Goal: Contribute content: Contribute content

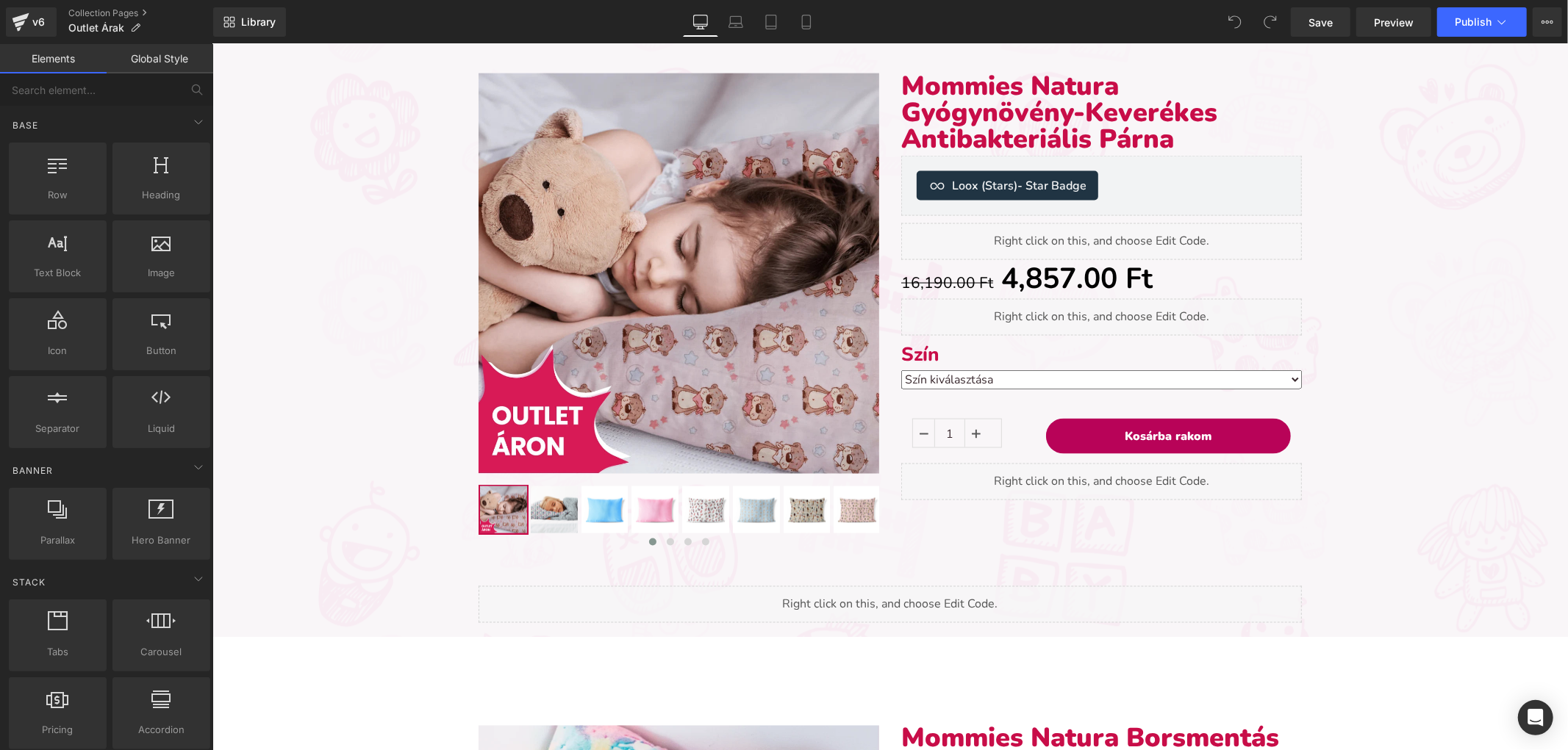
scroll to position [2204, 0]
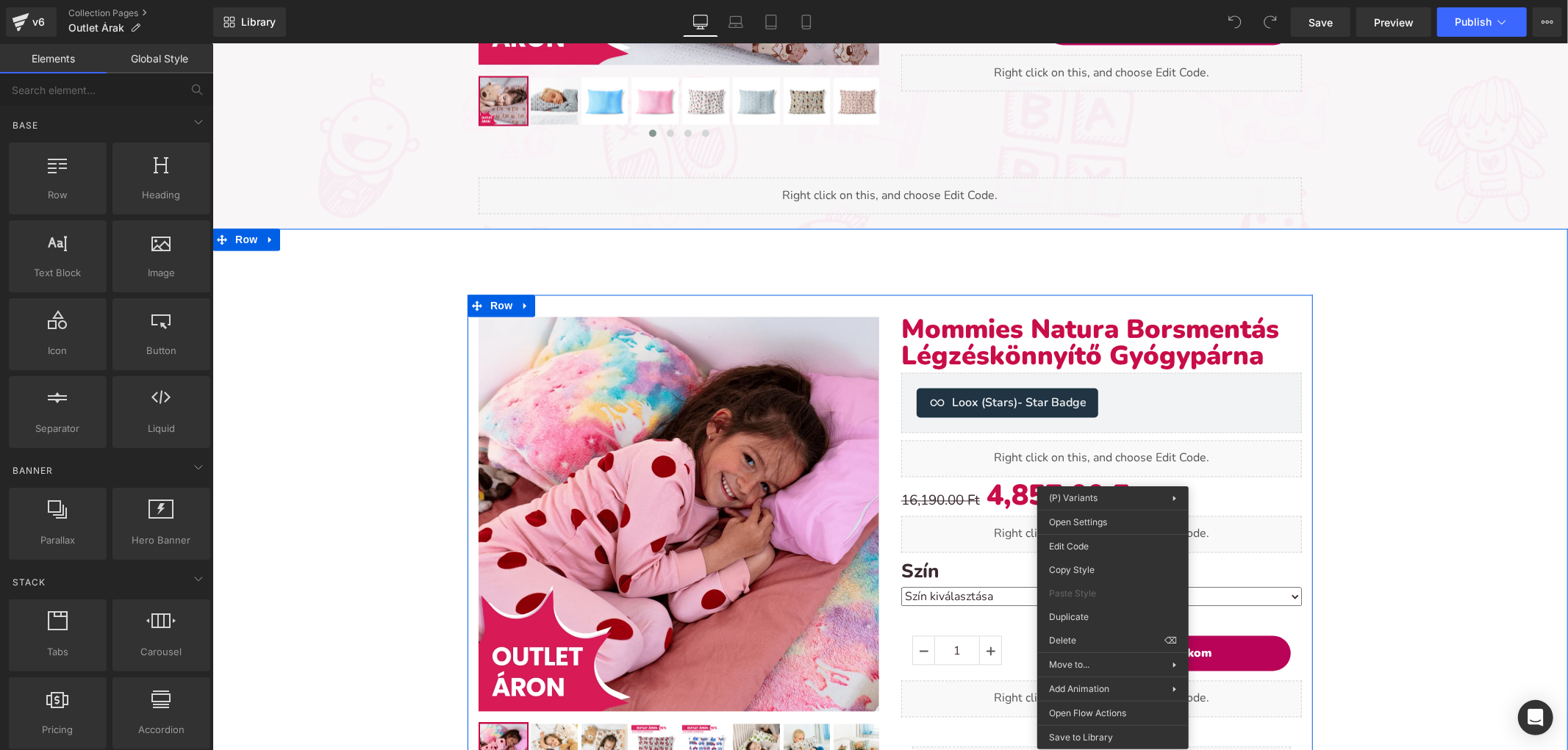
click at [989, 587] on select "Szín kiválasztása Piros macis (50x40cm) Varázs közlekedés (50x40cm) Erdei kalan…" at bounding box center [1100, 597] width 400 height 19
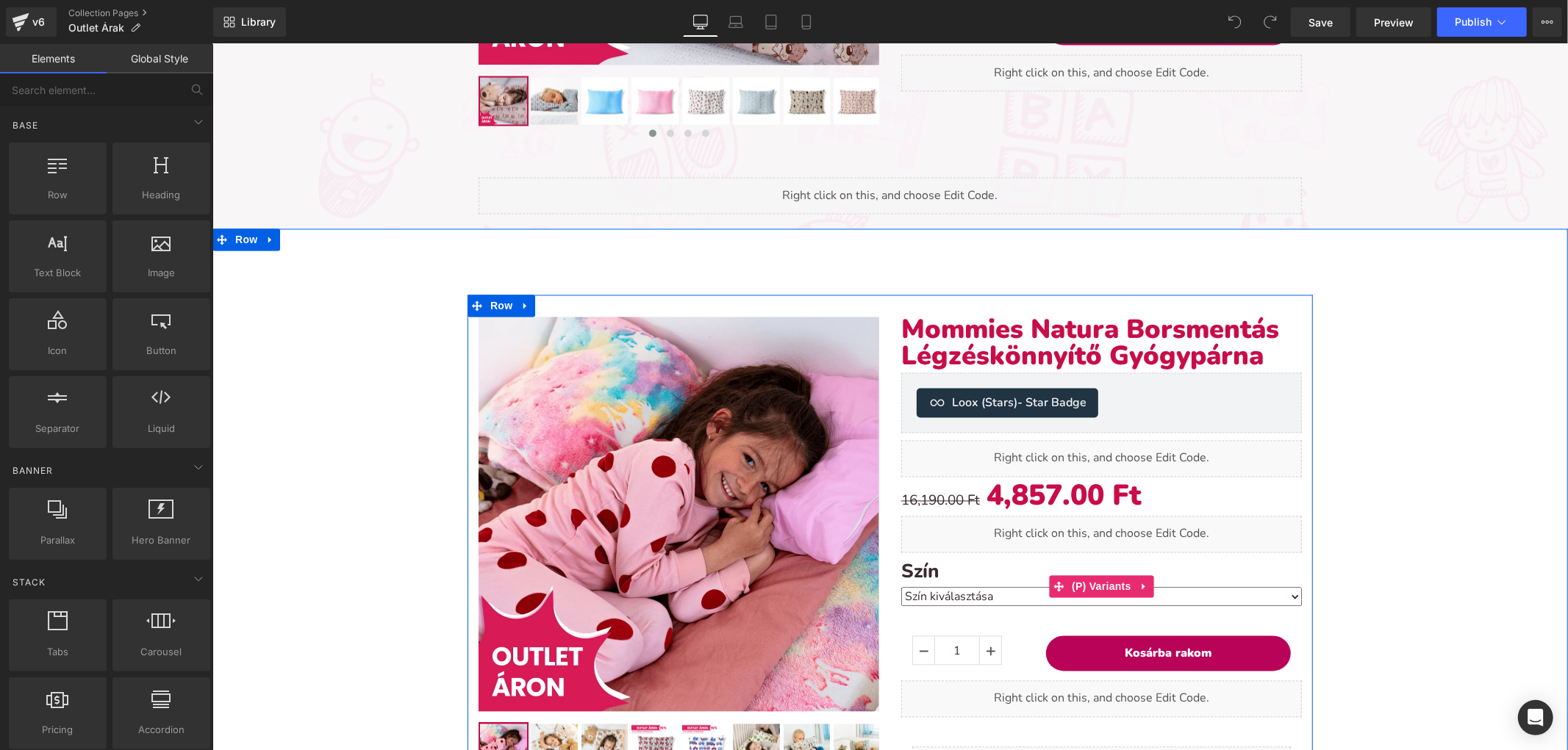
click at [1062, 604] on div "Szín Szín kiválasztása Piros macis (50x40cm) Varázs közlekedés (50x40cm) Erdei …" at bounding box center [1100, 586] width 400 height 54
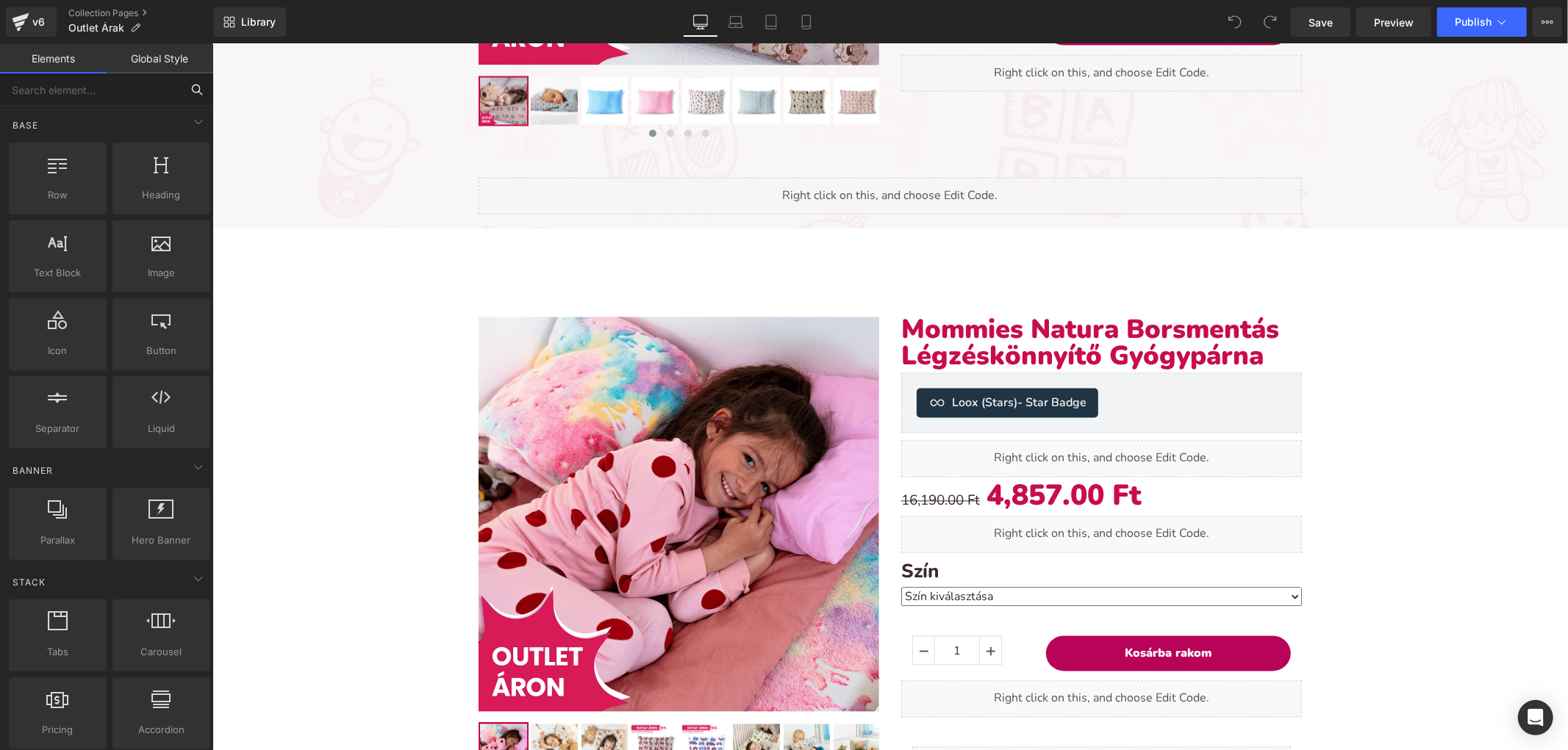
click at [103, 93] on input "text" at bounding box center [90, 90] width 181 height 32
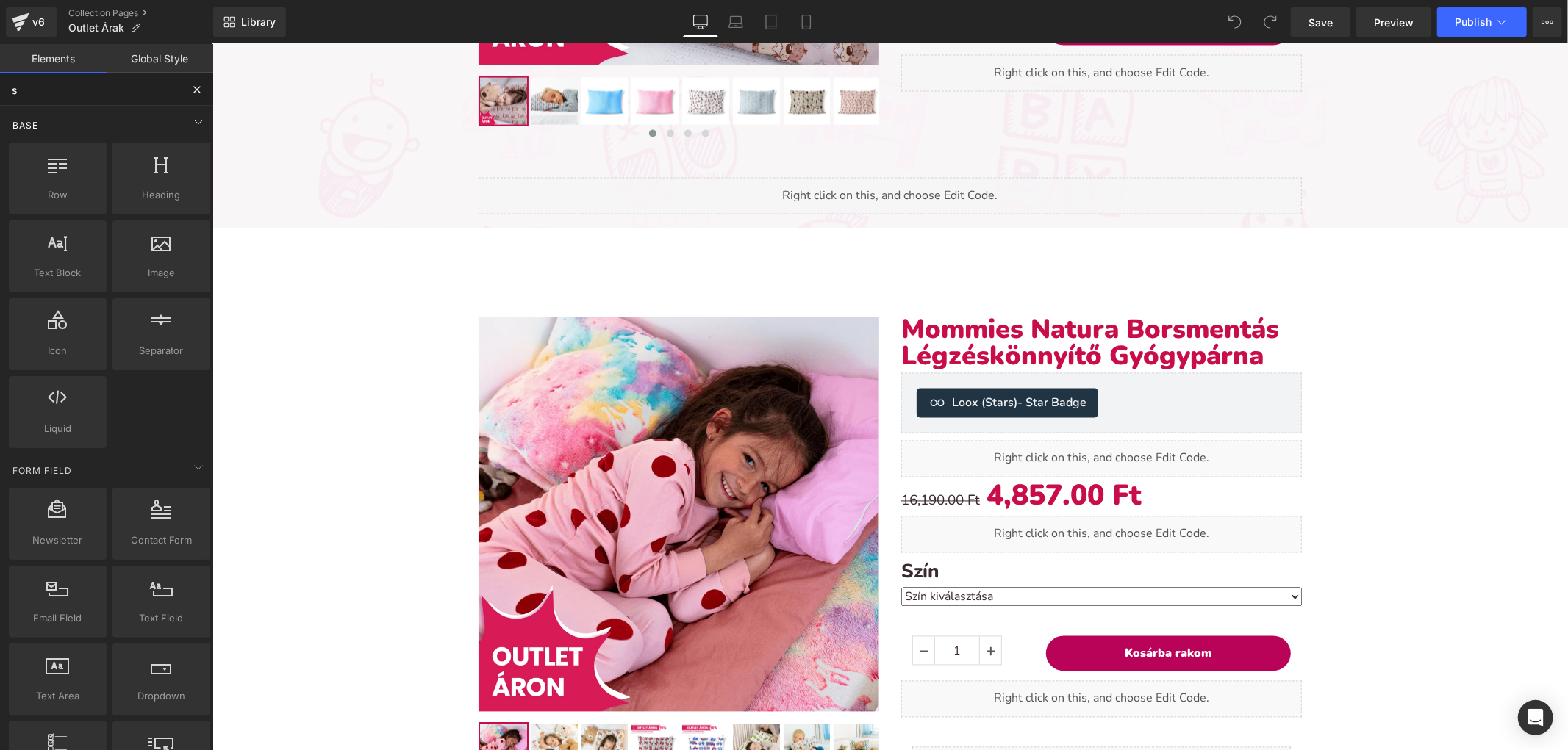
type input "sw"
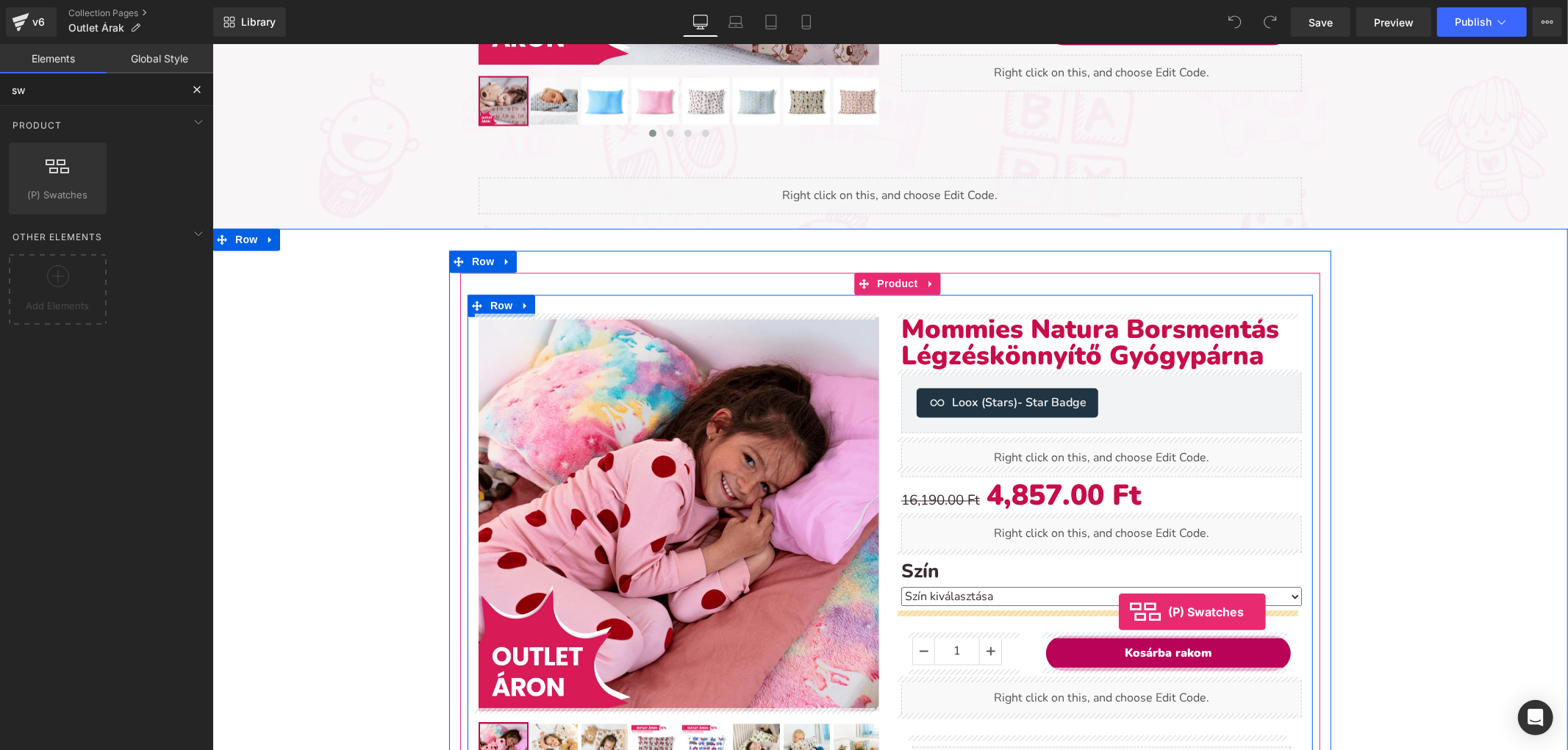
drag, startPoint x: 275, startPoint y: 220, endPoint x: 1115, endPoint y: 615, distance: 928.2
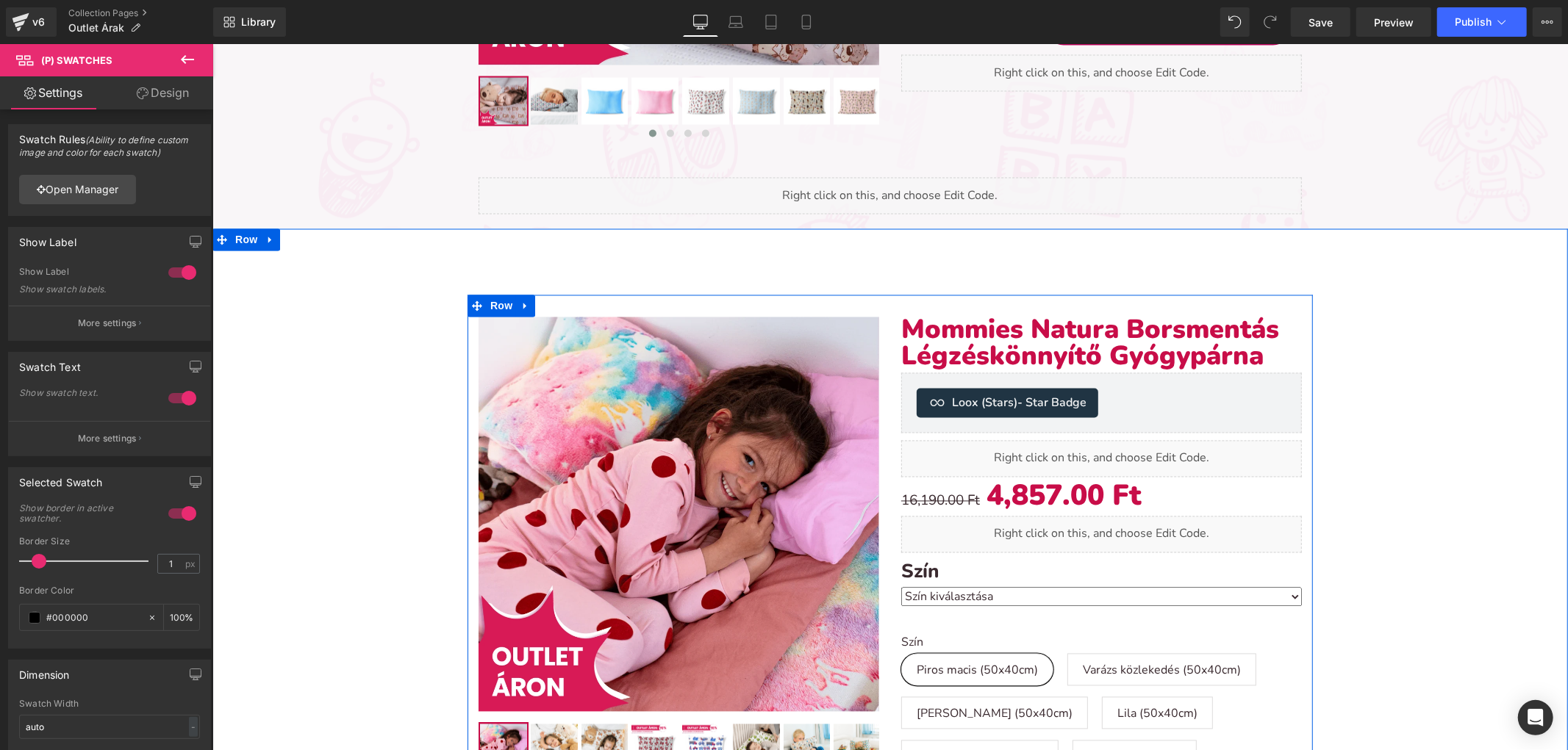
scroll to position [2367, 0]
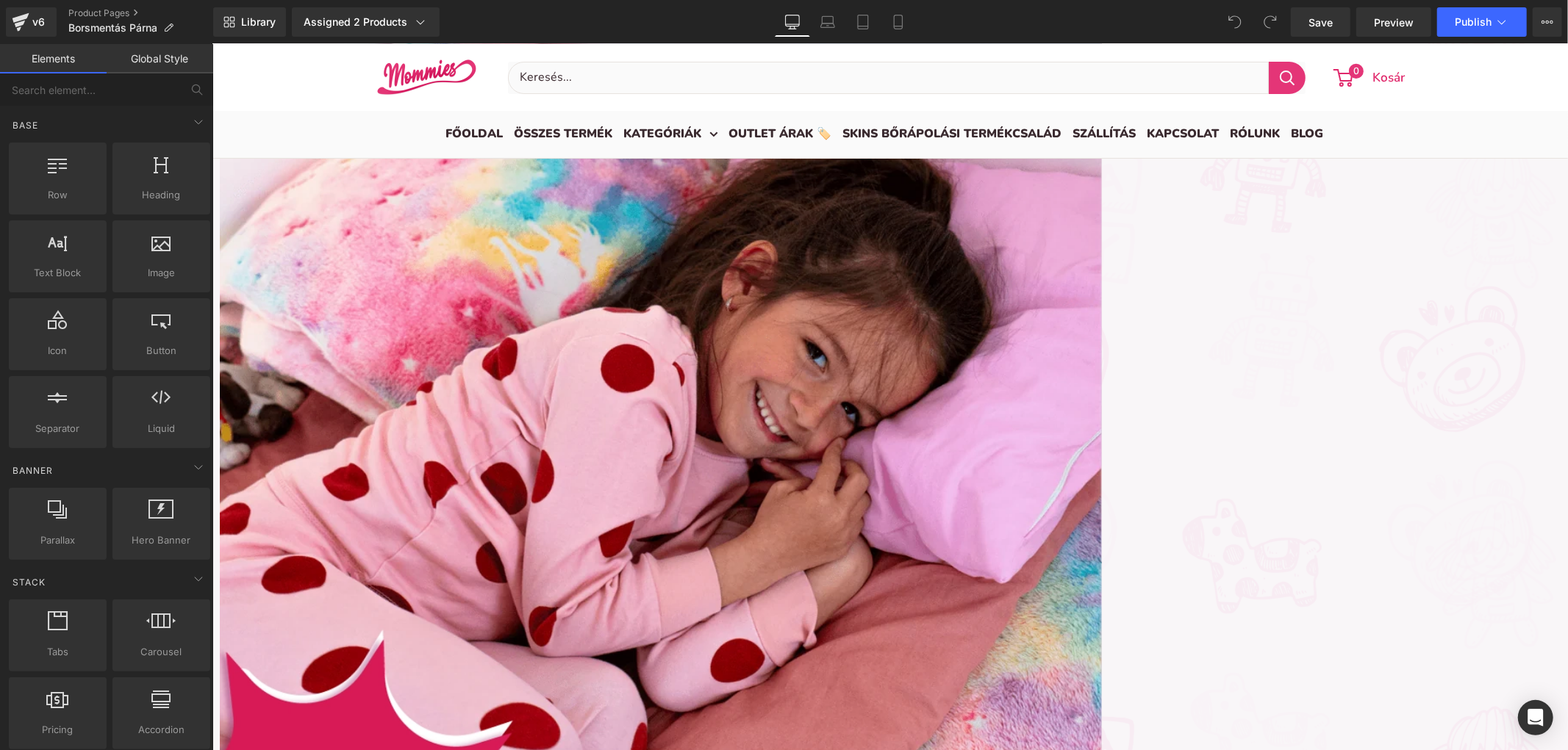
scroll to position [5846, 1343]
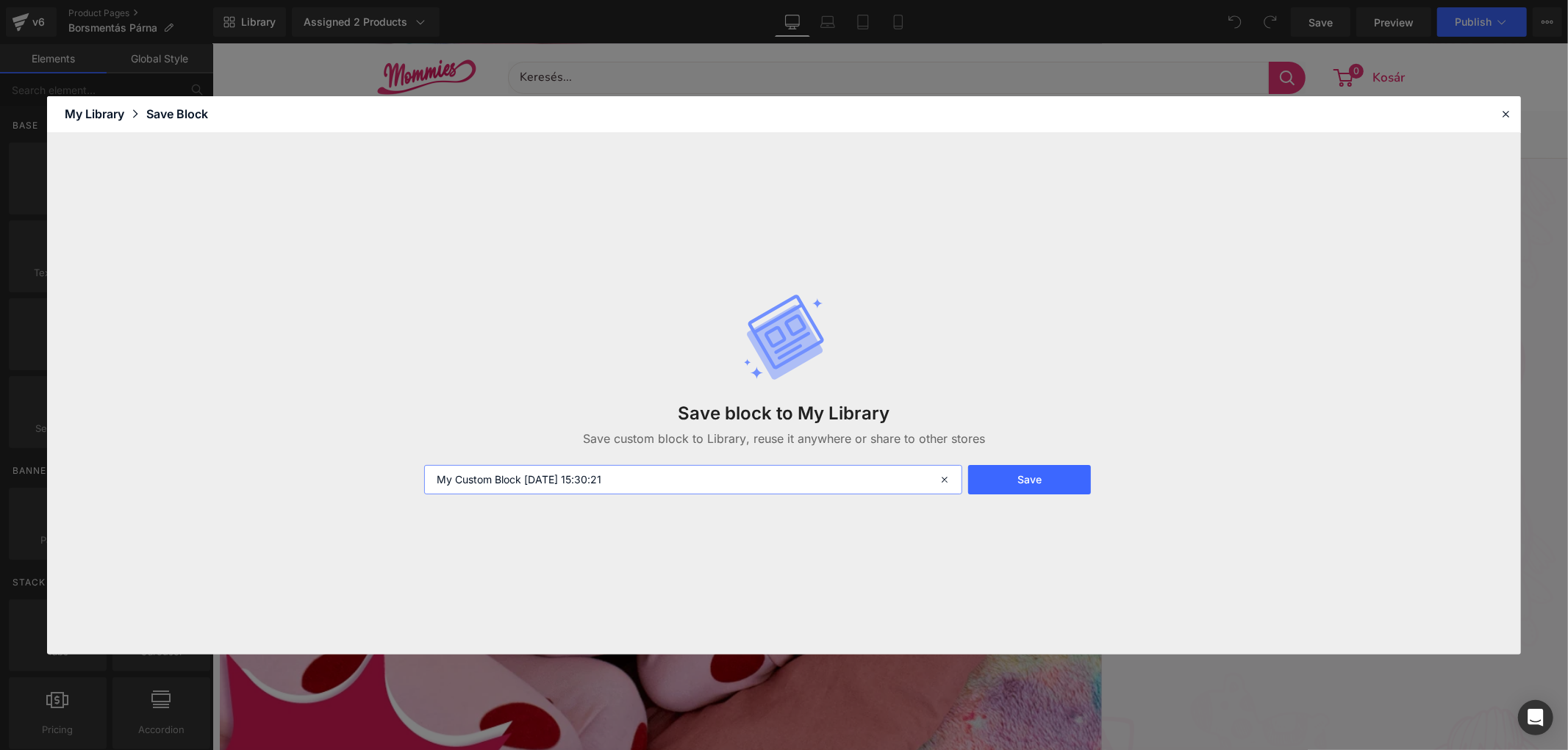
drag, startPoint x: 753, startPoint y: 477, endPoint x: 252, endPoint y: 443, distance: 502.2
click at [252, 443] on div "Save block to My Library Save custom block to Library, reuse it anywhere or sha…" at bounding box center [784, 394] width 1473 height 521
type input "borsmenta swatch"
click at [998, 485] on button "Save" at bounding box center [1029, 480] width 123 height 30
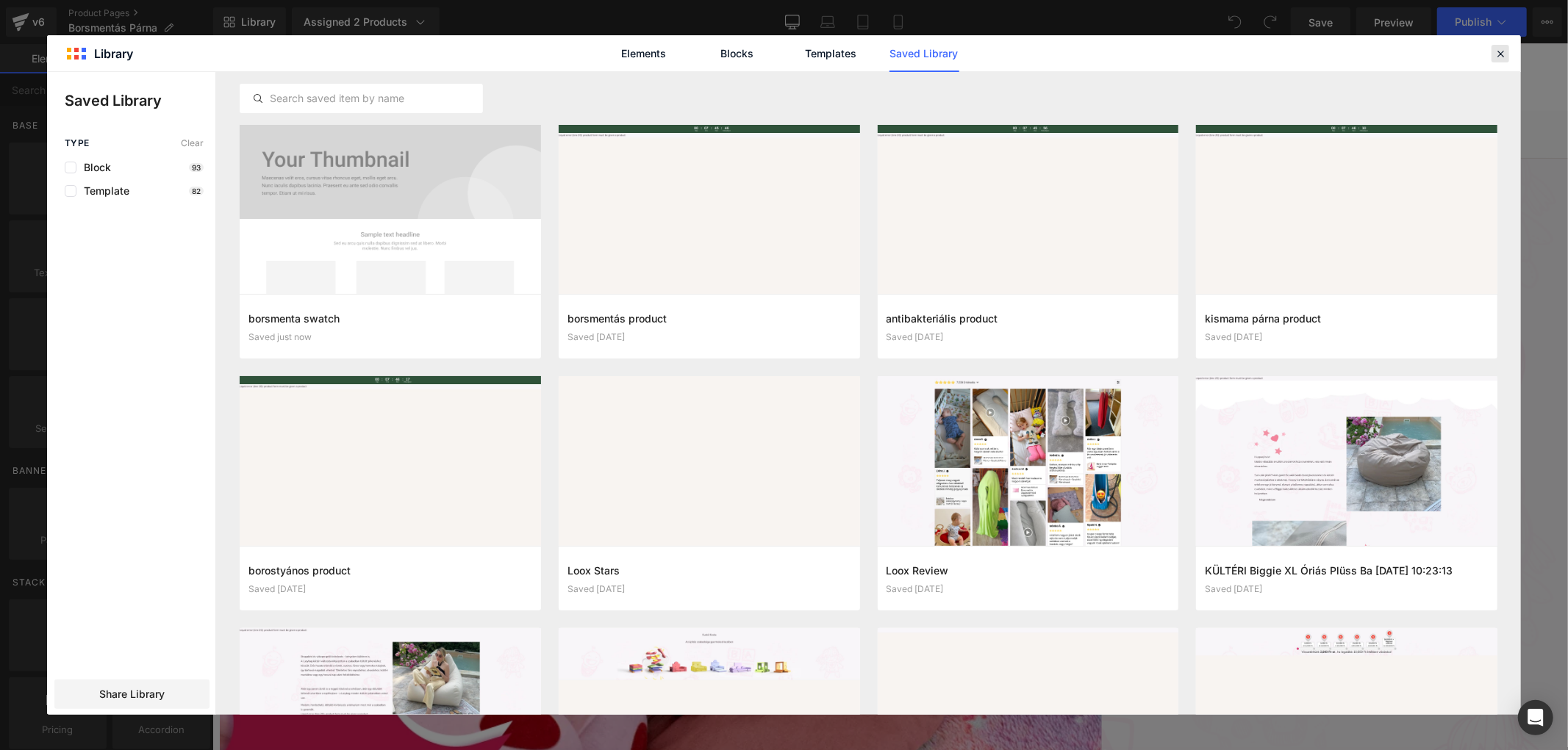
drag, startPoint x: 1501, startPoint y: 48, endPoint x: 624, endPoint y: 0, distance: 878.3
click at [1501, 48] on icon at bounding box center [1500, 54] width 13 height 13
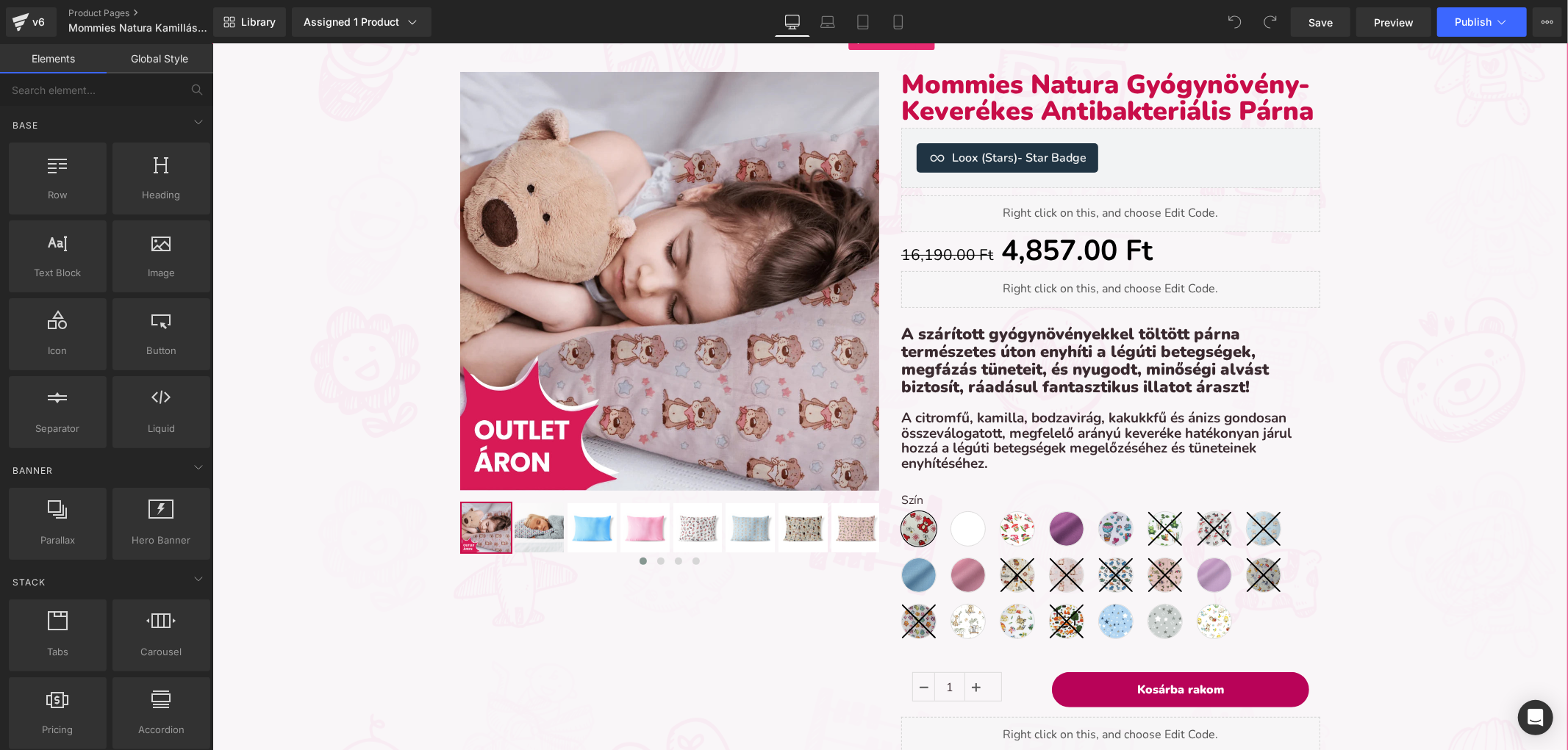
scroll to position [163, 0]
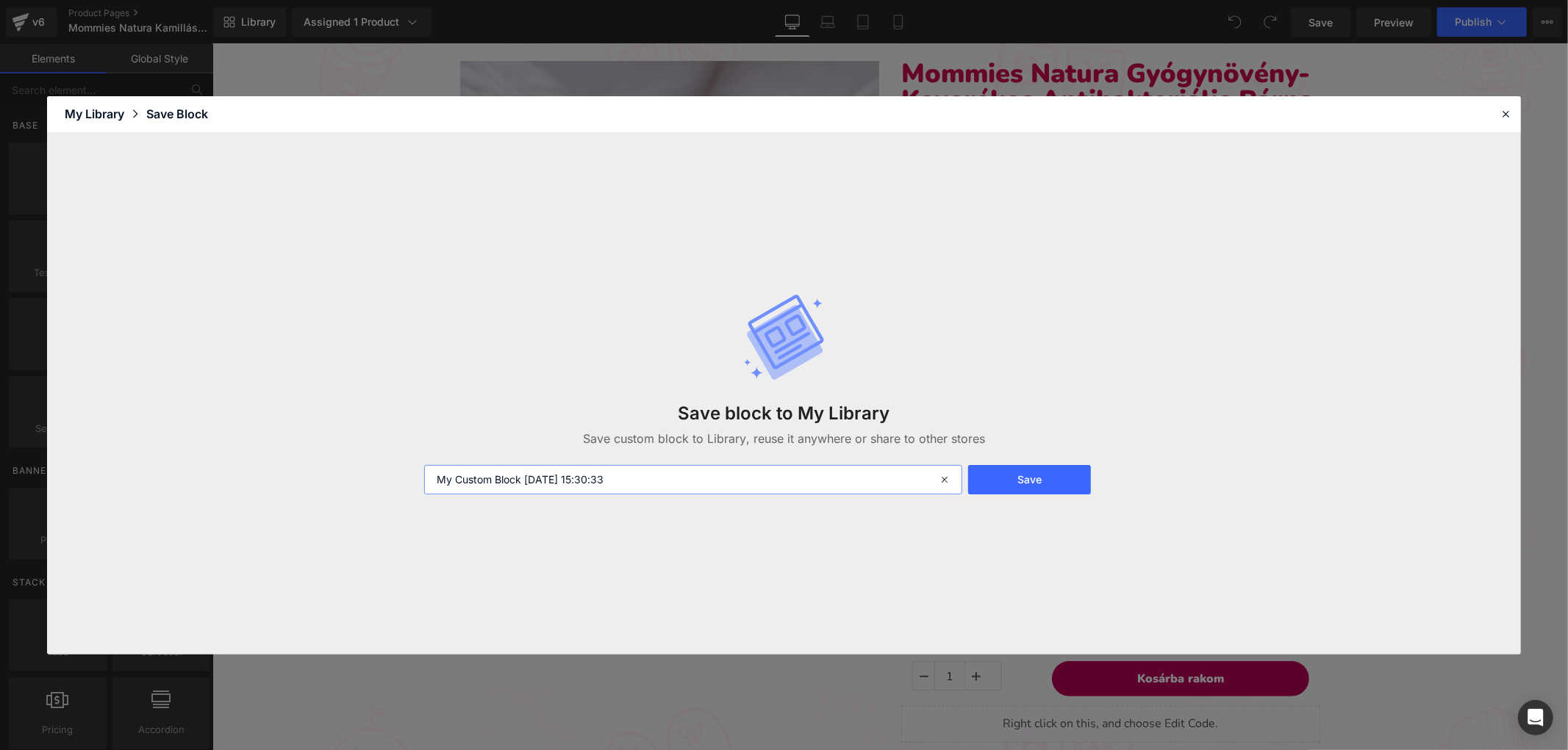
drag, startPoint x: 567, startPoint y: 480, endPoint x: 296, endPoint y: 490, distance: 271.2
click at [298, 491] on div "Save block to My Library Save custom block to Library, reuse it anywhere or sha…" at bounding box center [784, 394] width 1473 height 521
type input "antibakteriális swatch"
click at [1031, 485] on button "Save" at bounding box center [1029, 480] width 123 height 30
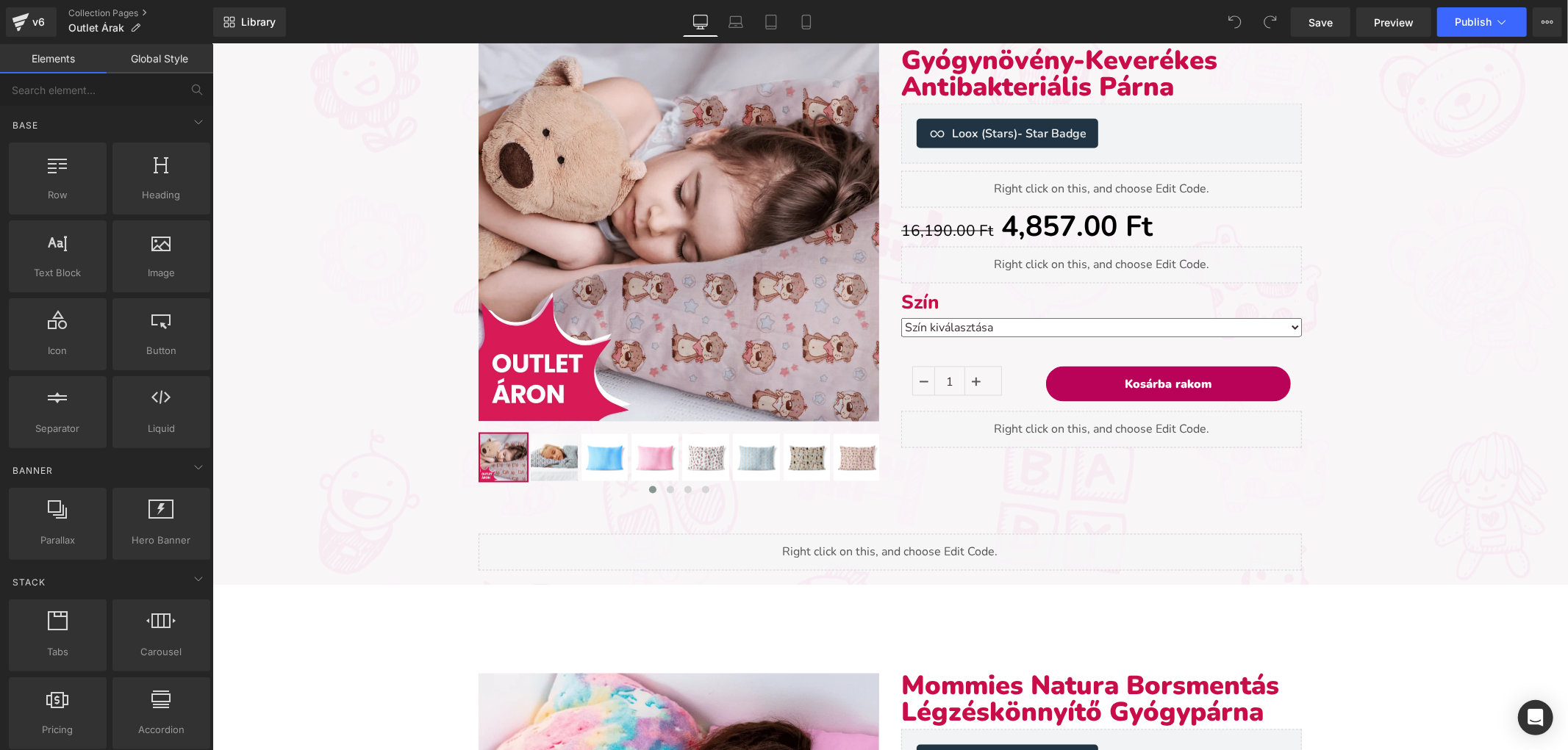
scroll to position [1877, 0]
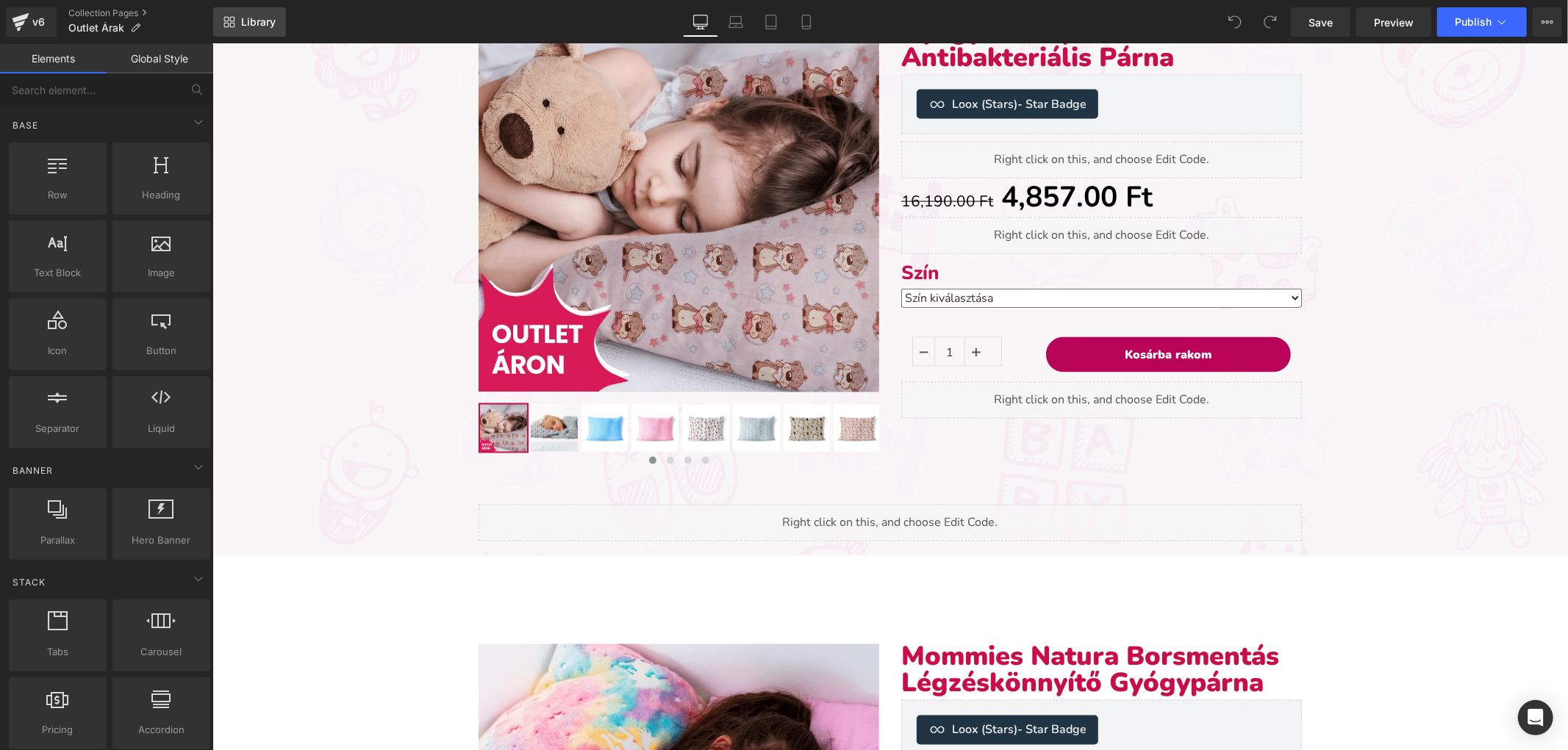
click at [240, 18] on link "Library" at bounding box center [250, 22] width 73 height 30
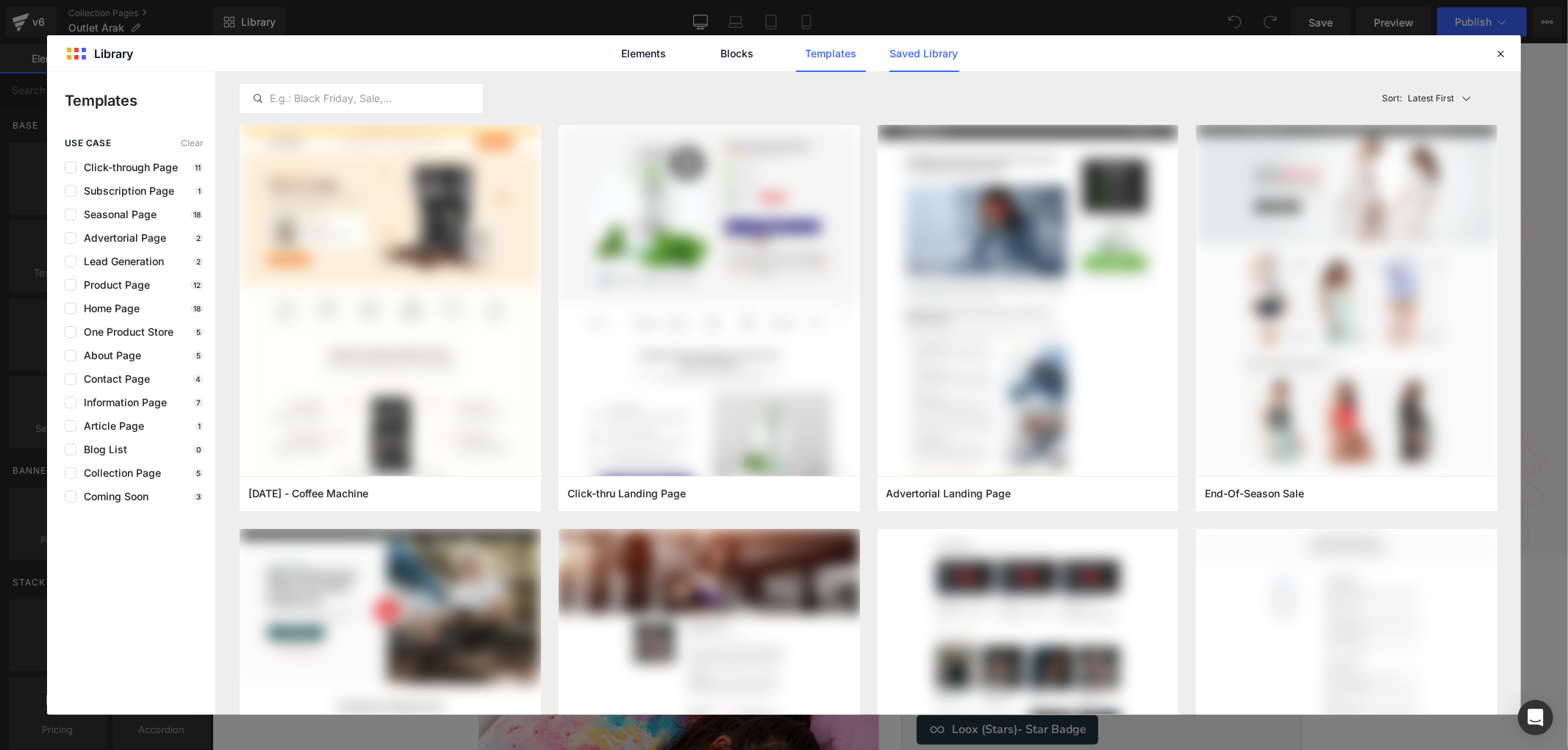
click at [894, 50] on link "Saved Library" at bounding box center [924, 54] width 70 height 37
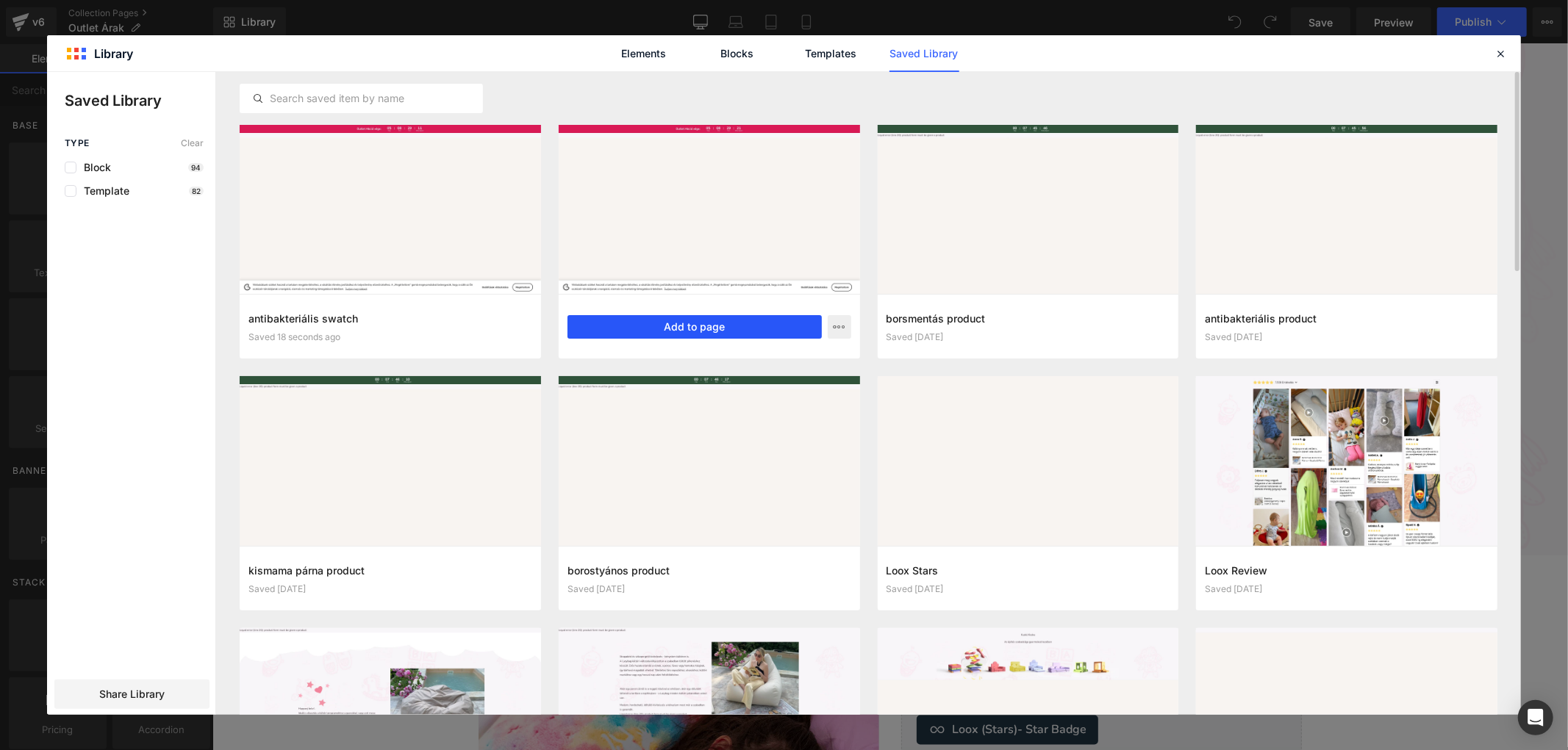
click at [715, 323] on button "Add to page" at bounding box center [694, 326] width 254 height 23
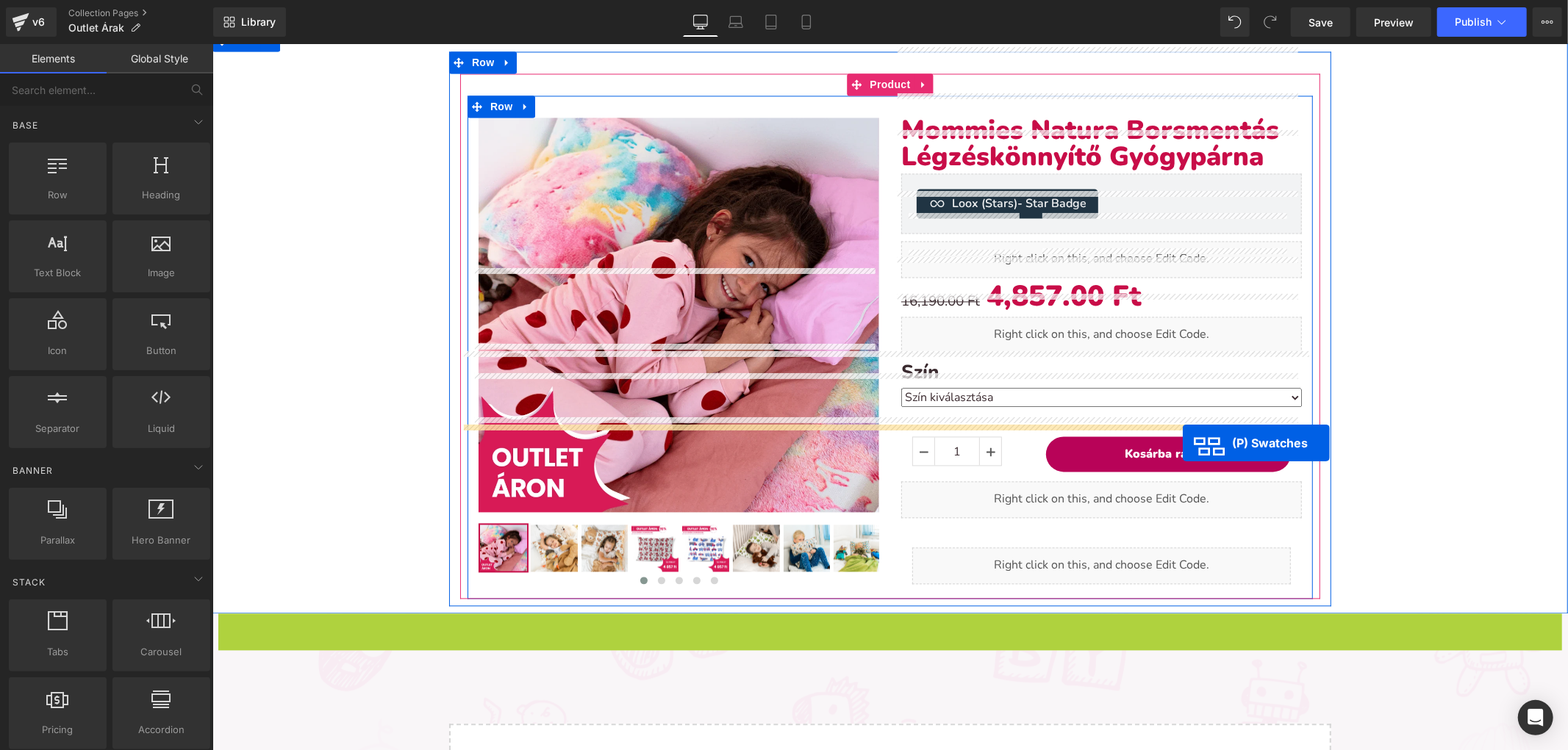
scroll to position [2406, 0]
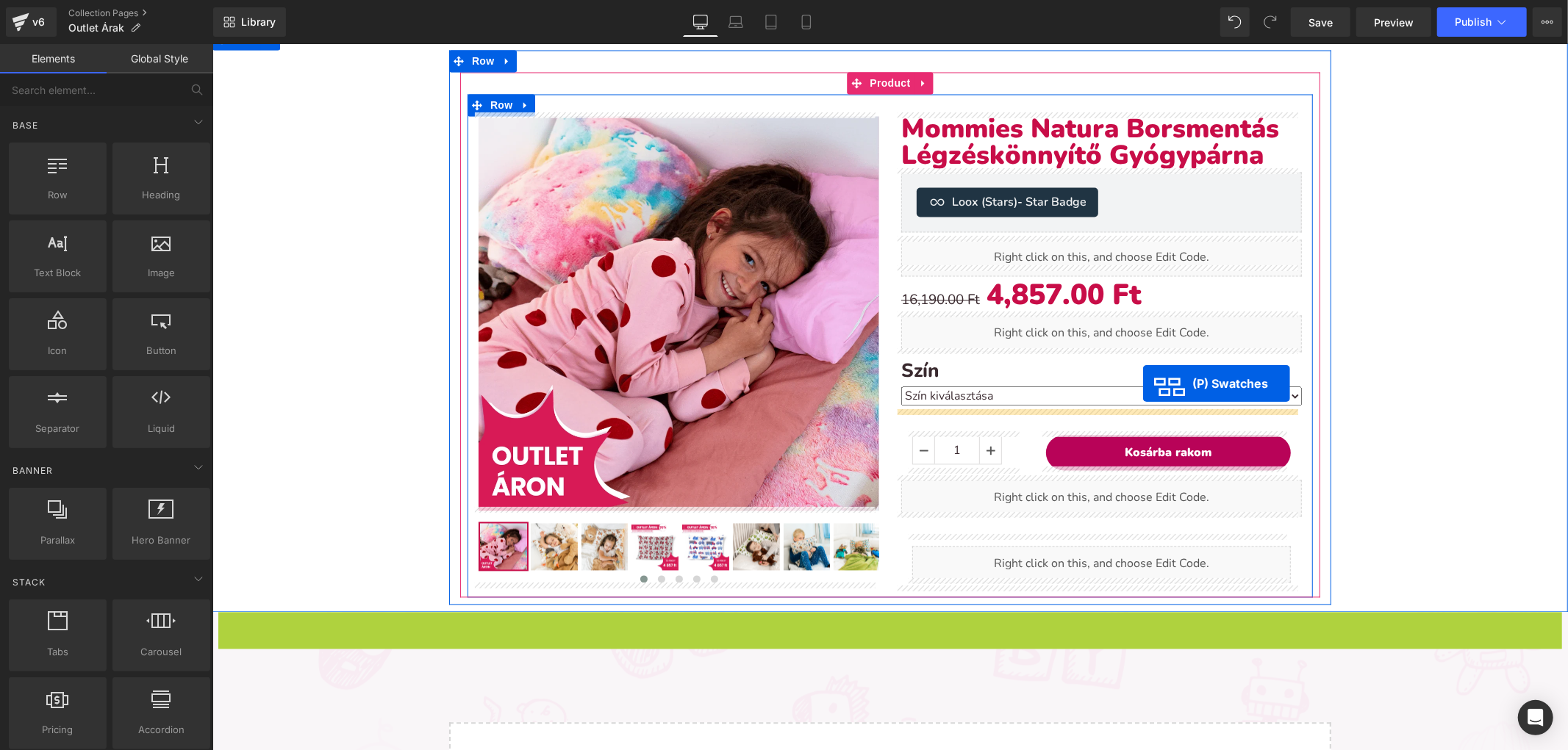
drag, startPoint x: 833, startPoint y: 229, endPoint x: 1144, endPoint y: 387, distance: 348.8
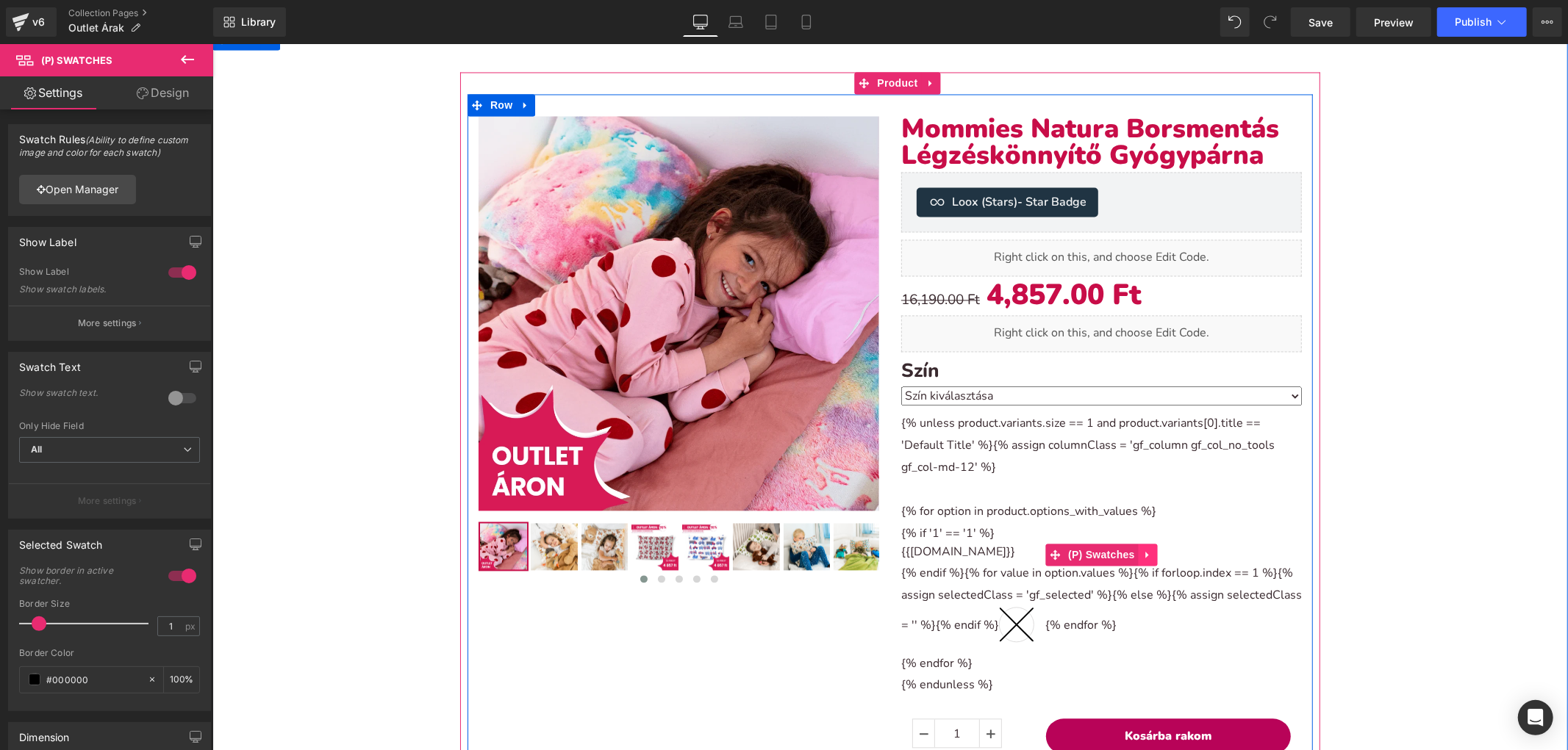
click at [1142, 549] on icon at bounding box center [1147, 554] width 10 height 11
click at [1132, 549] on icon at bounding box center [1137, 553] width 10 height 10
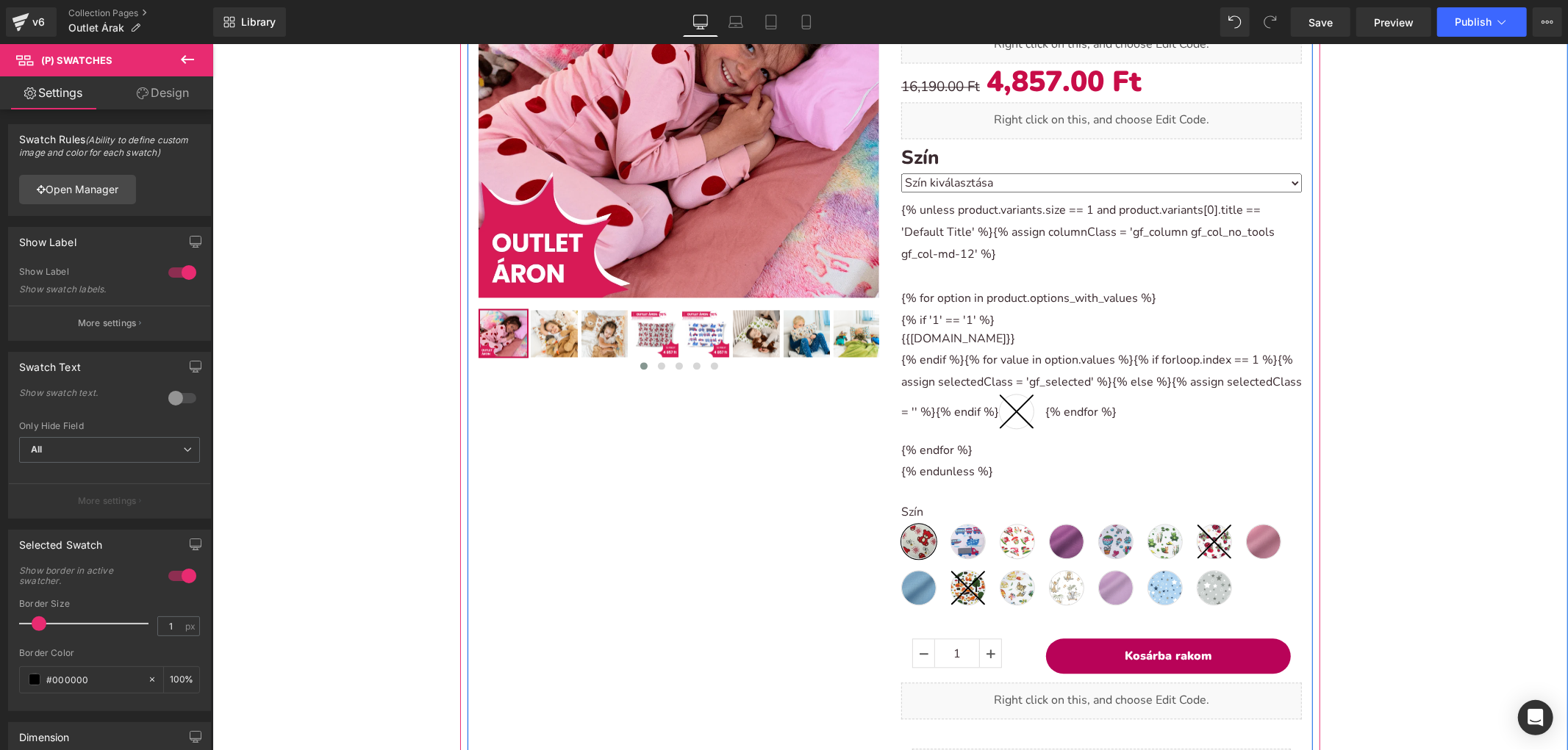
scroll to position [2506, 0]
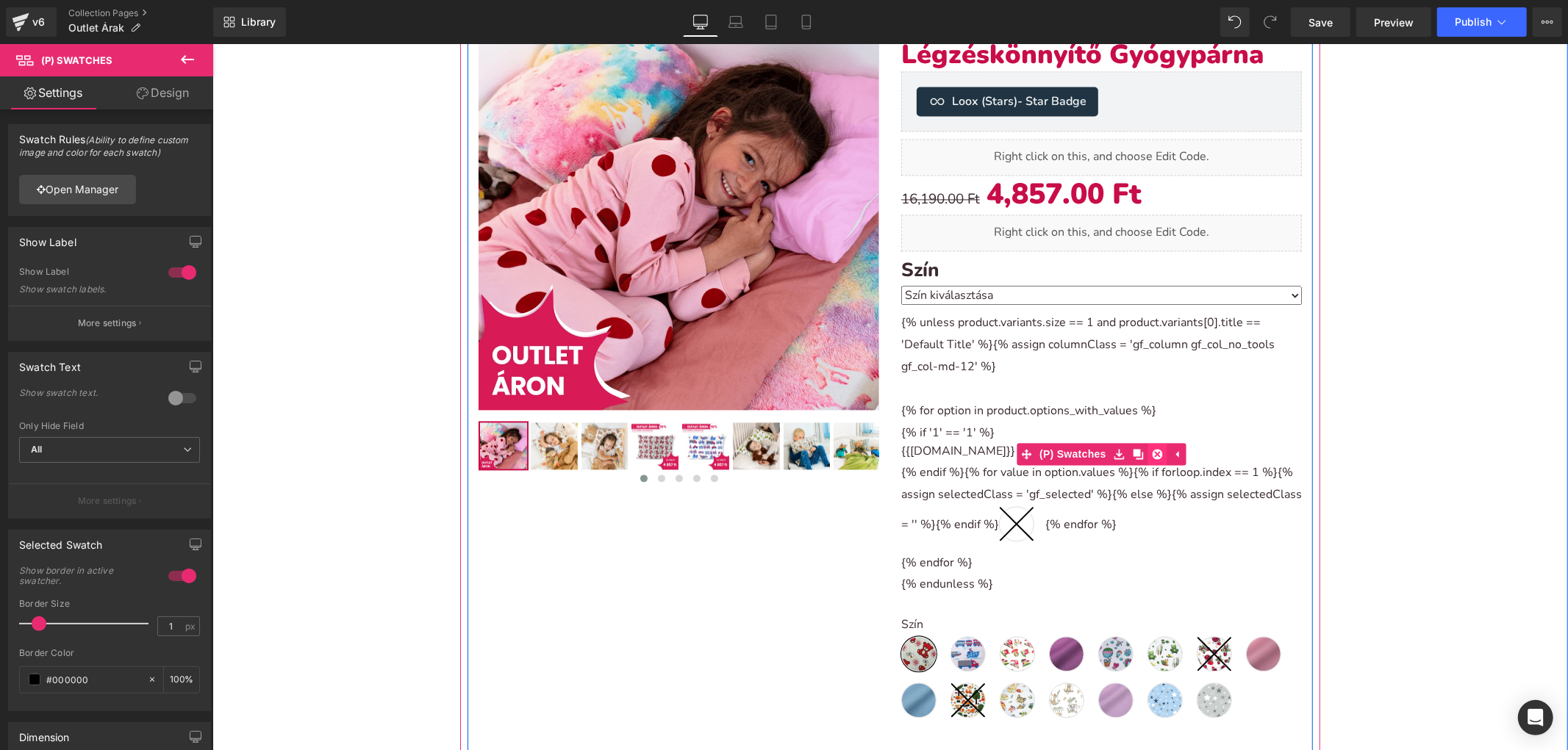
click at [1152, 450] on icon at bounding box center [1156, 453] width 10 height 10
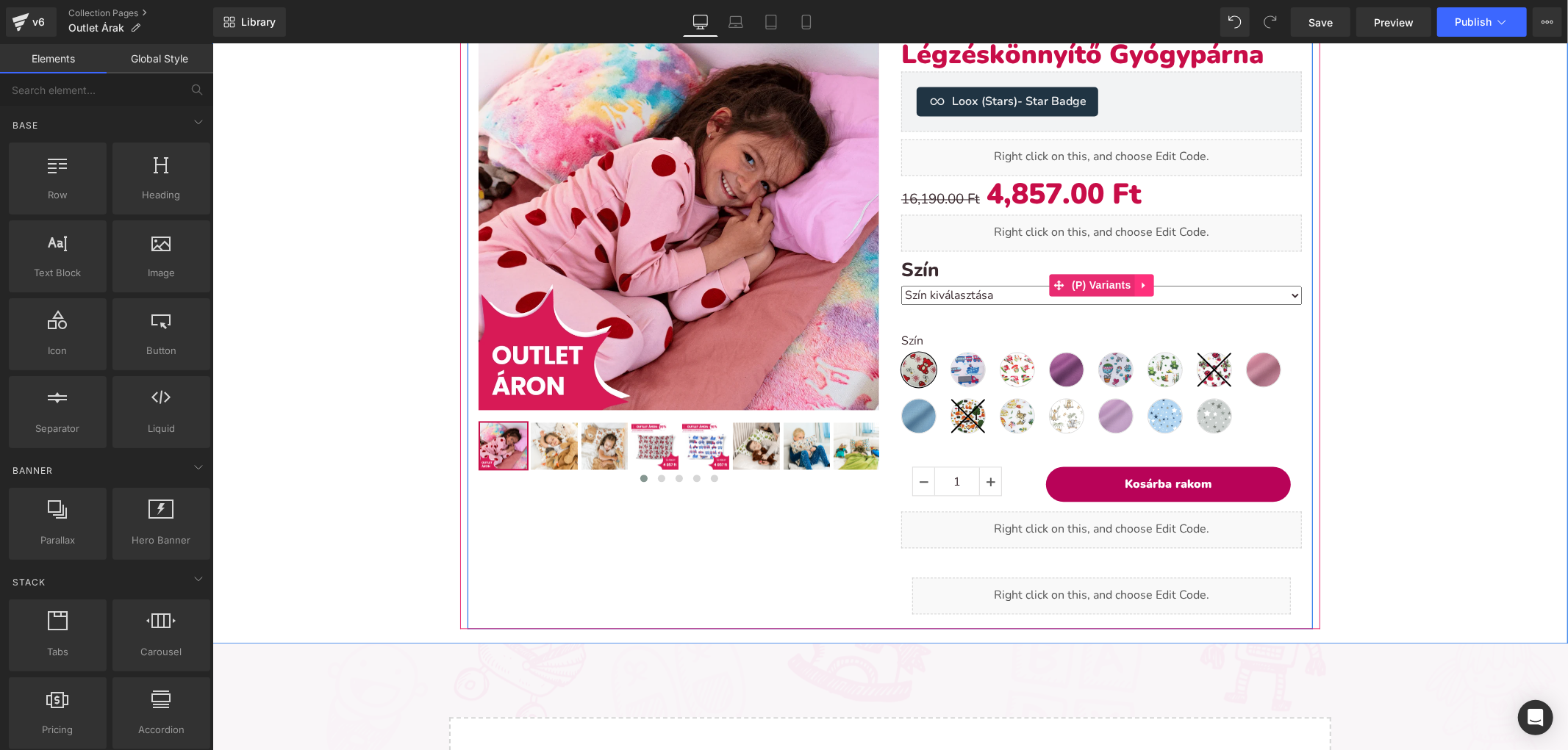
click at [1139, 283] on icon at bounding box center [1144, 285] width 10 height 11
click at [1148, 282] on icon at bounding box center [1153, 285] width 10 height 11
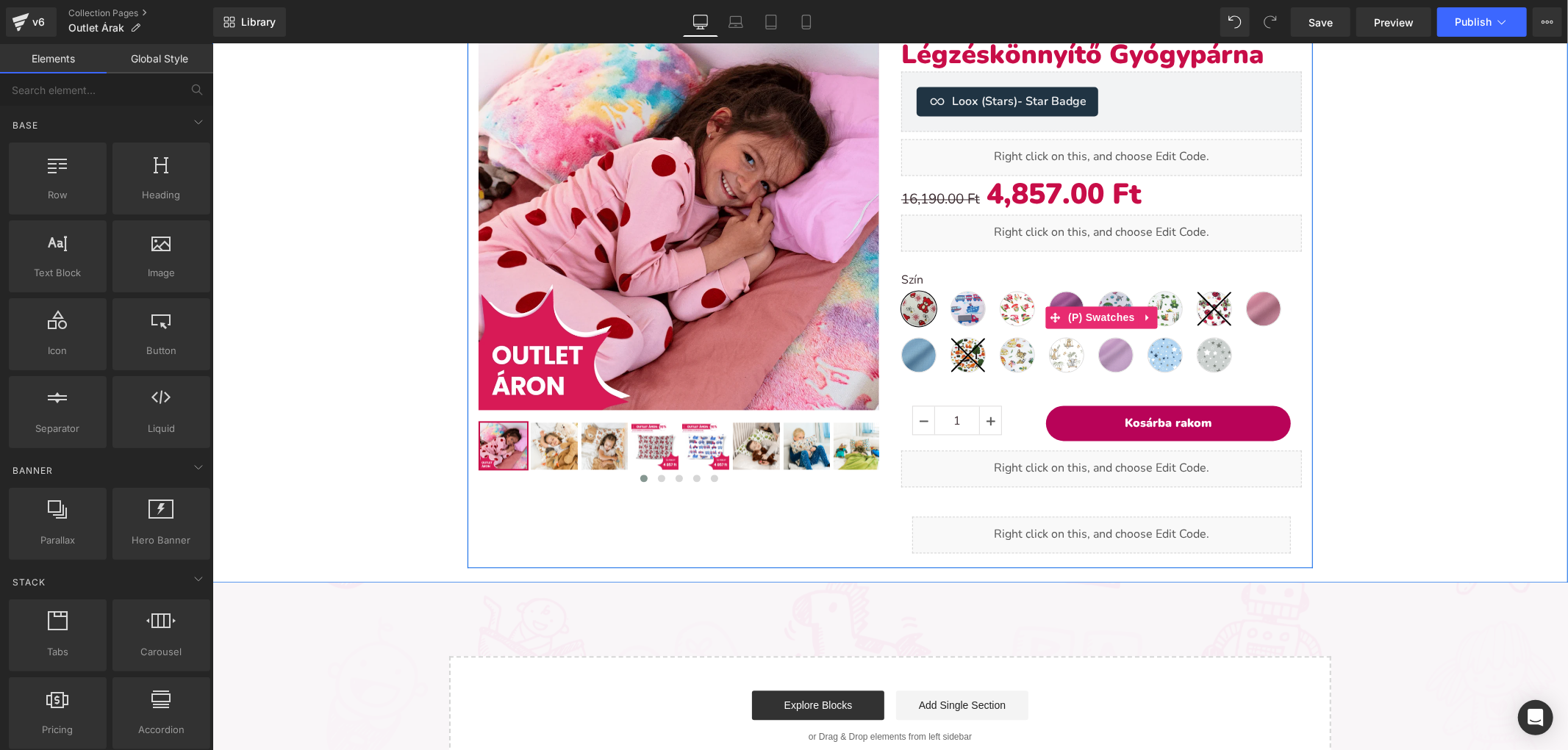
click at [900, 274] on label "Szín" at bounding box center [1100, 282] width 400 height 18
drag, startPoint x: 1092, startPoint y: 310, endPoint x: 948, endPoint y: 306, distance: 144.1
click at [1092, 309] on span "(P) Swatches" at bounding box center [1100, 316] width 75 height 22
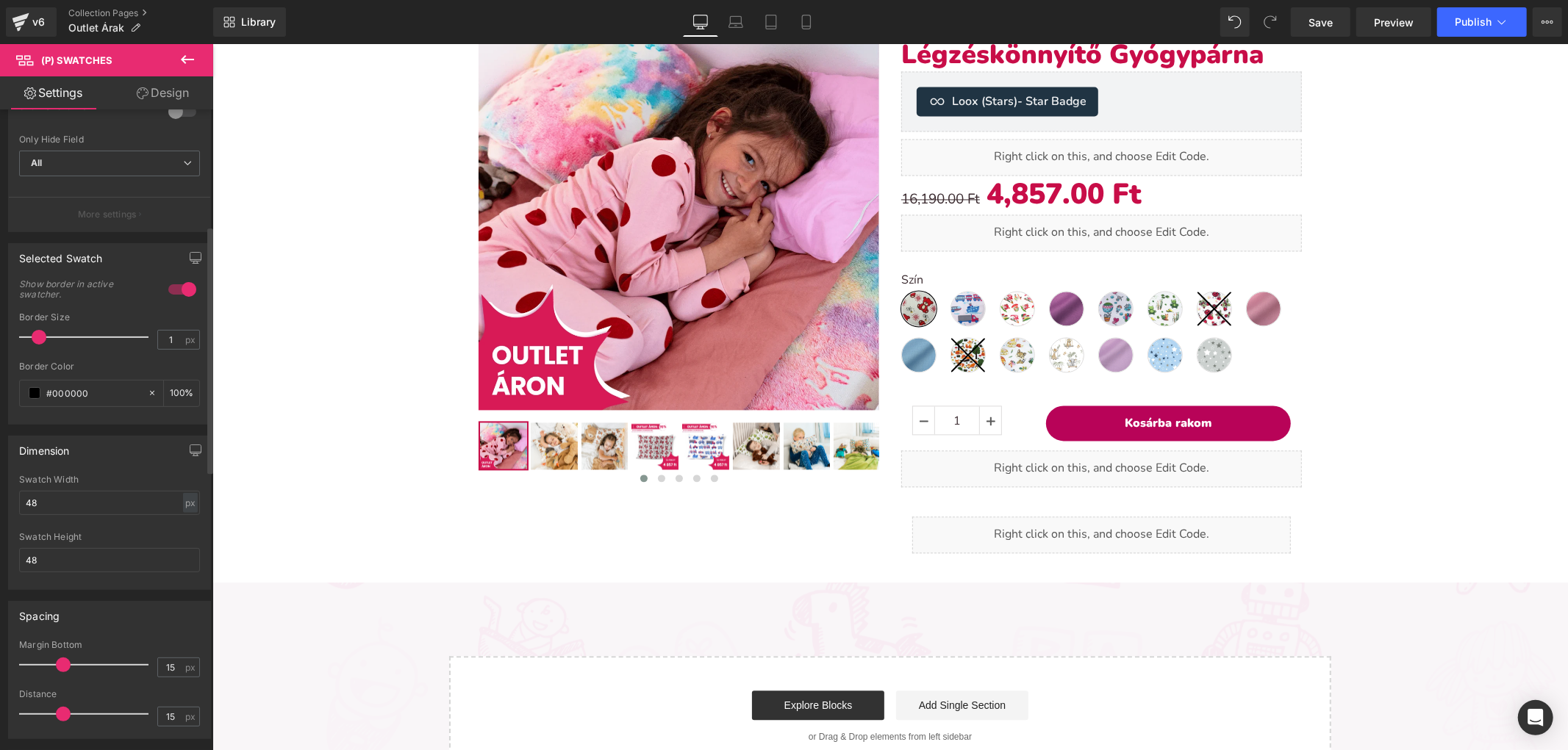
scroll to position [0, 0]
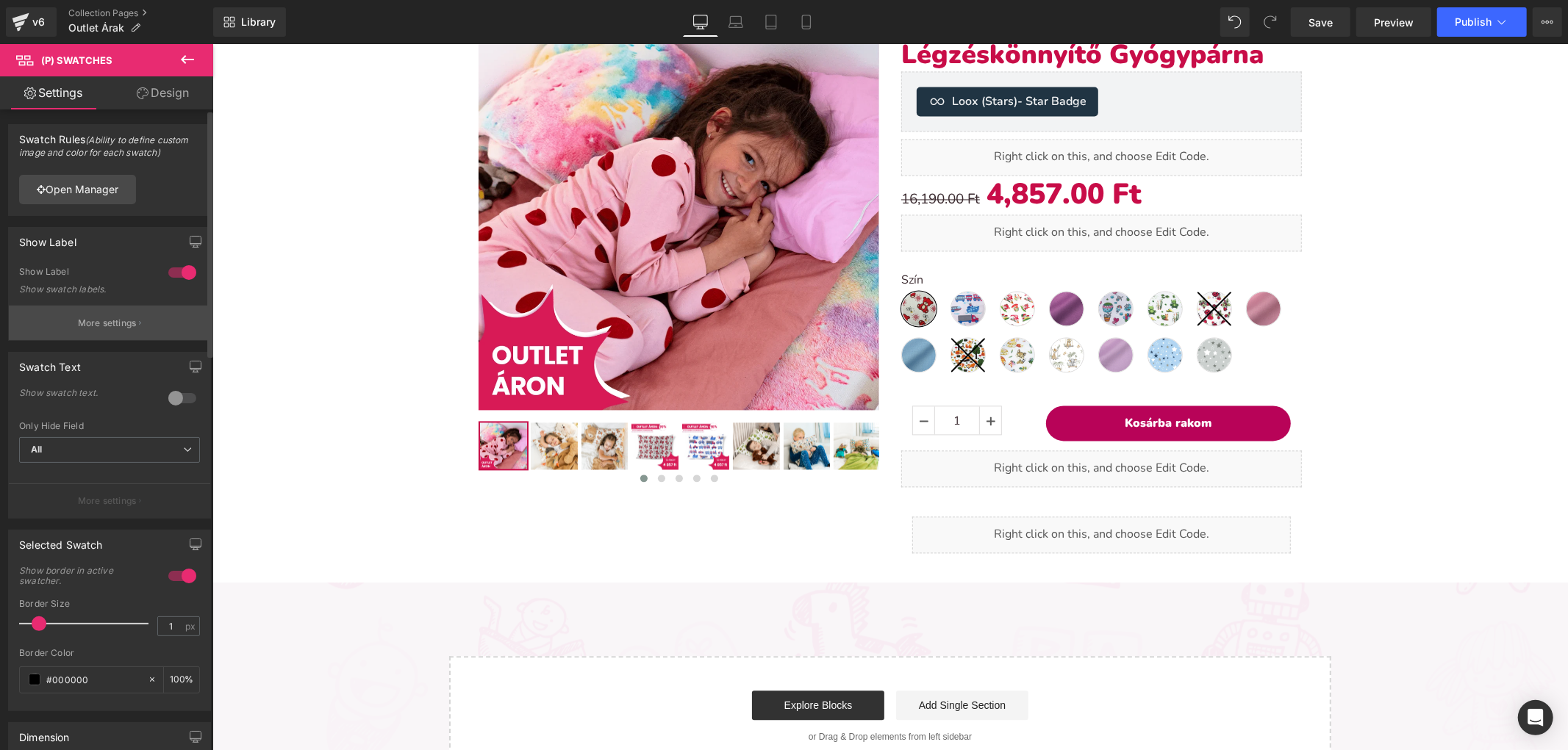
click at [145, 312] on button "More settings" at bounding box center [109, 322] width 201 height 34
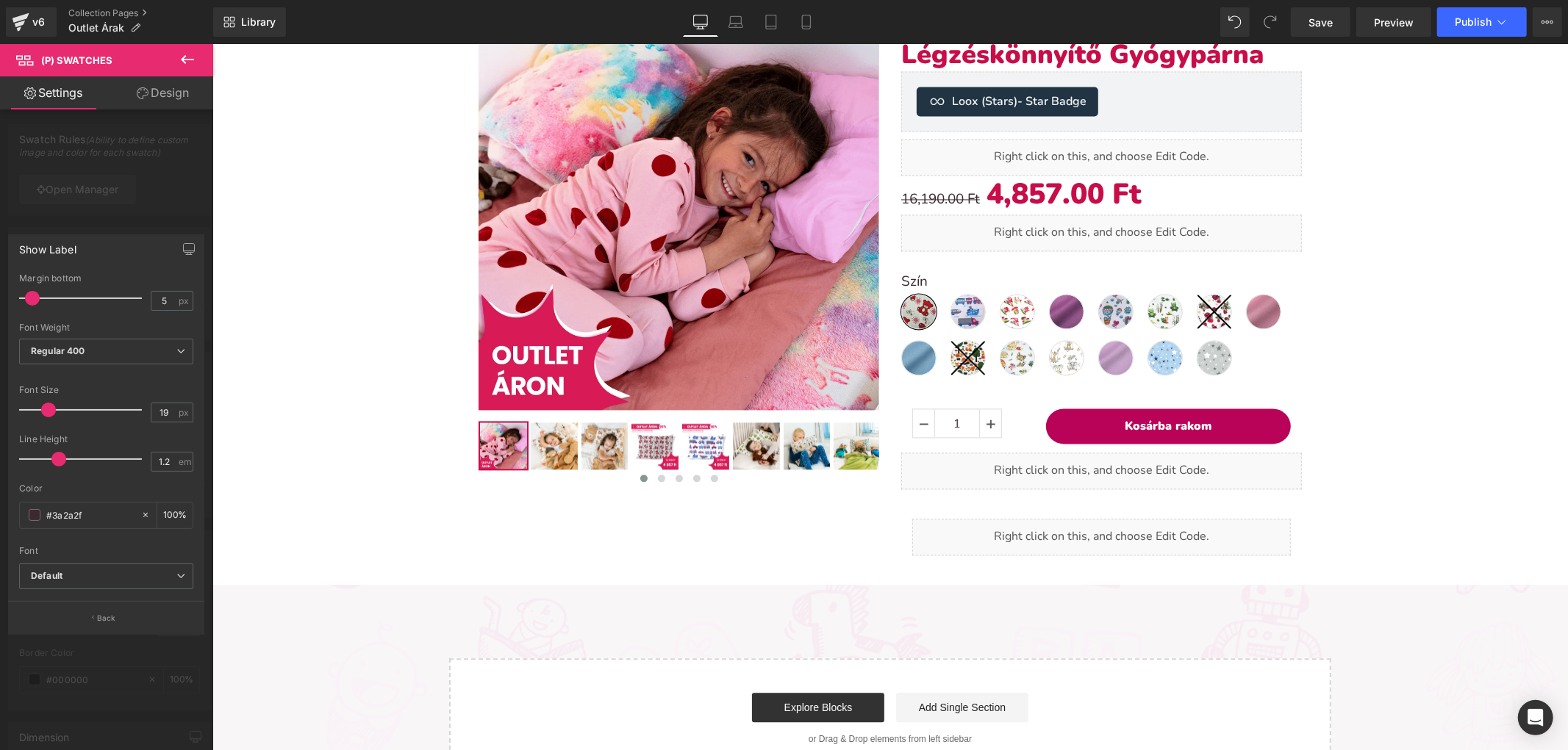
type input "18"
click at [48, 406] on span at bounding box center [47, 410] width 14 height 14
click at [79, 349] on b "Regular 400" at bounding box center [58, 351] width 55 height 11
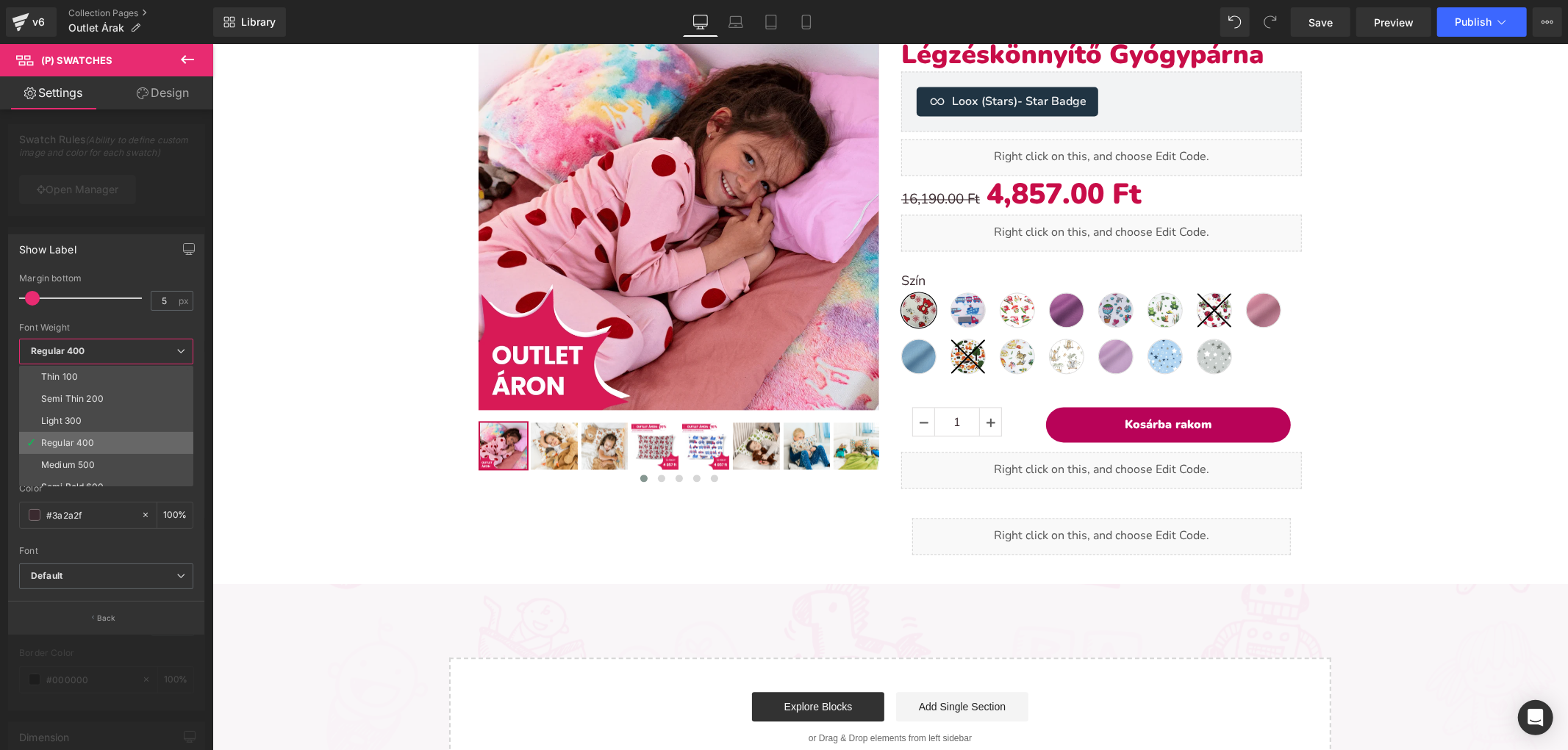
scroll to position [82, 0]
click at [86, 424] on div "Super Bold 800" at bounding box center [74, 428] width 66 height 10
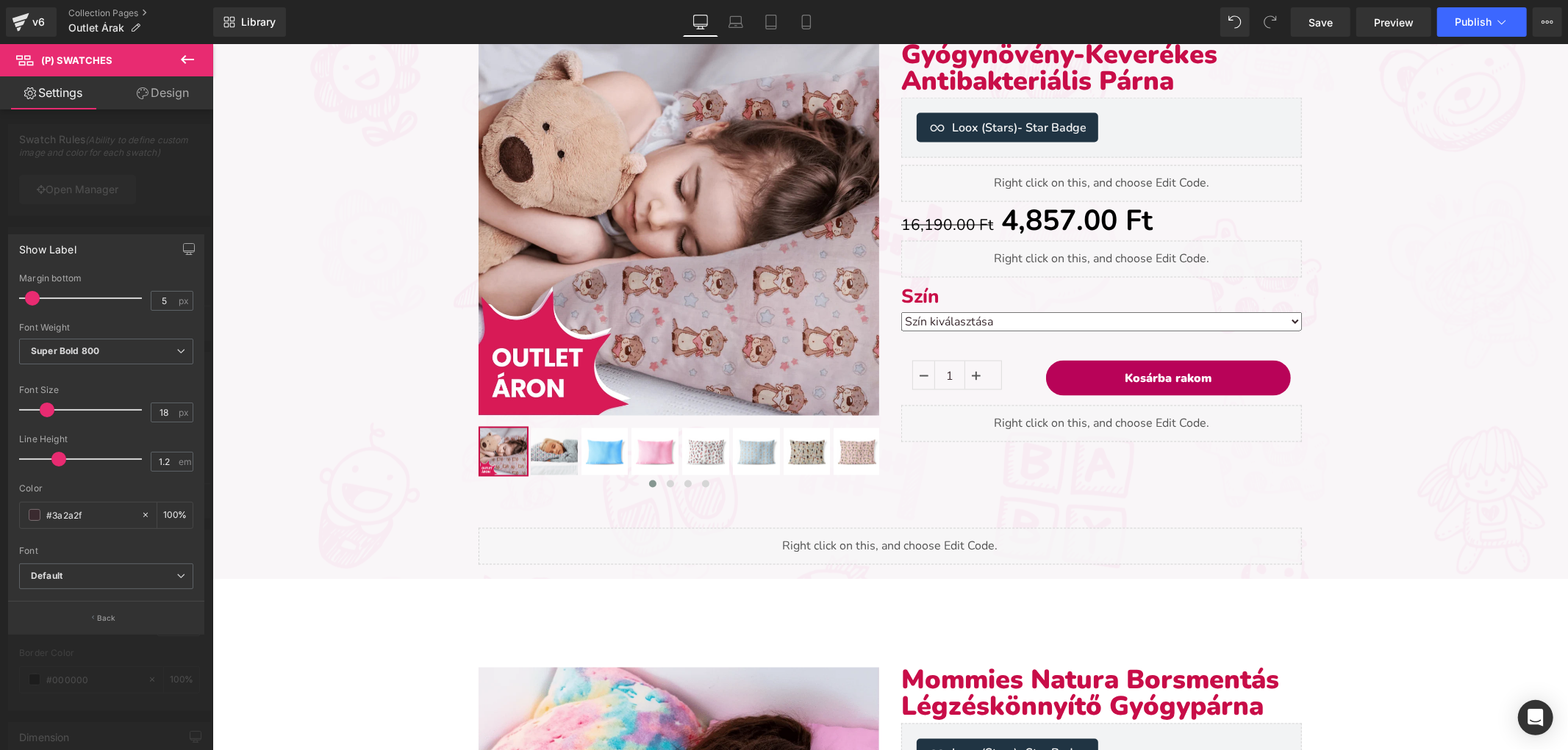
scroll to position [1853, 0]
click at [230, 22] on icon at bounding box center [233, 25] width 5 height 5
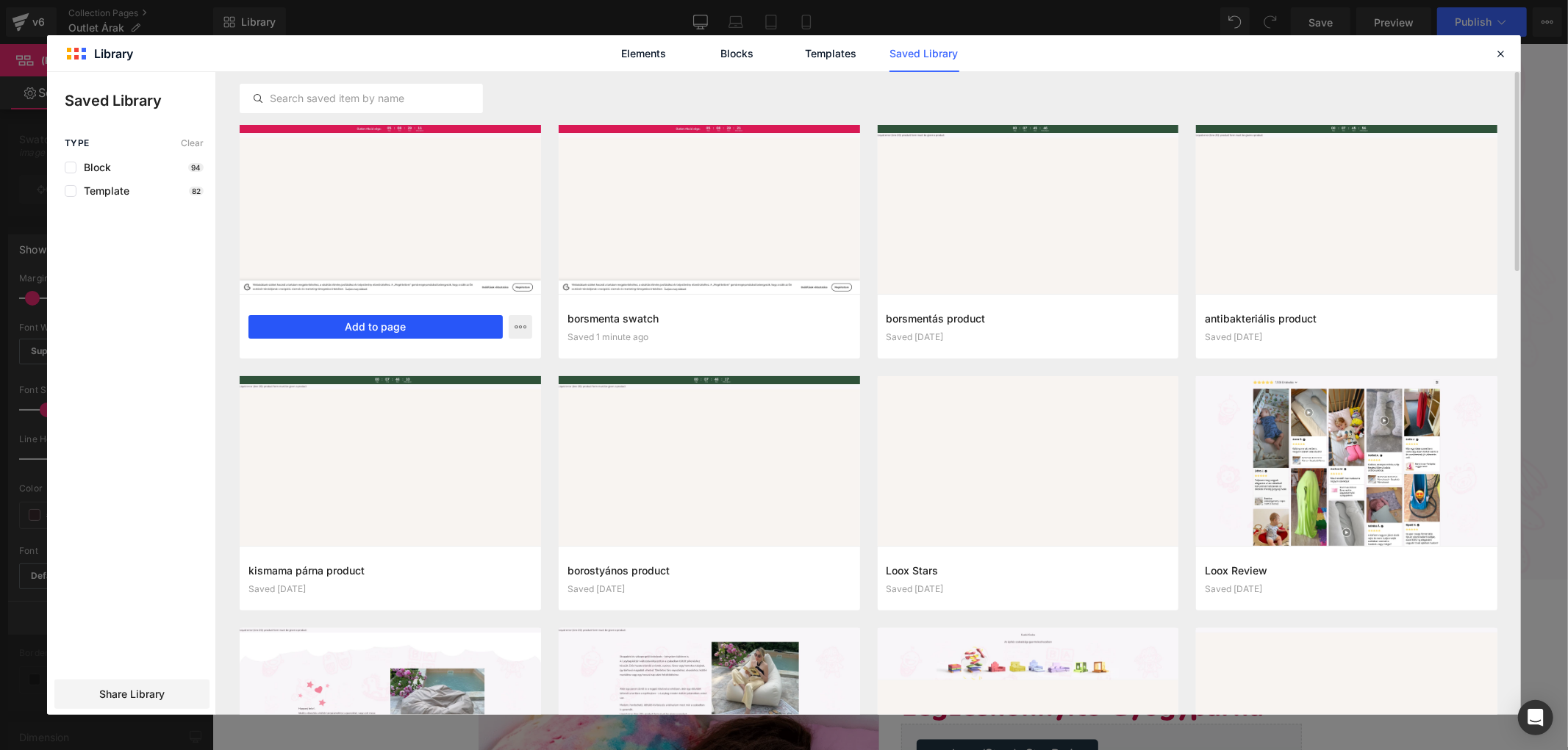
click at [431, 322] on button "Add to page" at bounding box center [376, 326] width 254 height 23
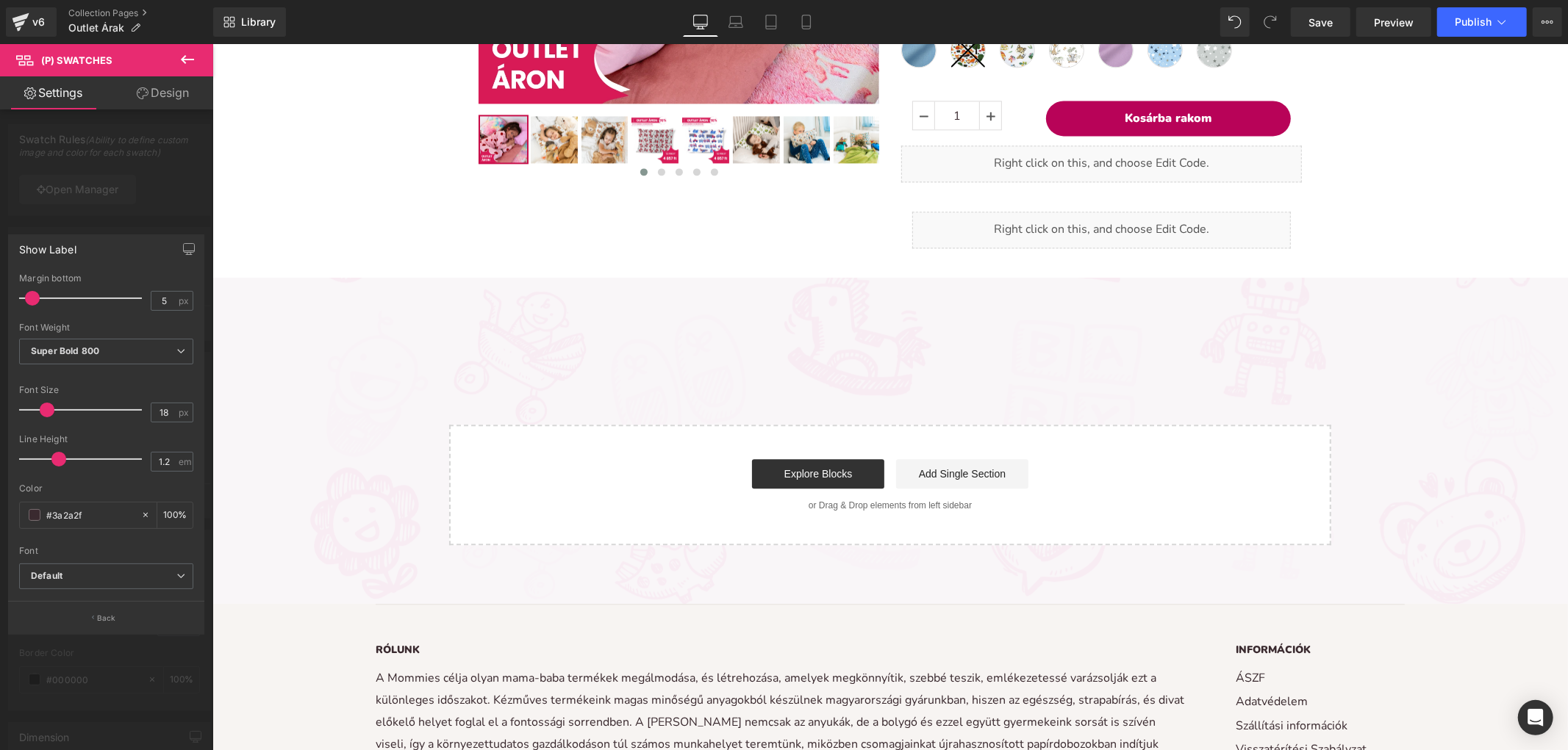
scroll to position [2969, 0]
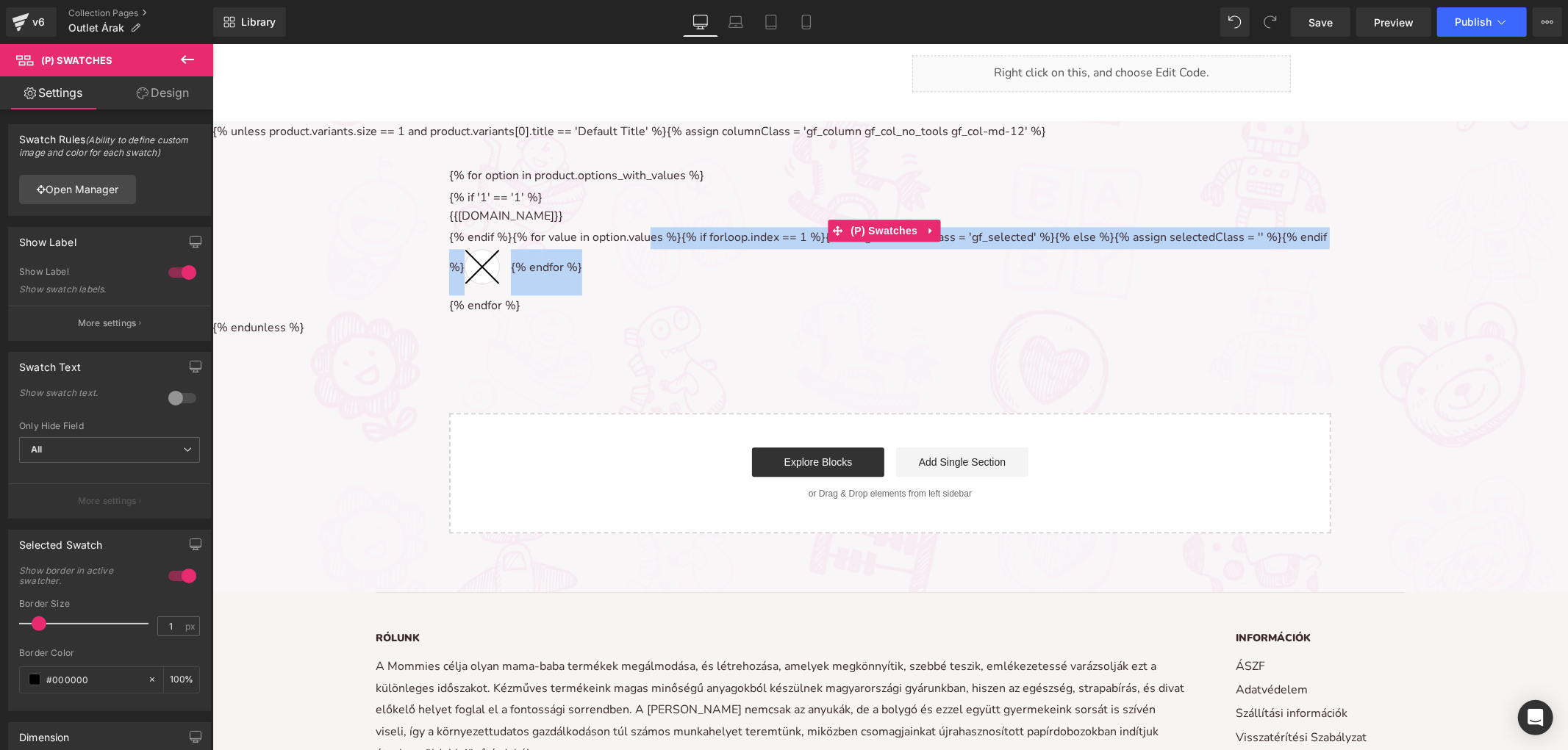
drag, startPoint x: 620, startPoint y: 242, endPoint x: 644, endPoint y: 225, distance: 29.4
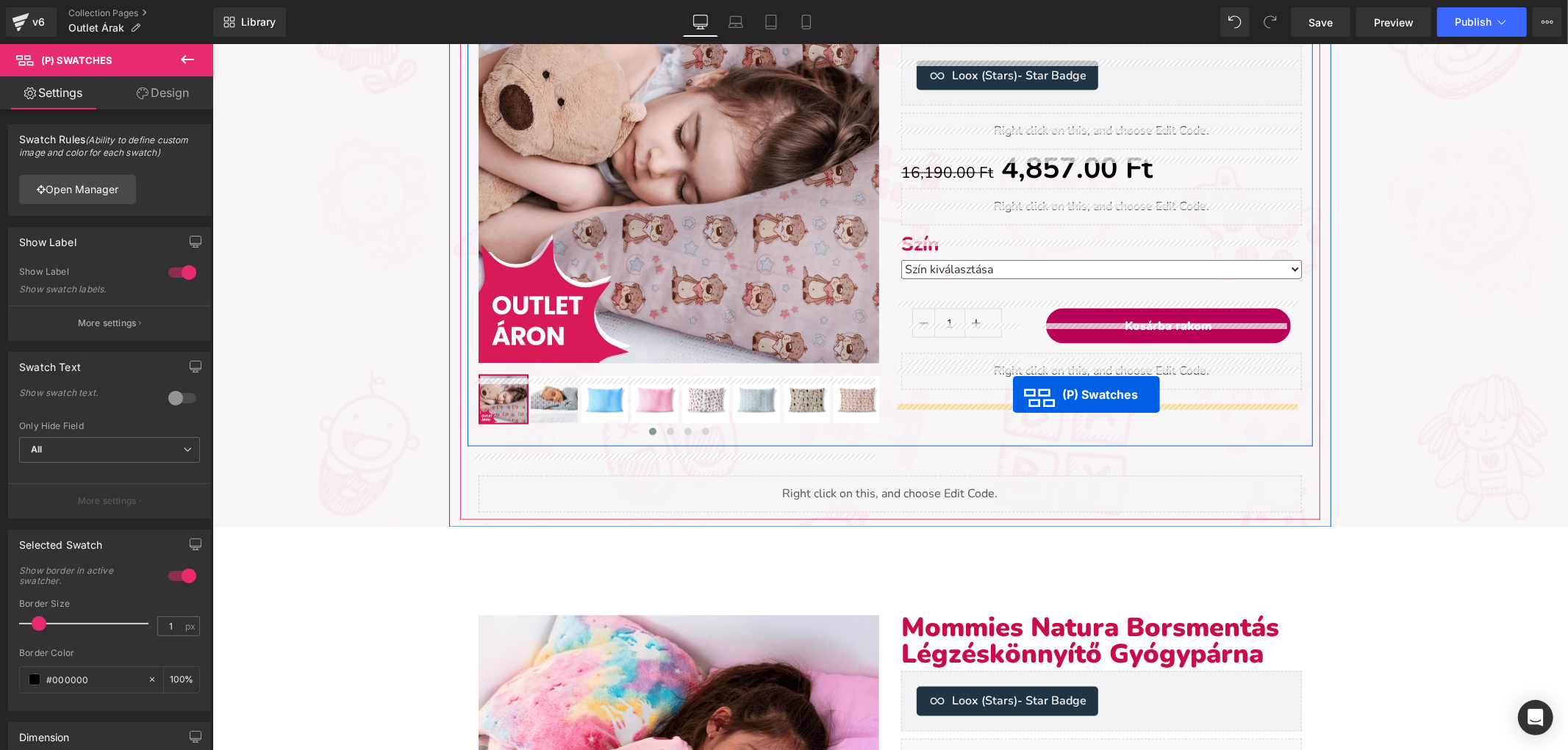
scroll to position [1826, 0]
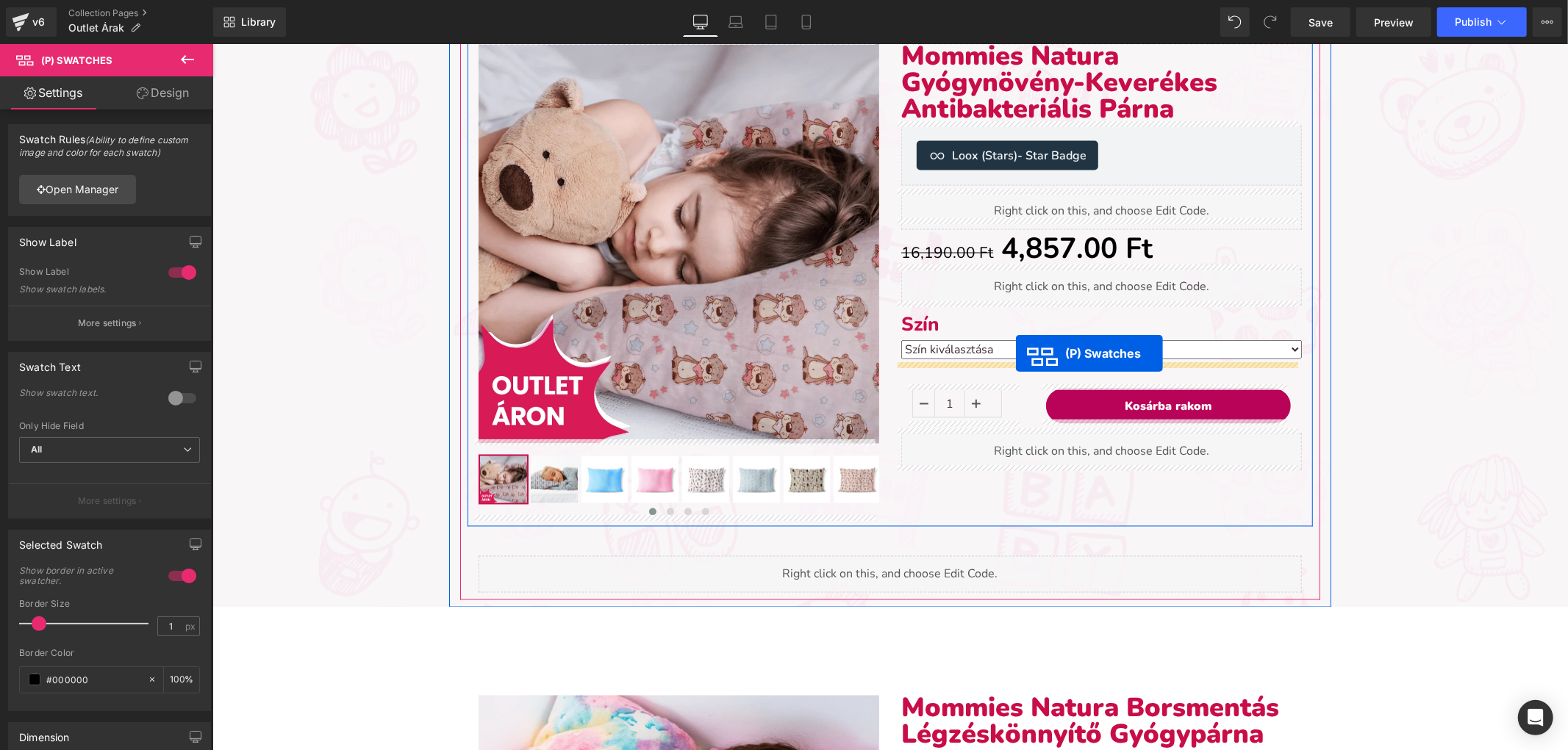
drag, startPoint x: 837, startPoint y: 224, endPoint x: 1015, endPoint y: 354, distance: 220.4
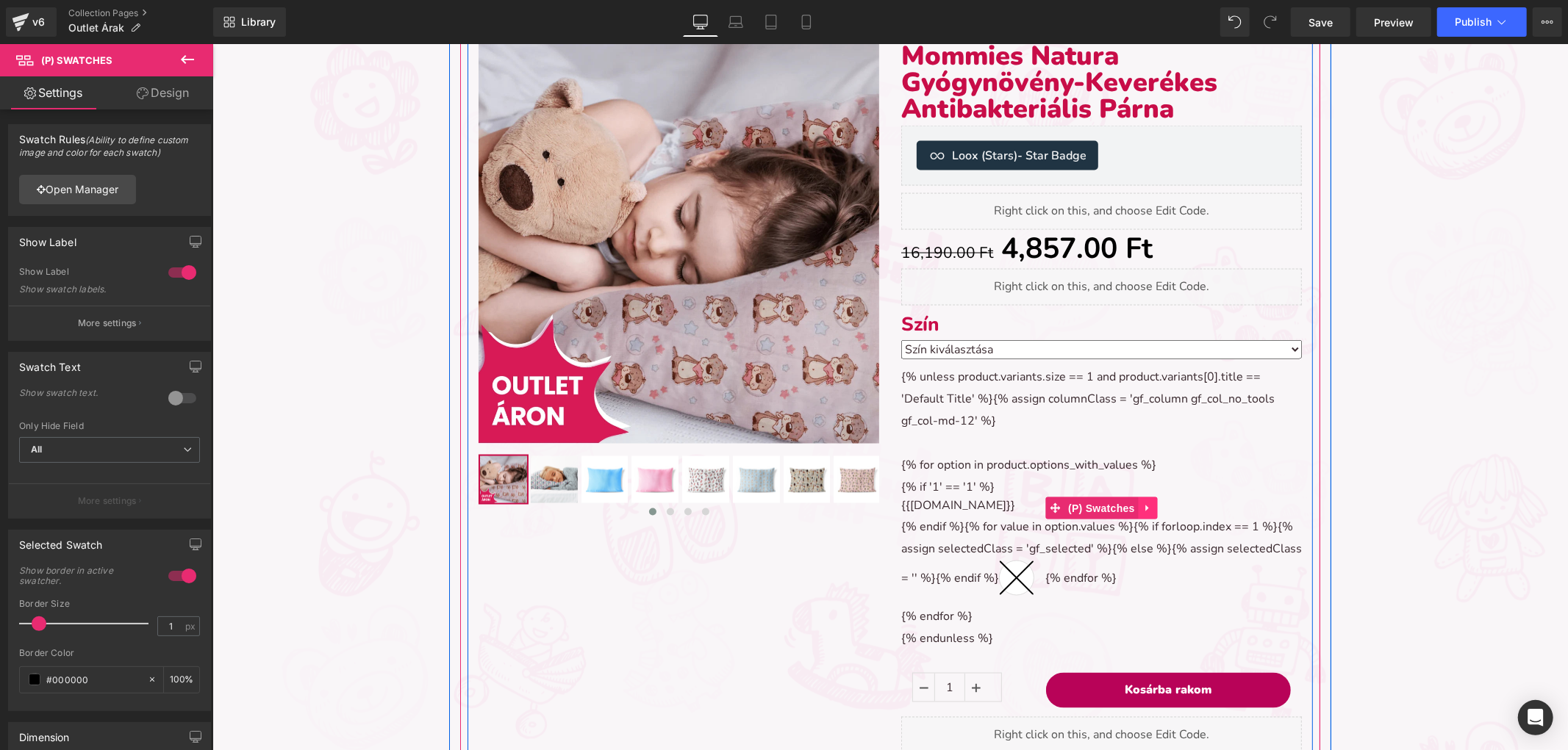
click at [1142, 505] on icon at bounding box center [1147, 508] width 10 height 11
click at [1132, 502] on icon at bounding box center [1137, 507] width 10 height 10
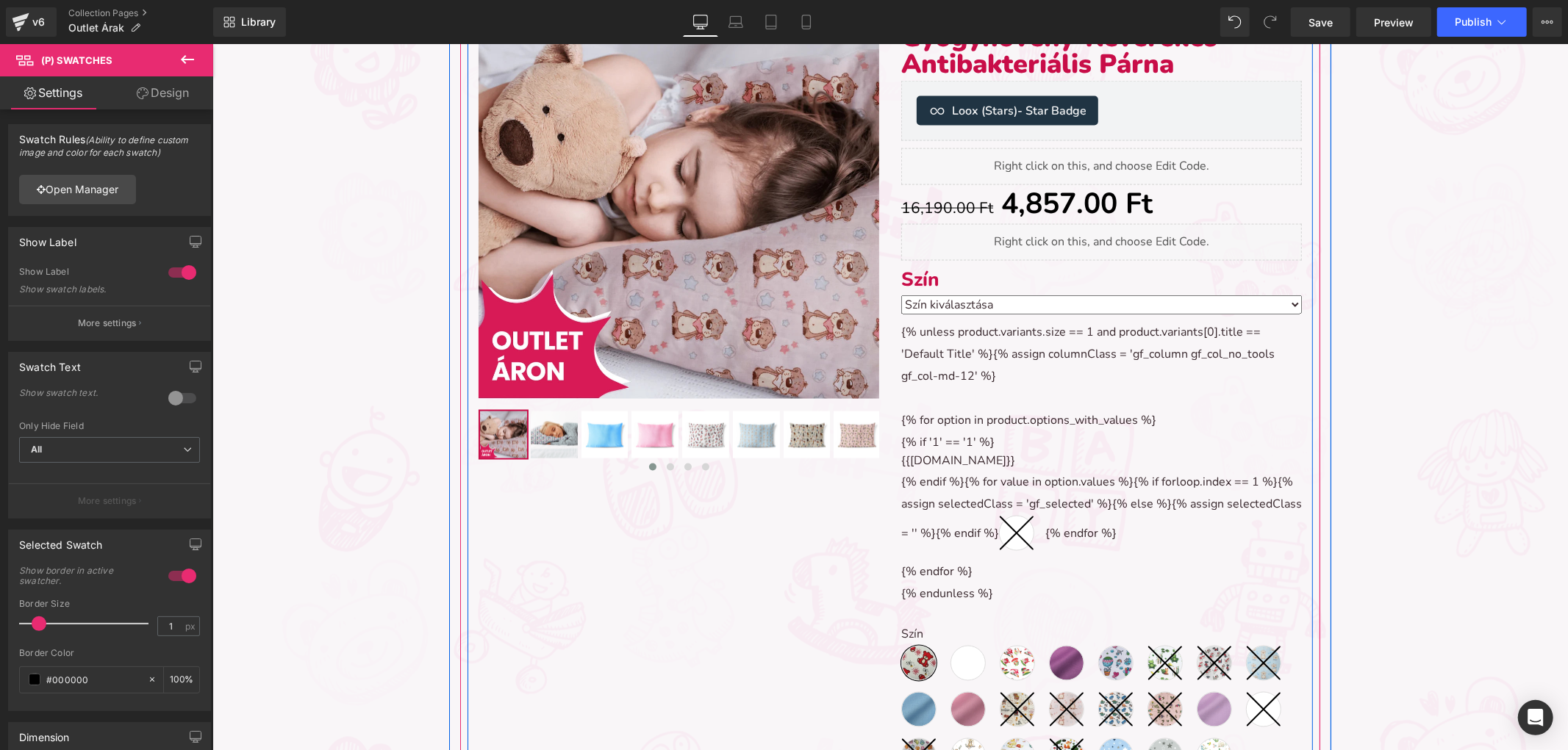
scroll to position [1822, 0]
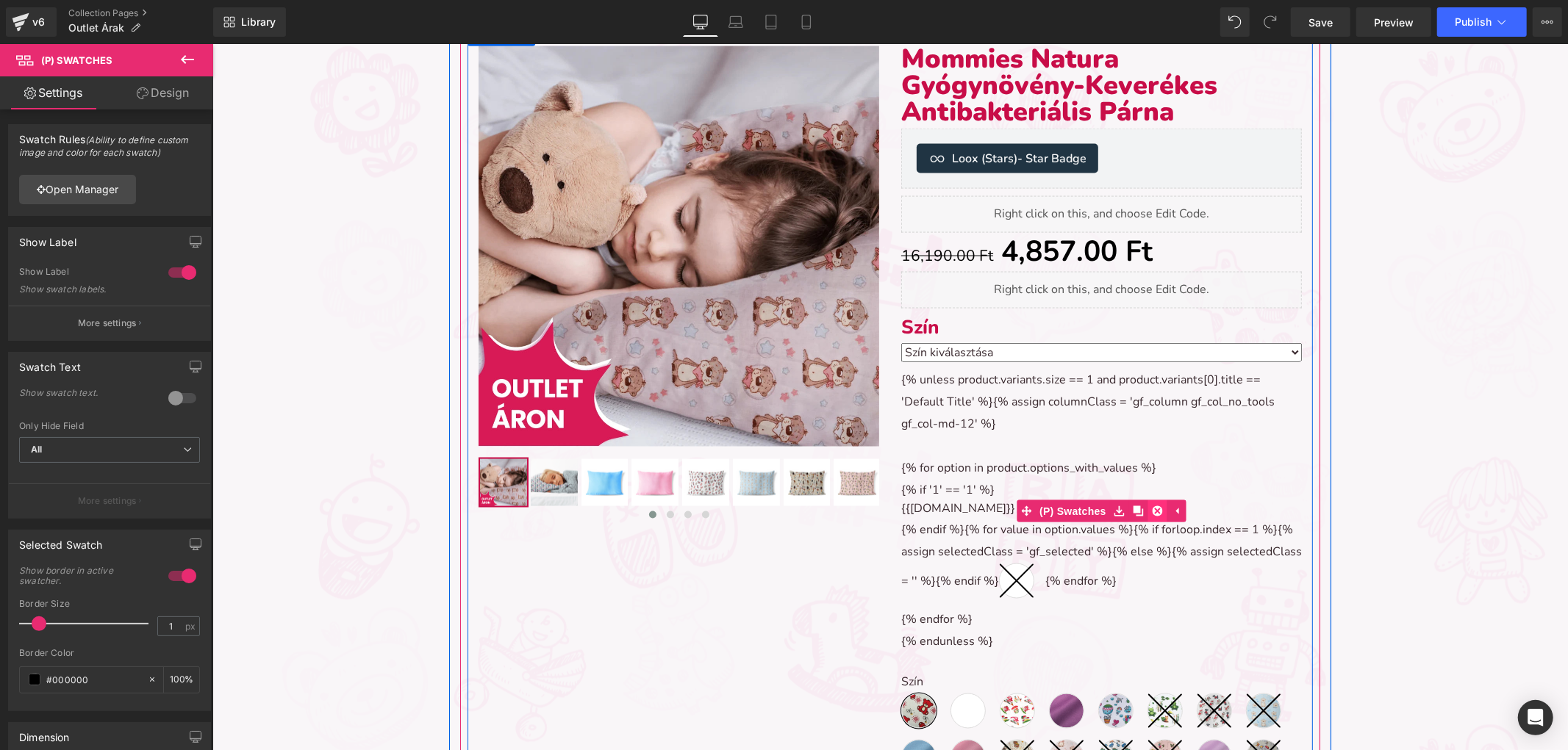
click at [1152, 506] on icon at bounding box center [1156, 510] width 10 height 10
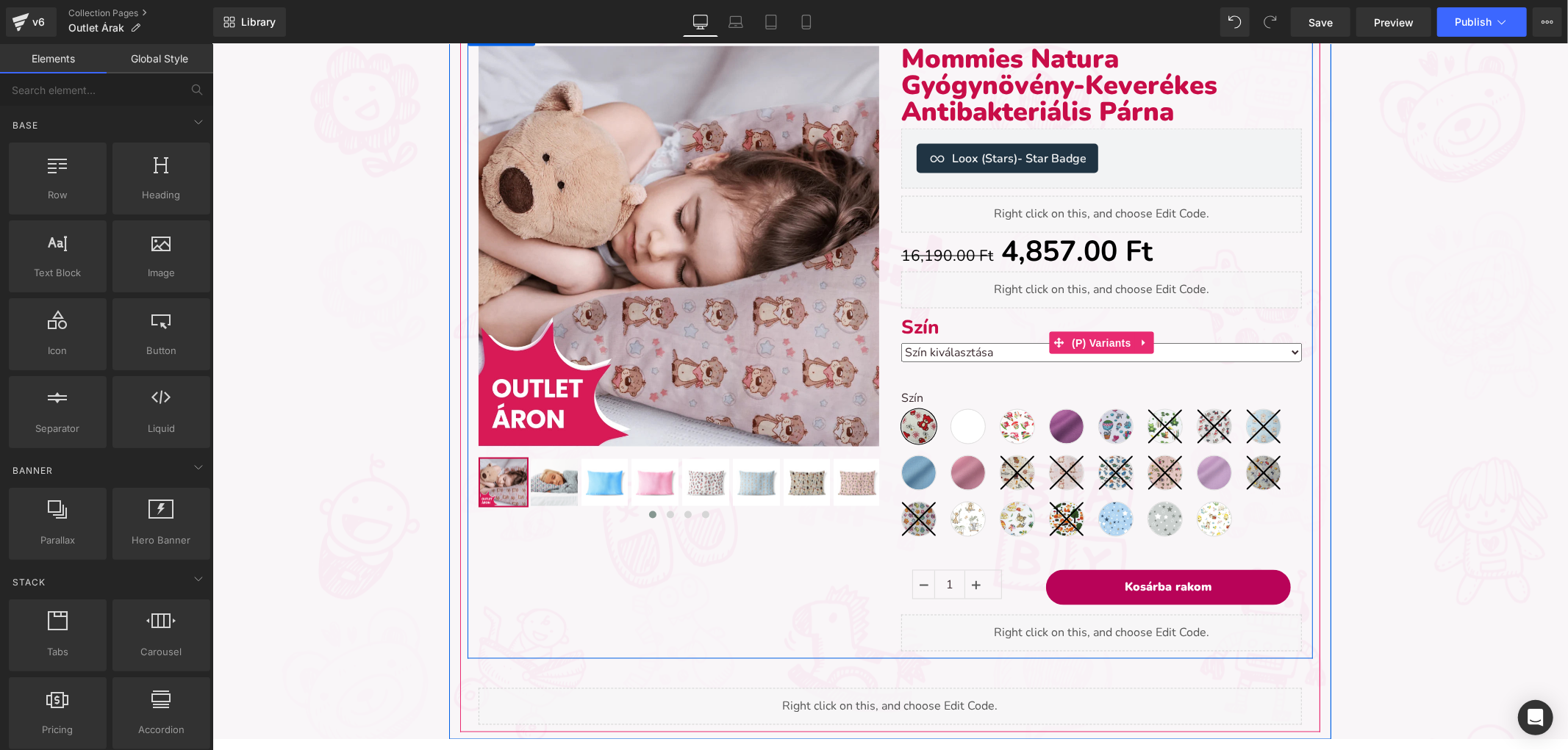
drag, startPoint x: 1132, startPoint y: 334, endPoint x: 1139, endPoint y: 341, distance: 9.9
click at [1139, 336] on icon at bounding box center [1144, 342] width 10 height 11
click at [1148, 340] on icon at bounding box center [1153, 342] width 10 height 10
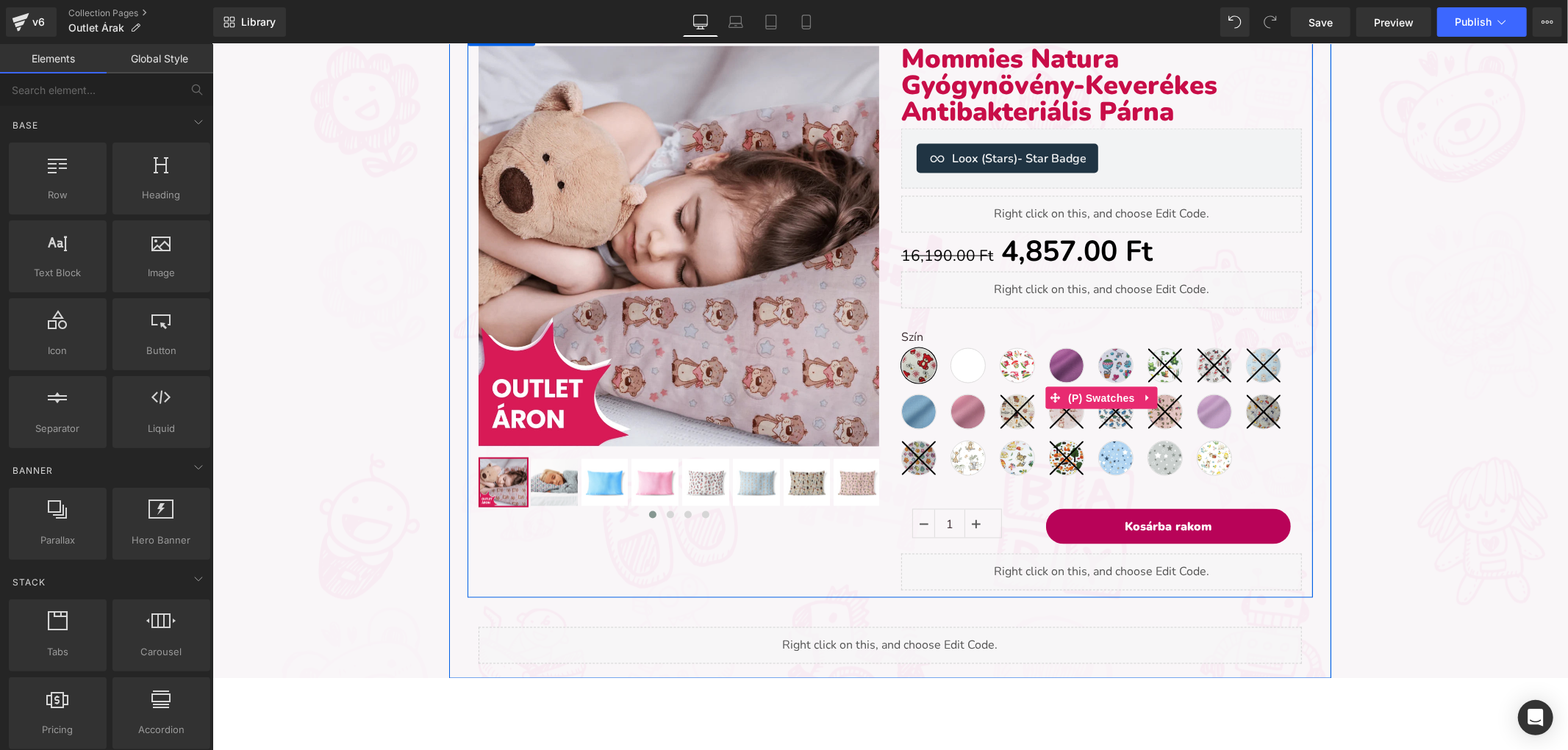
click at [933, 335] on label "Szín" at bounding box center [1100, 339] width 400 height 18
click at [1096, 387] on span "(P) Swatches" at bounding box center [1100, 398] width 75 height 22
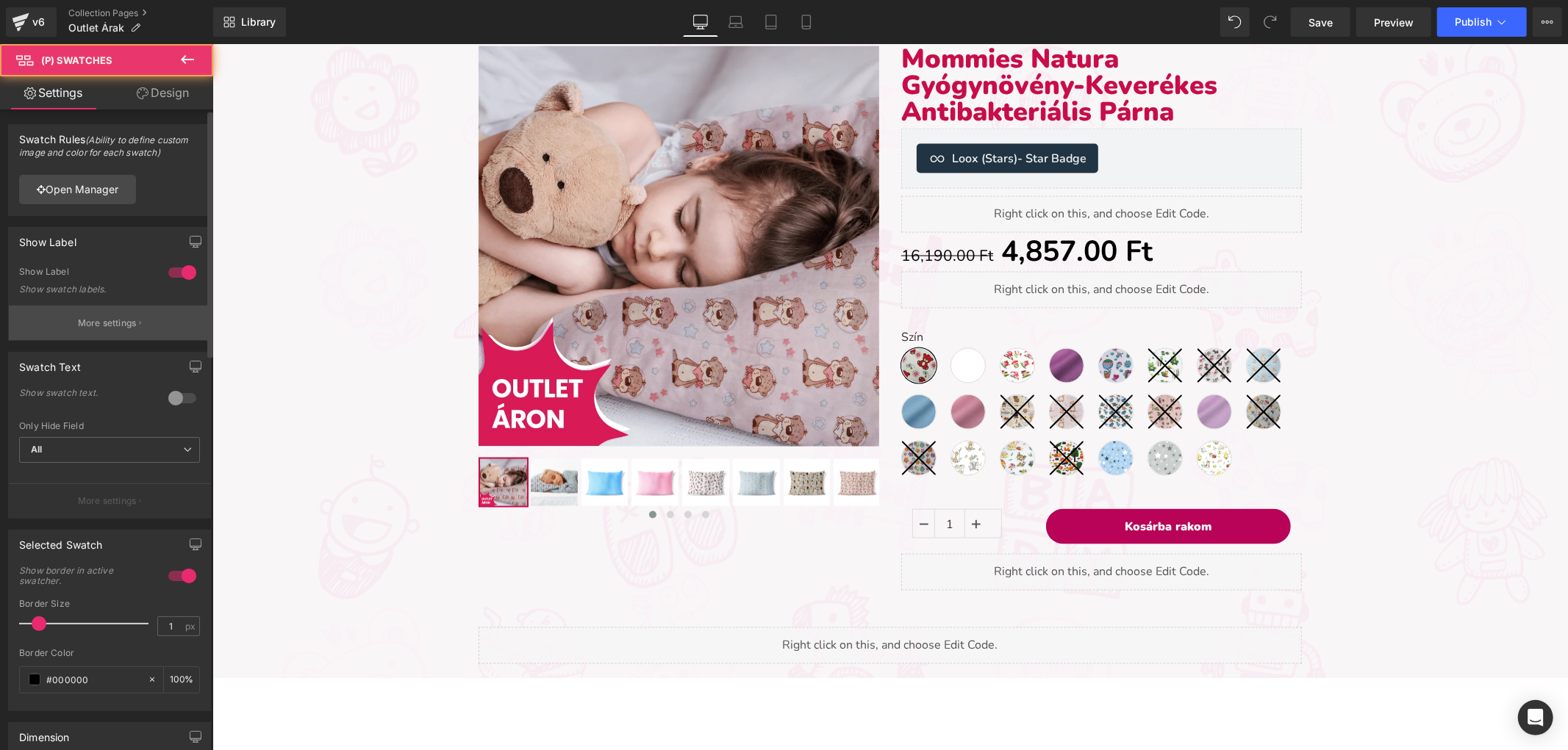
click at [114, 320] on p "More settings" at bounding box center [107, 323] width 59 height 13
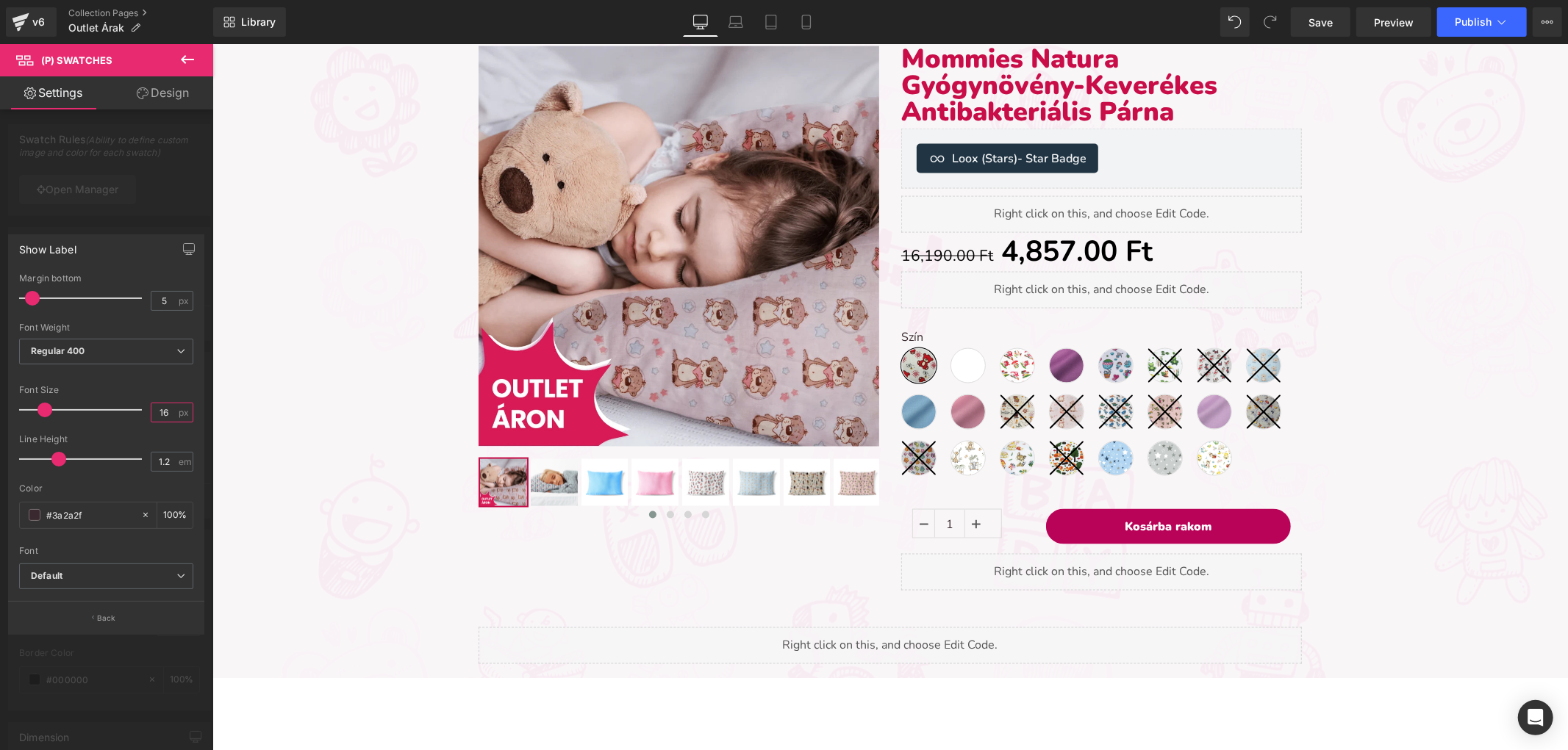
click at [165, 413] on input "16" at bounding box center [165, 412] width 26 height 18
type input "18"
click at [116, 348] on span "Regular 400" at bounding box center [106, 351] width 174 height 26
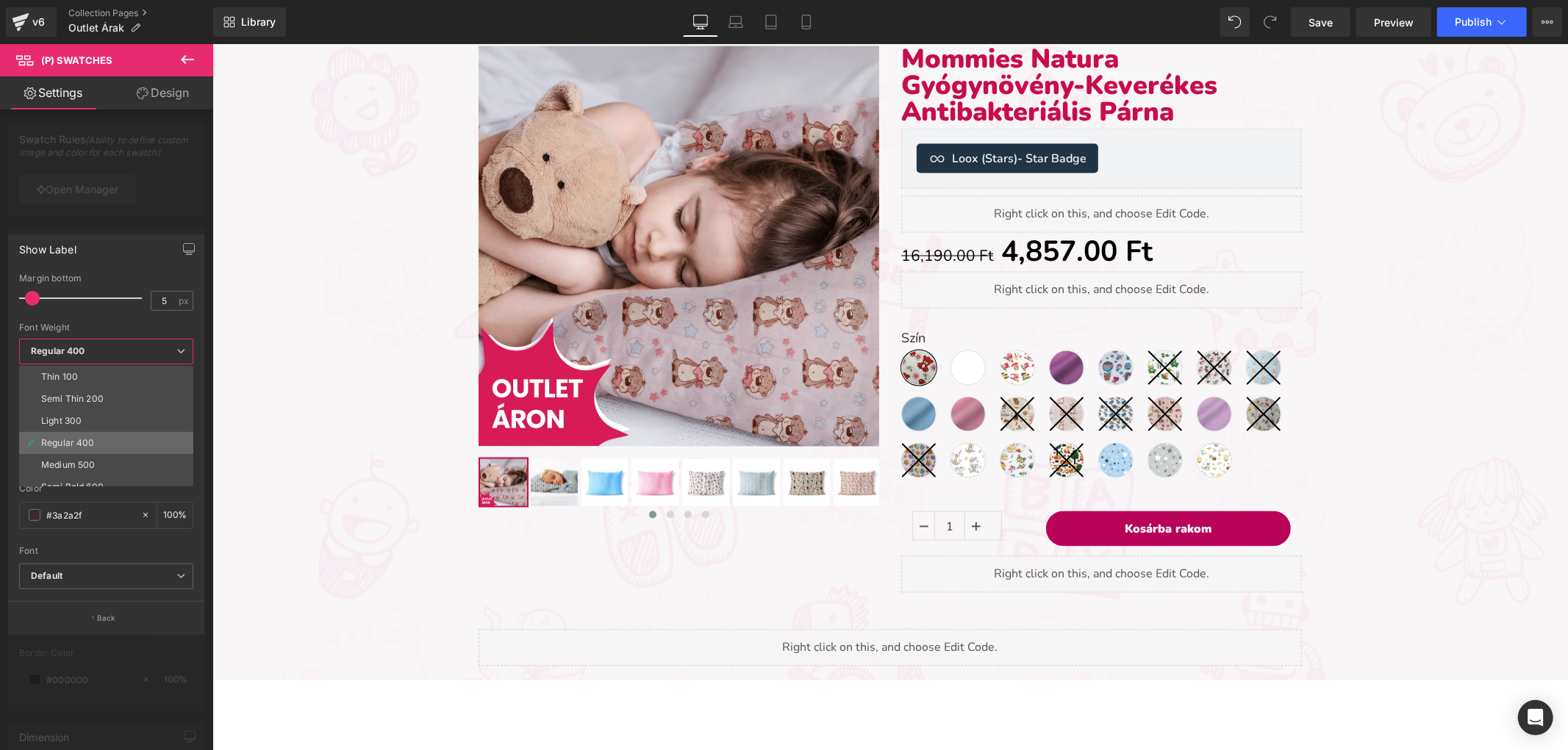
scroll to position [82, 0]
click at [100, 410] on div "Semi Bold 600" at bounding box center [72, 405] width 63 height 10
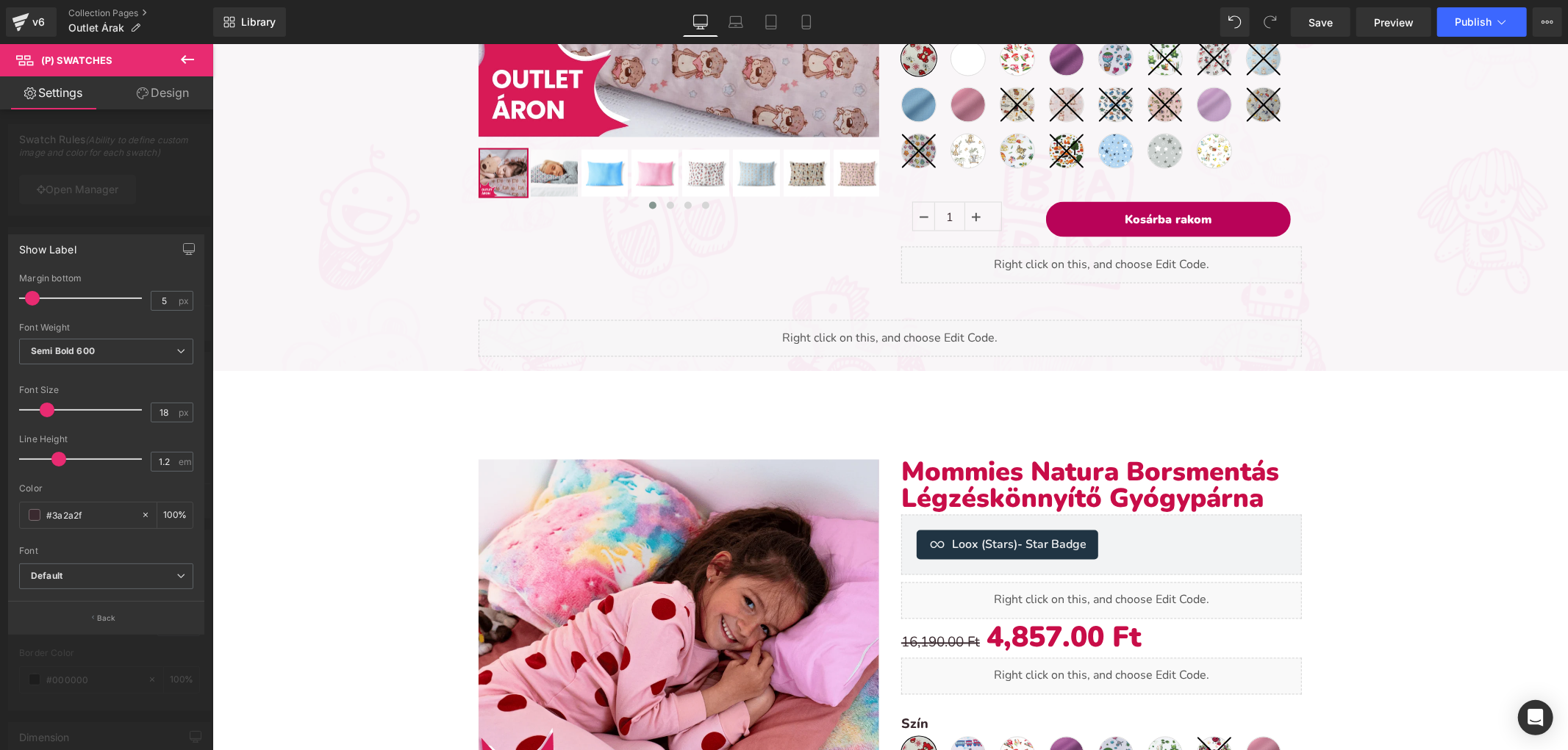
scroll to position [1741, 0]
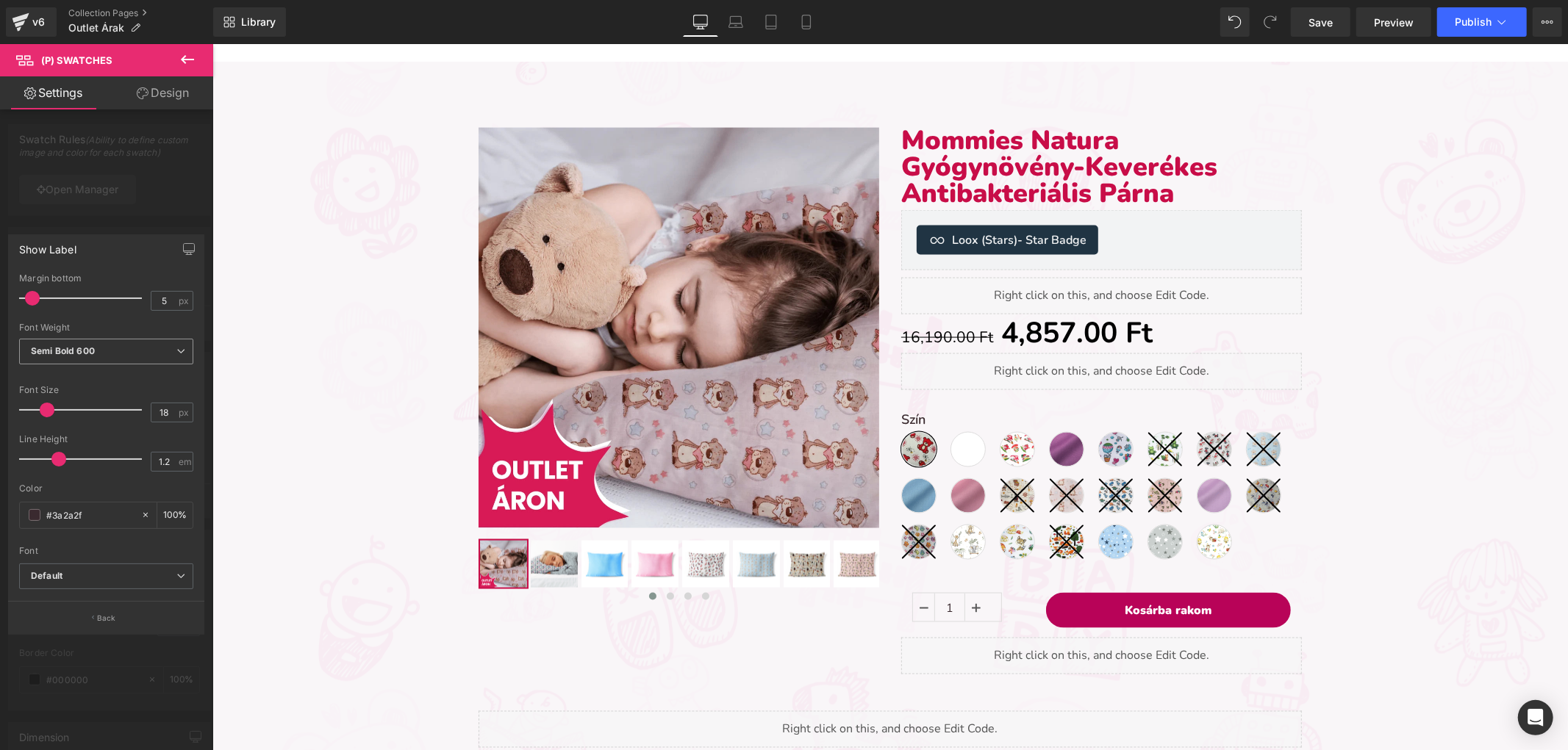
click at [116, 350] on span "Semi Bold 600" at bounding box center [106, 351] width 174 height 26
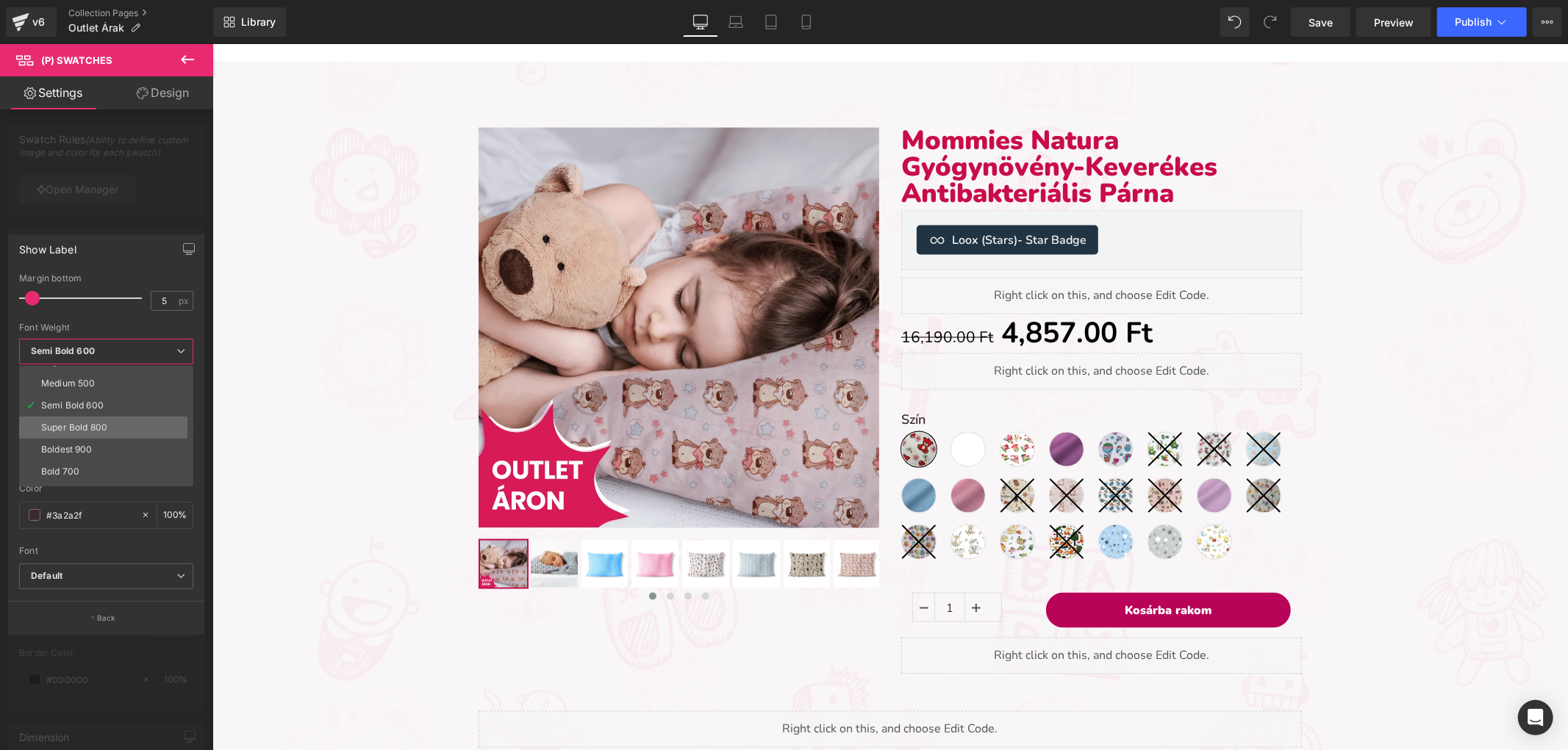
click at [113, 427] on li "Super Bold 800" at bounding box center [109, 427] width 181 height 22
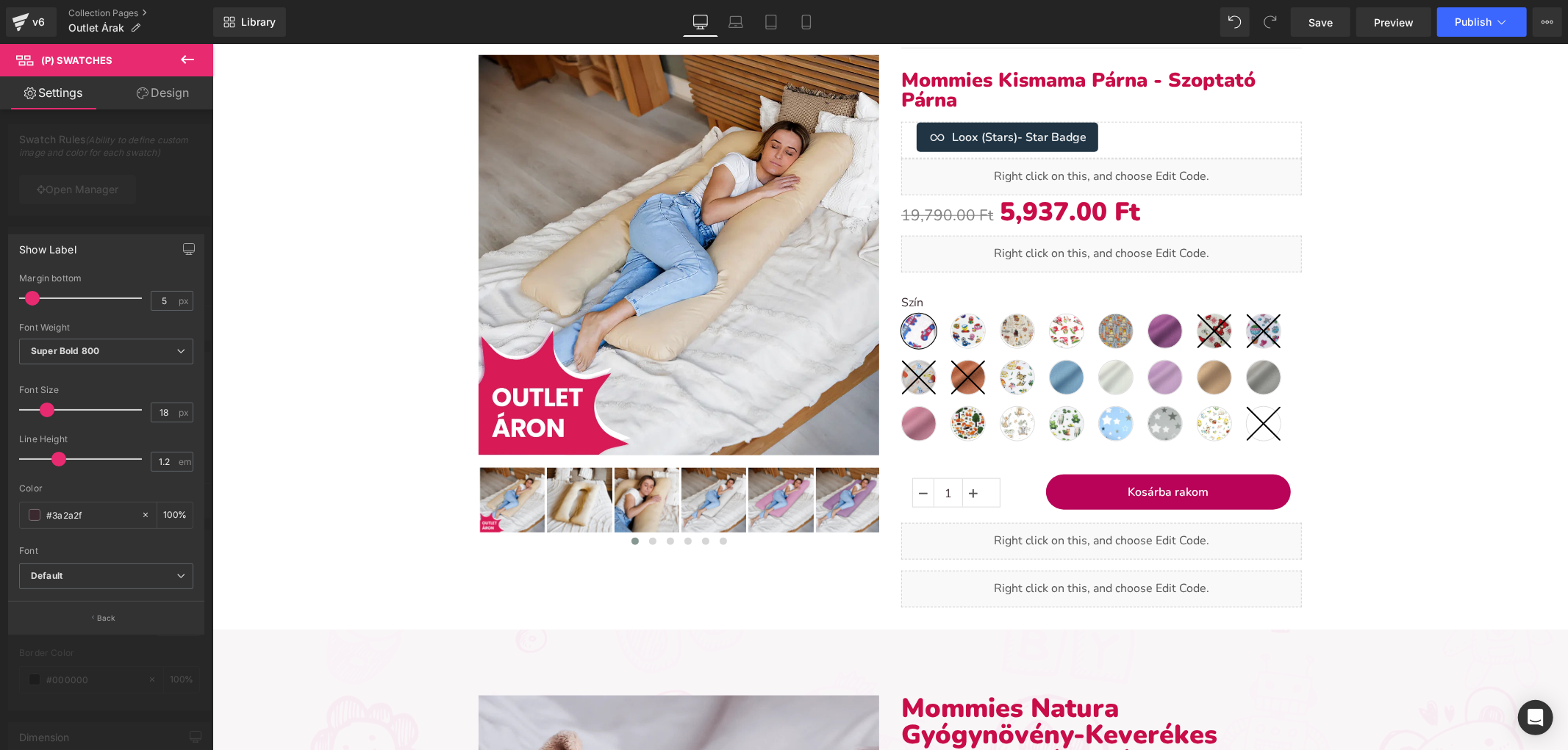
scroll to position [1170, 0]
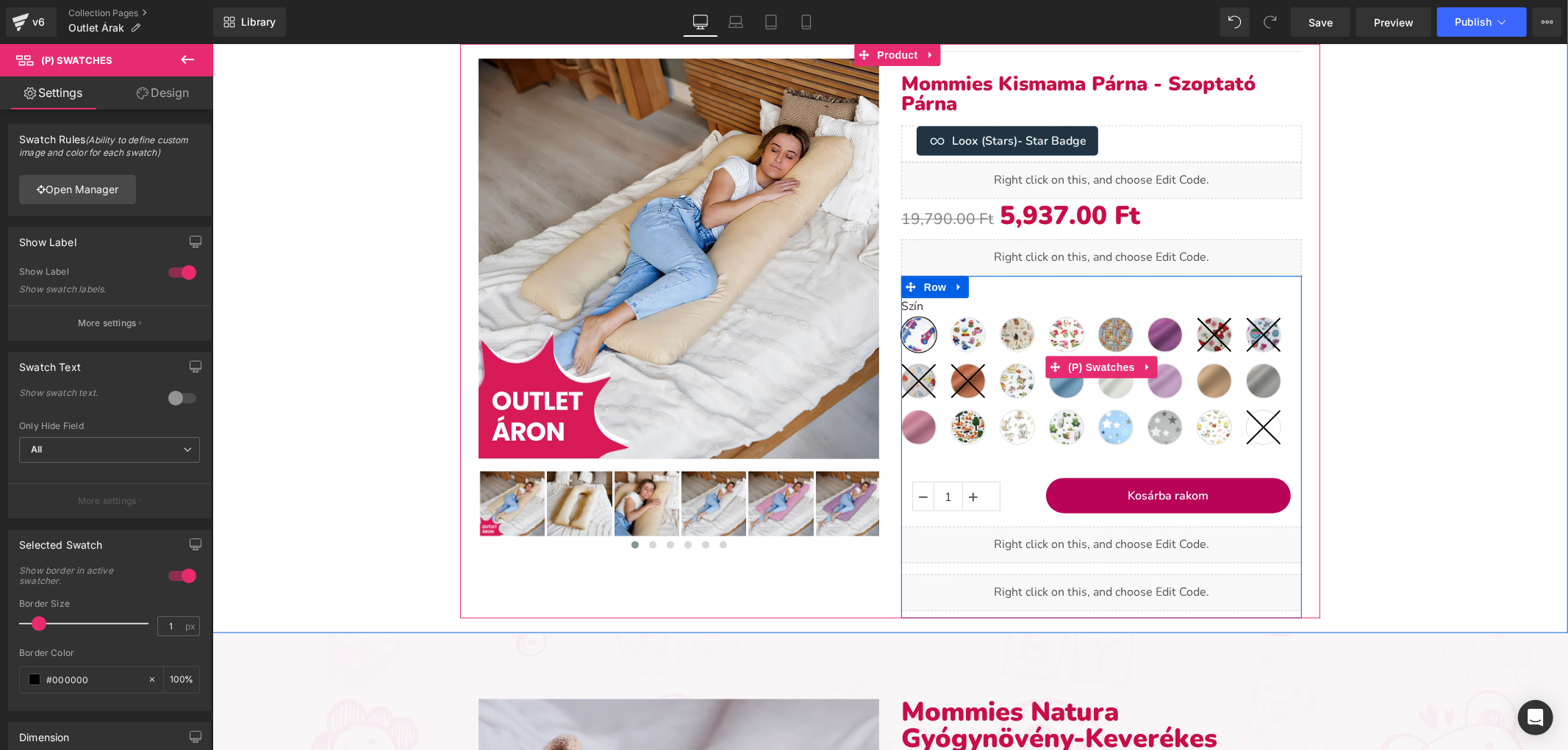
drag, startPoint x: 1081, startPoint y: 363, endPoint x: 619, endPoint y: 361, distance: 462.0
click at [1081, 363] on span "(P) Swatches" at bounding box center [1100, 366] width 75 height 22
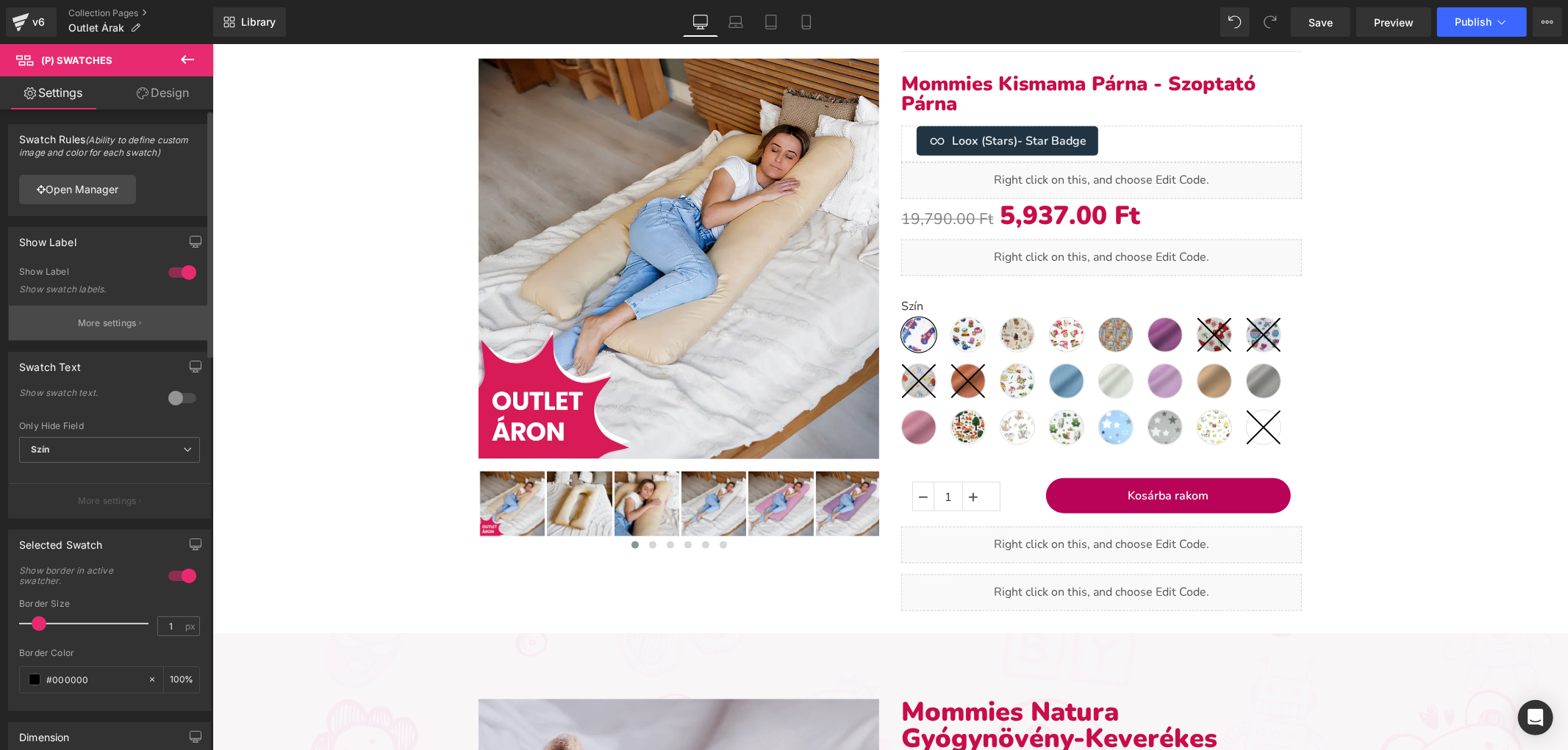
click at [112, 320] on p "More settings" at bounding box center [107, 323] width 59 height 13
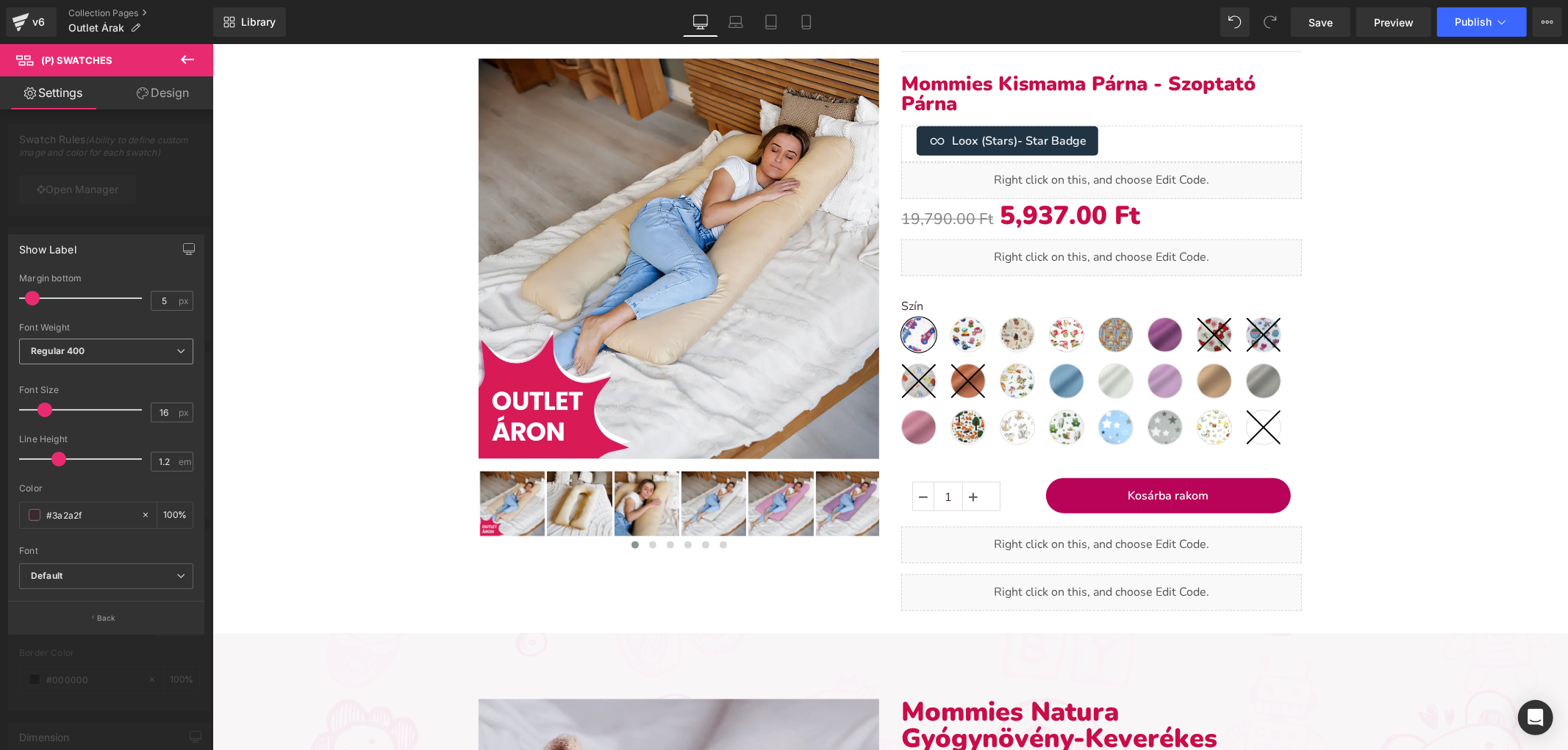
click at [62, 356] on span "Regular 400" at bounding box center [106, 351] width 174 height 26
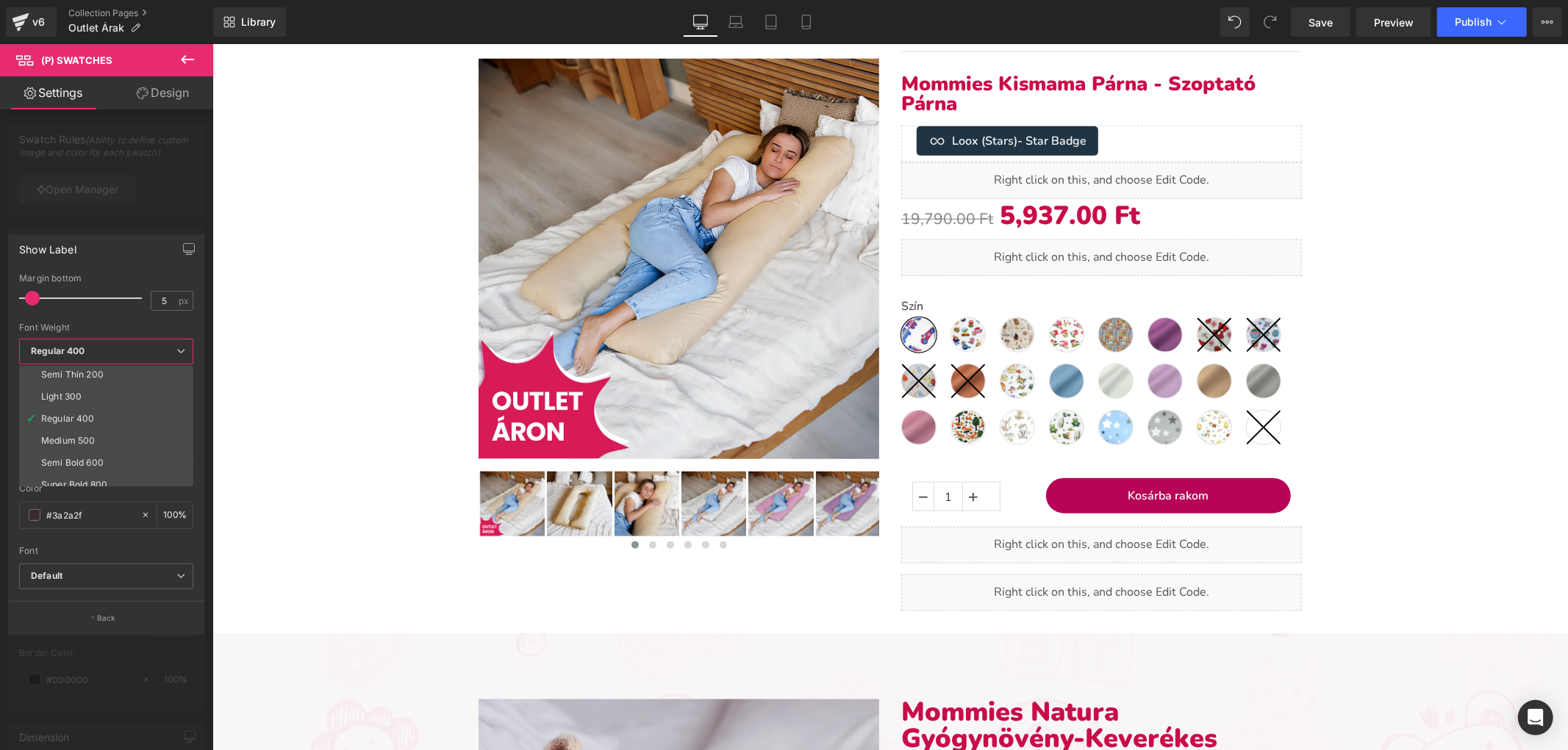
scroll to position [82, 0]
click at [101, 429] on div "Super Bold 800" at bounding box center [74, 428] width 66 height 10
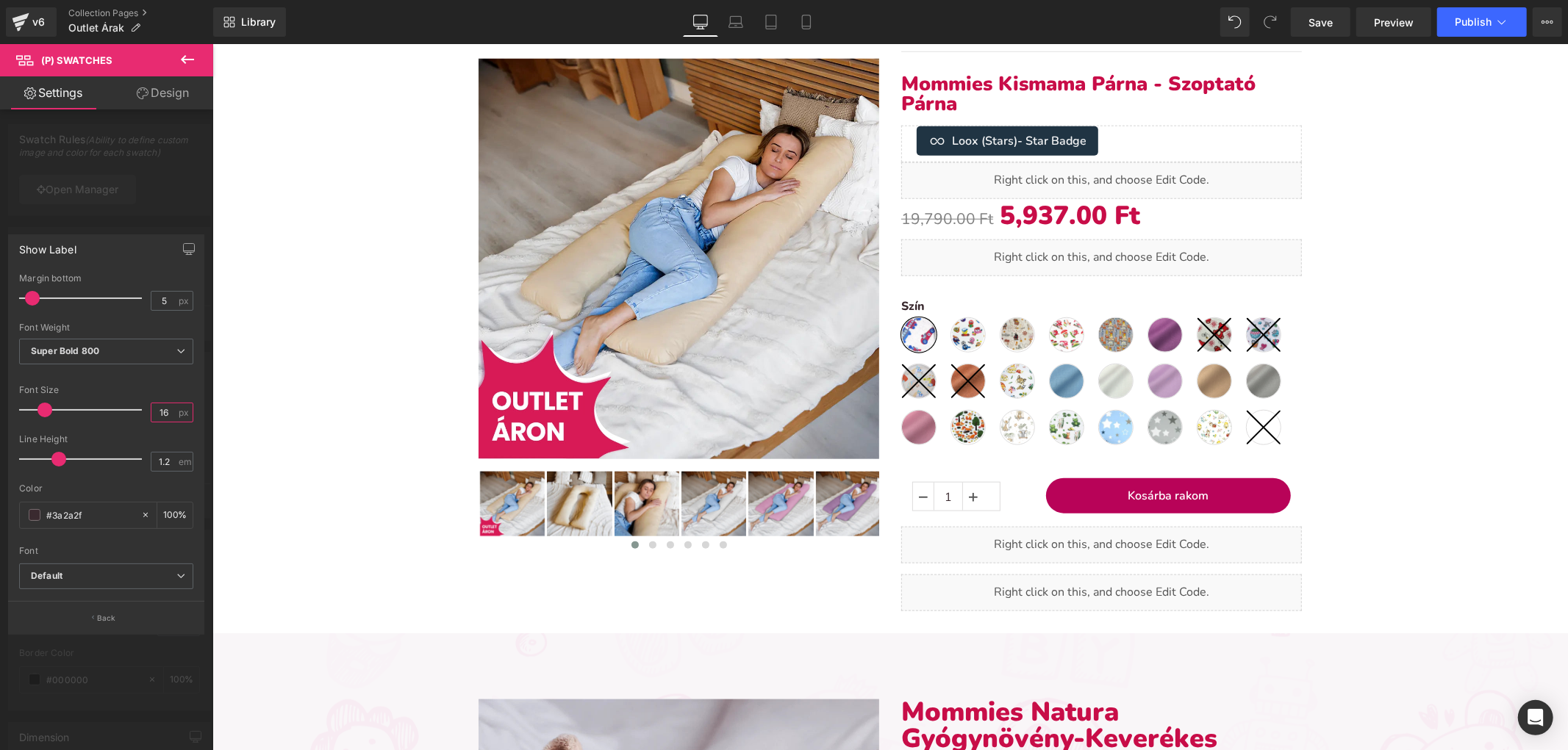
click at [165, 414] on input "16" at bounding box center [165, 412] width 26 height 18
type input "18"
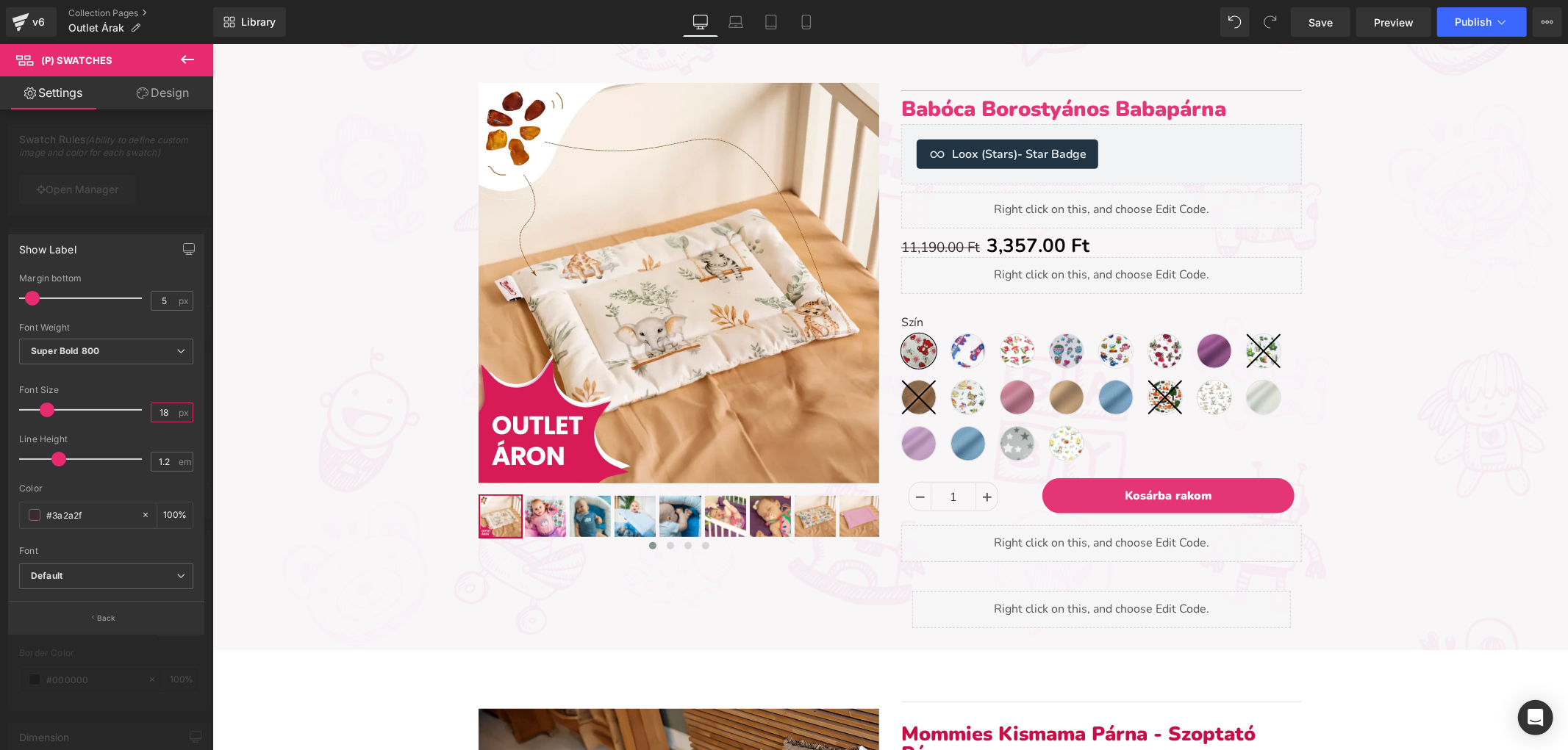
scroll to position [517, 0]
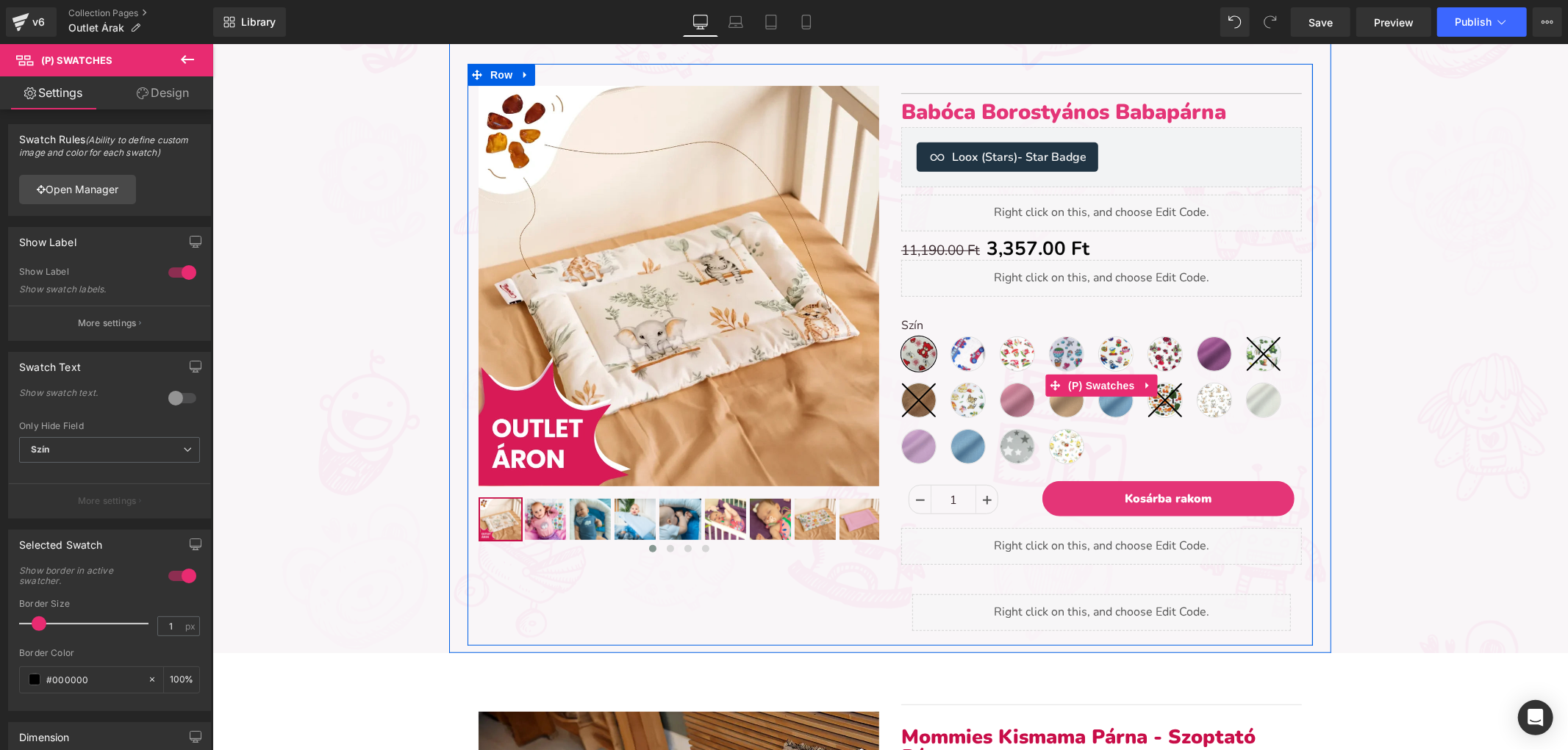
click at [1091, 387] on span "(P) Swatches" at bounding box center [1100, 384] width 75 height 22
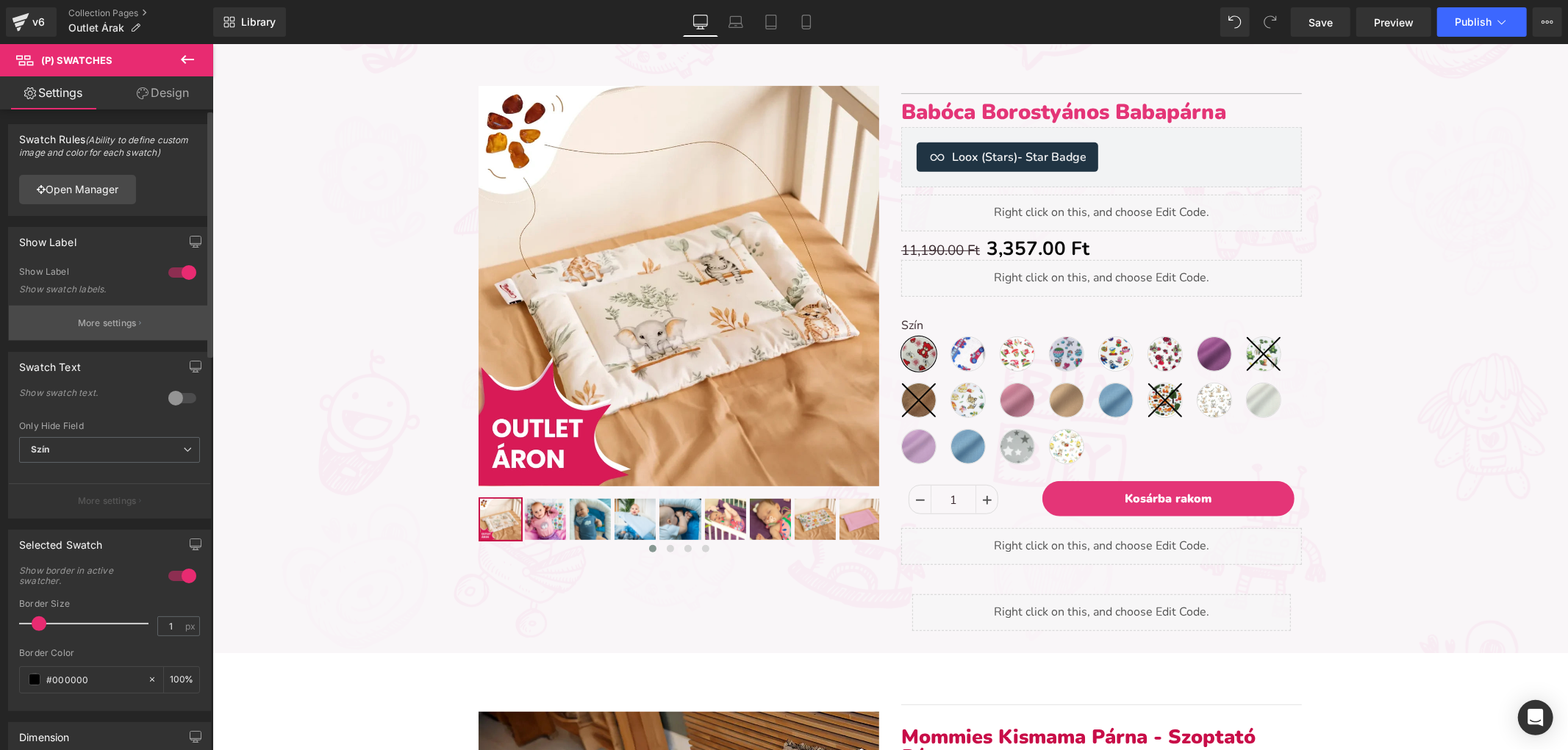
click at [128, 317] on p "More settings" at bounding box center [107, 323] width 59 height 13
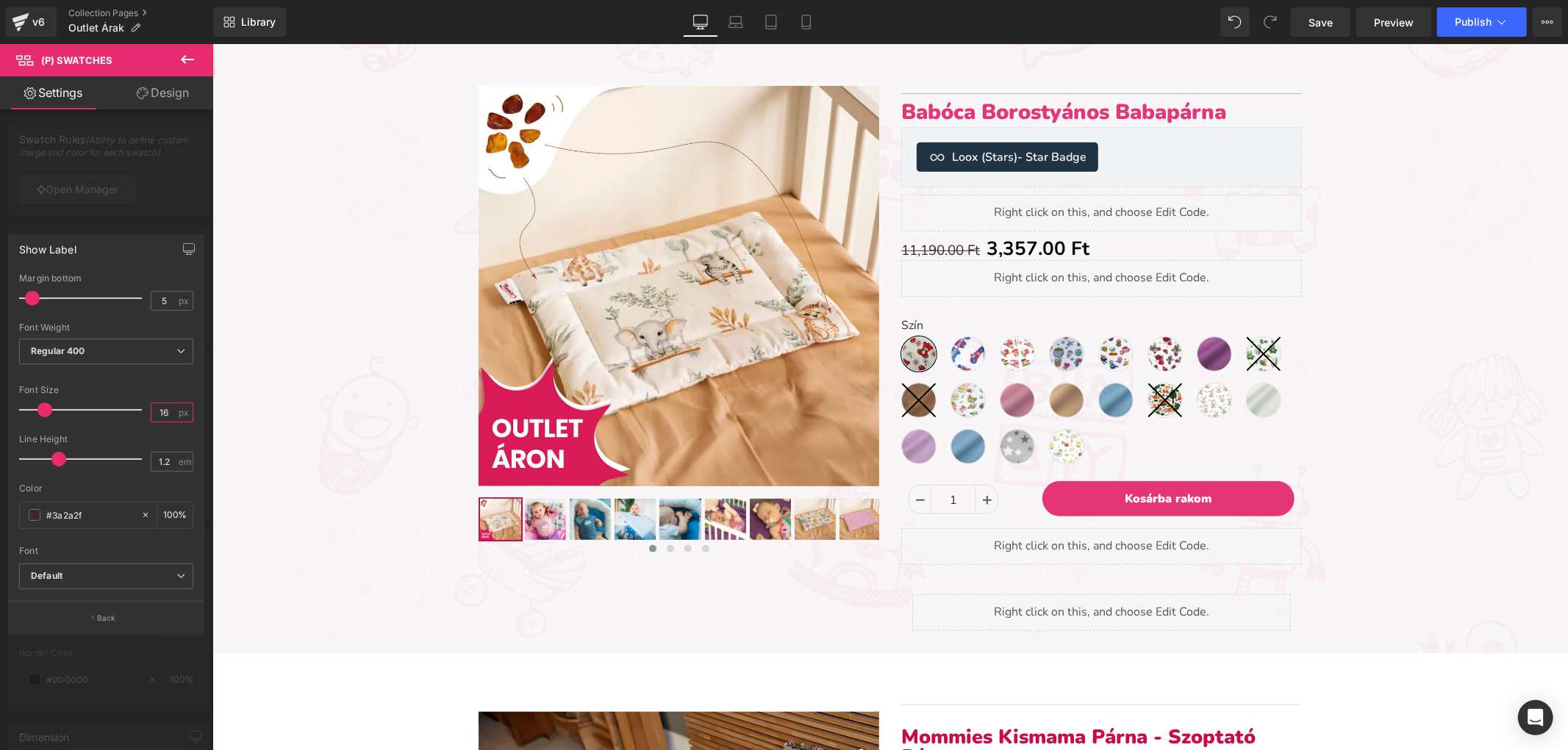
click at [165, 411] on input "16" at bounding box center [165, 412] width 26 height 18
type input "18"
click at [116, 359] on span "Regular 400" at bounding box center [106, 351] width 174 height 26
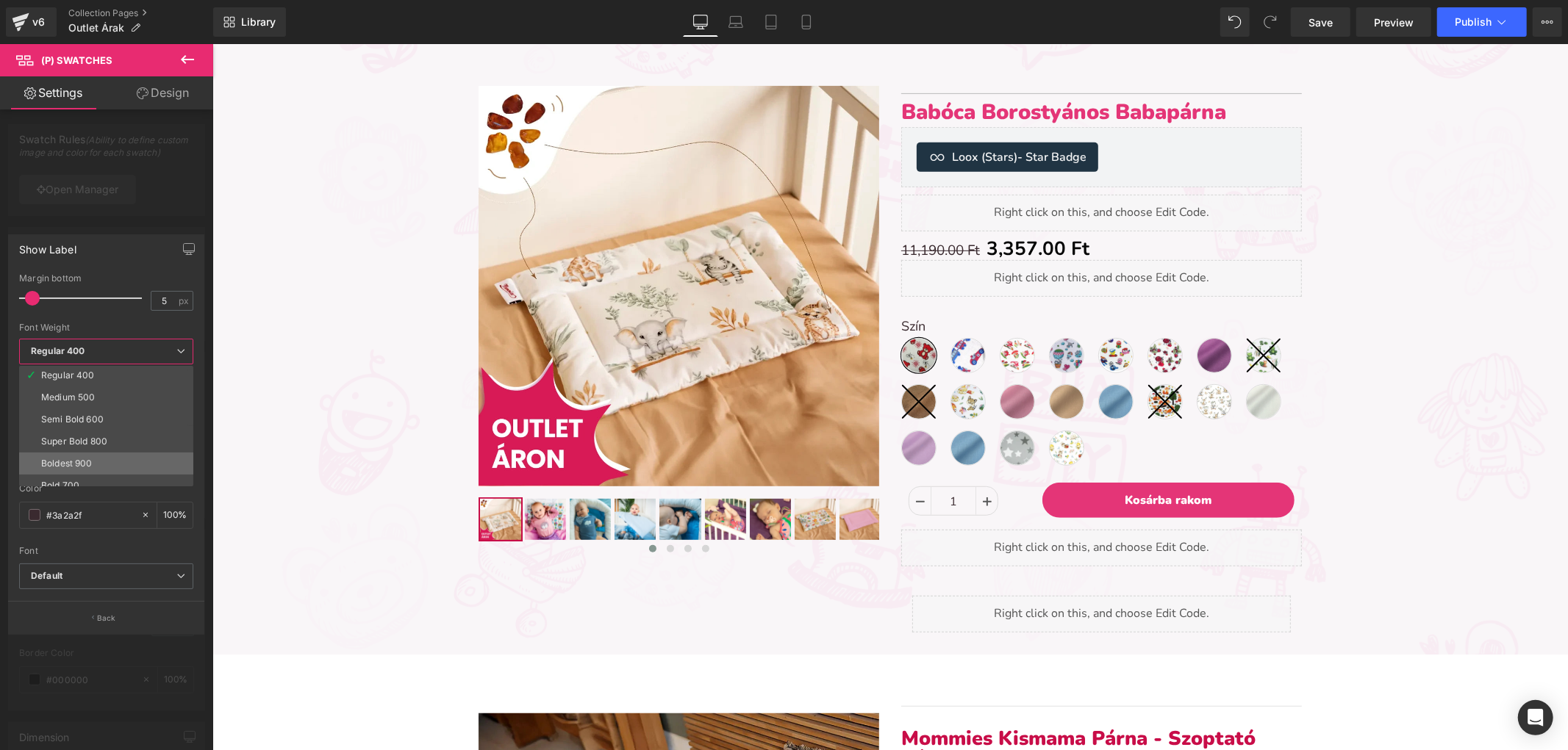
scroll to position [82, 0]
click at [96, 436] on li "Super Bold 800" at bounding box center [109, 427] width 181 height 22
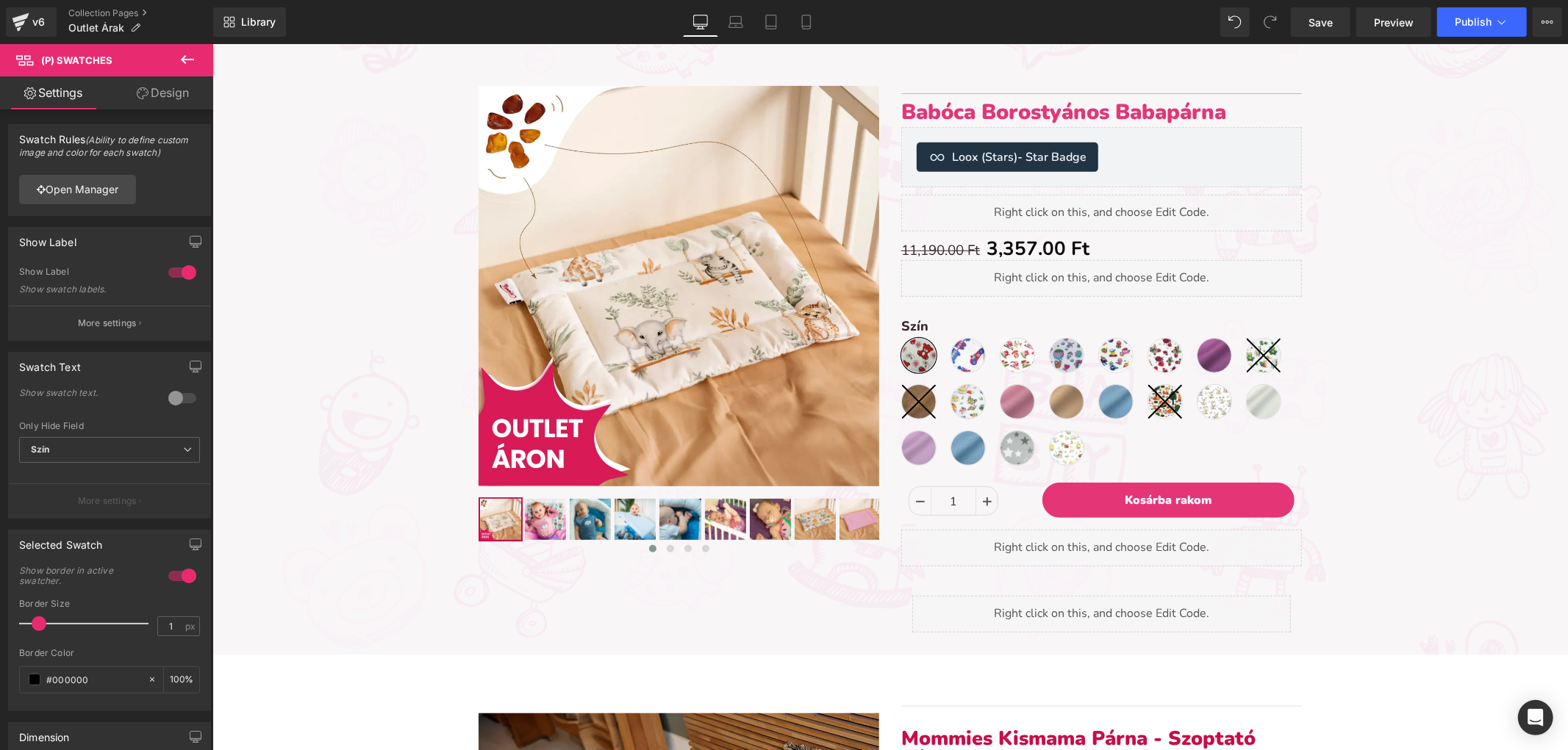
click at [1452, 15] on button "Publish" at bounding box center [1482, 22] width 90 height 30
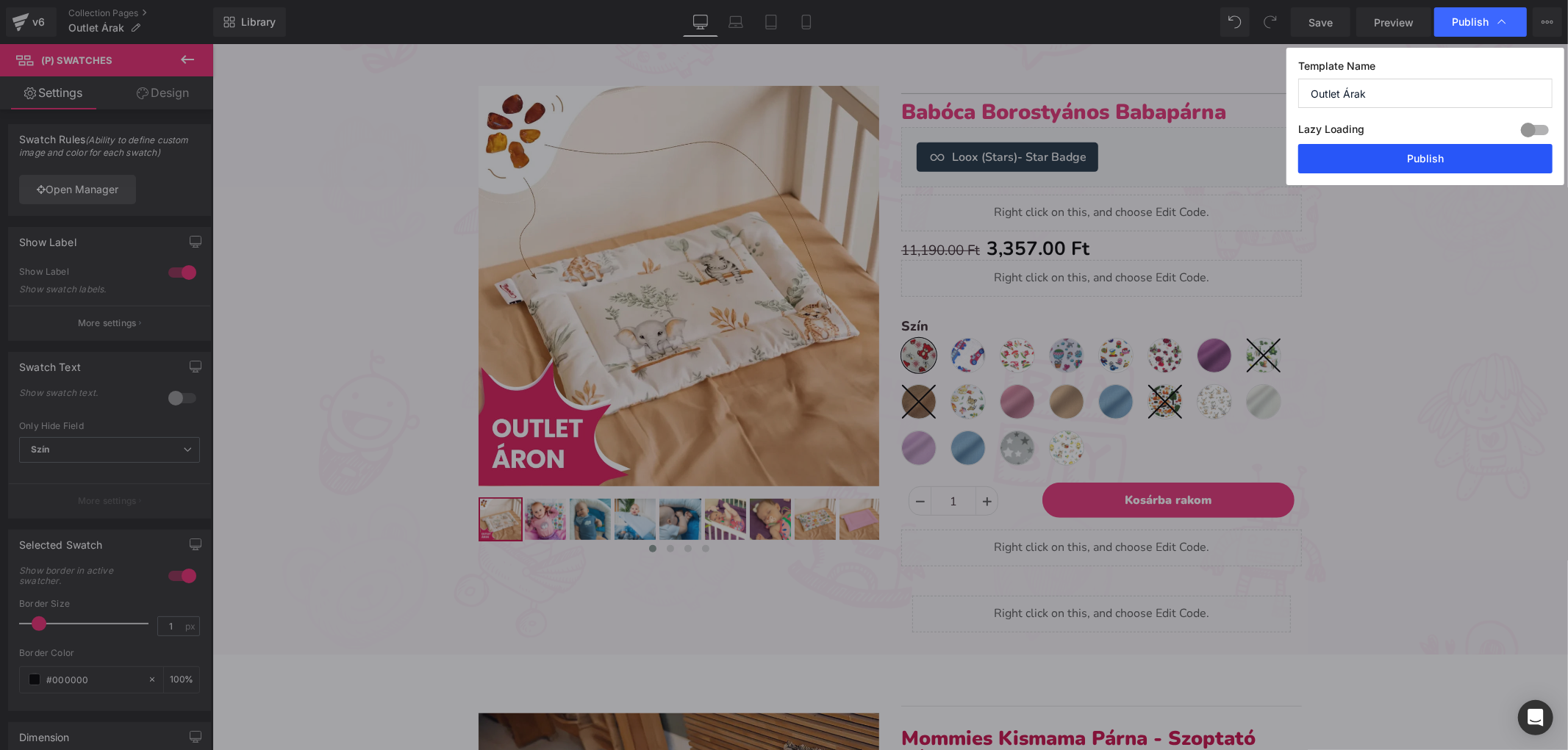
drag, startPoint x: 1390, startPoint y: 172, endPoint x: 1041, endPoint y: 355, distance: 394.1
click at [1390, 172] on button "Publish" at bounding box center [1424, 159] width 254 height 30
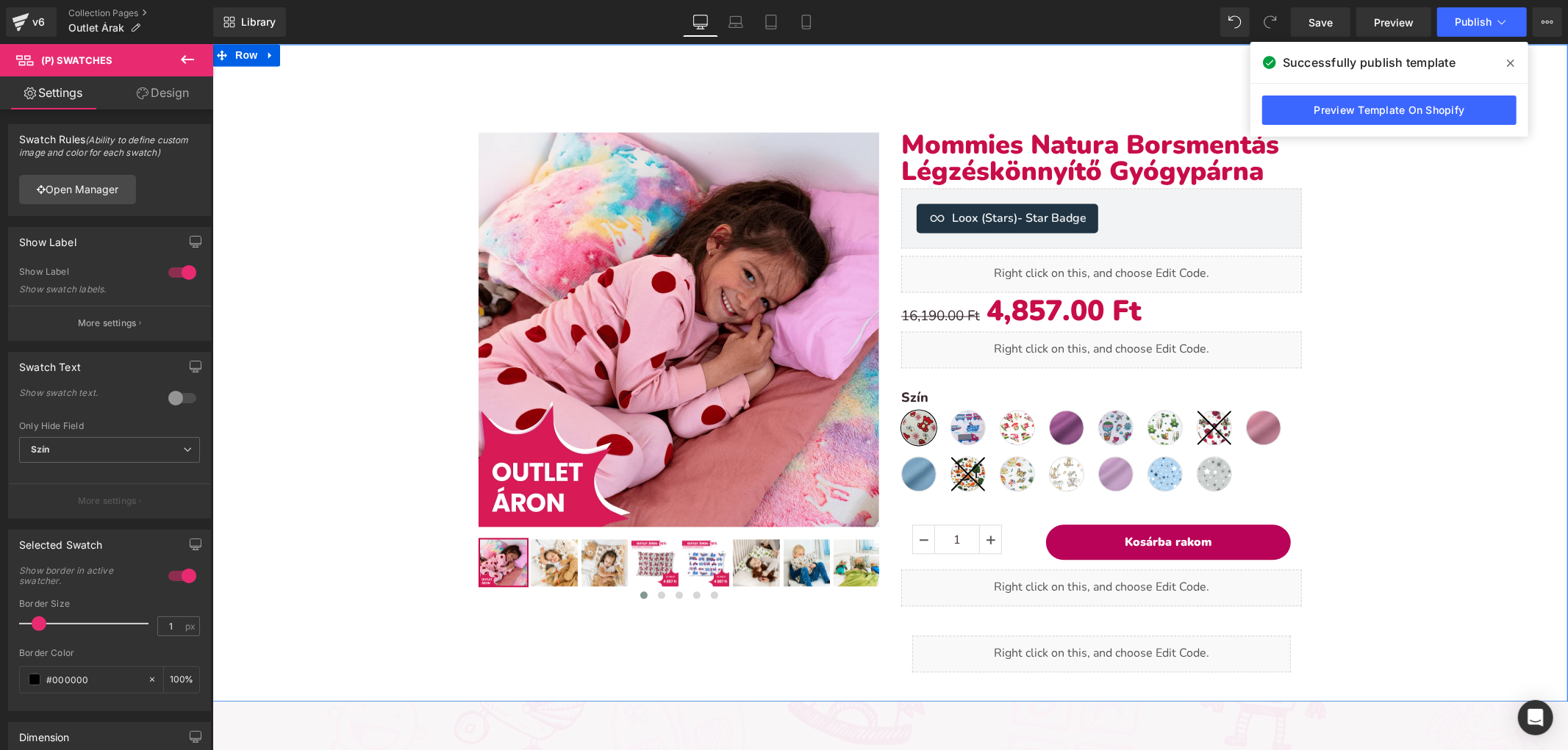
scroll to position [2476, 0]
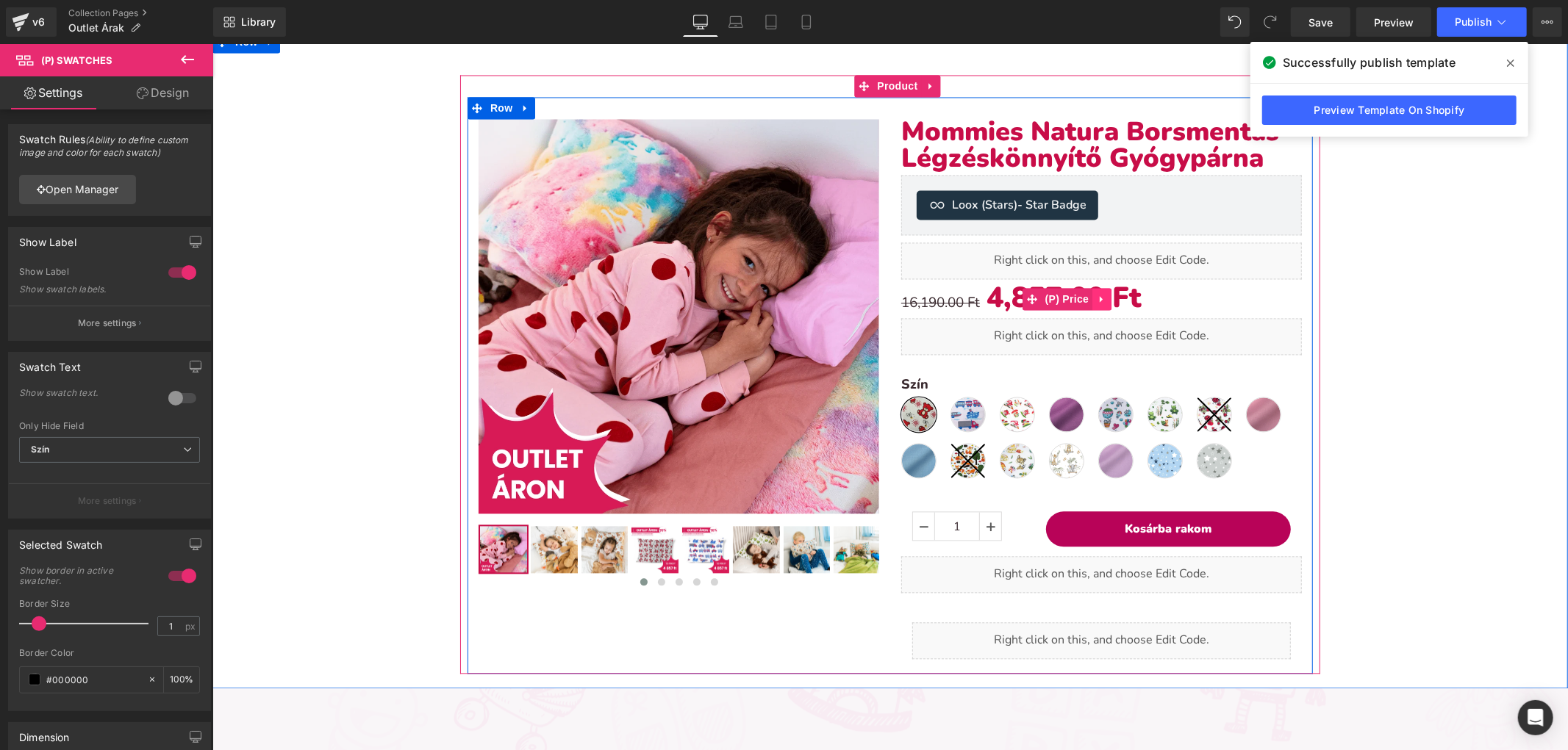
click at [1099, 294] on icon at bounding box center [1100, 298] width 3 height 6
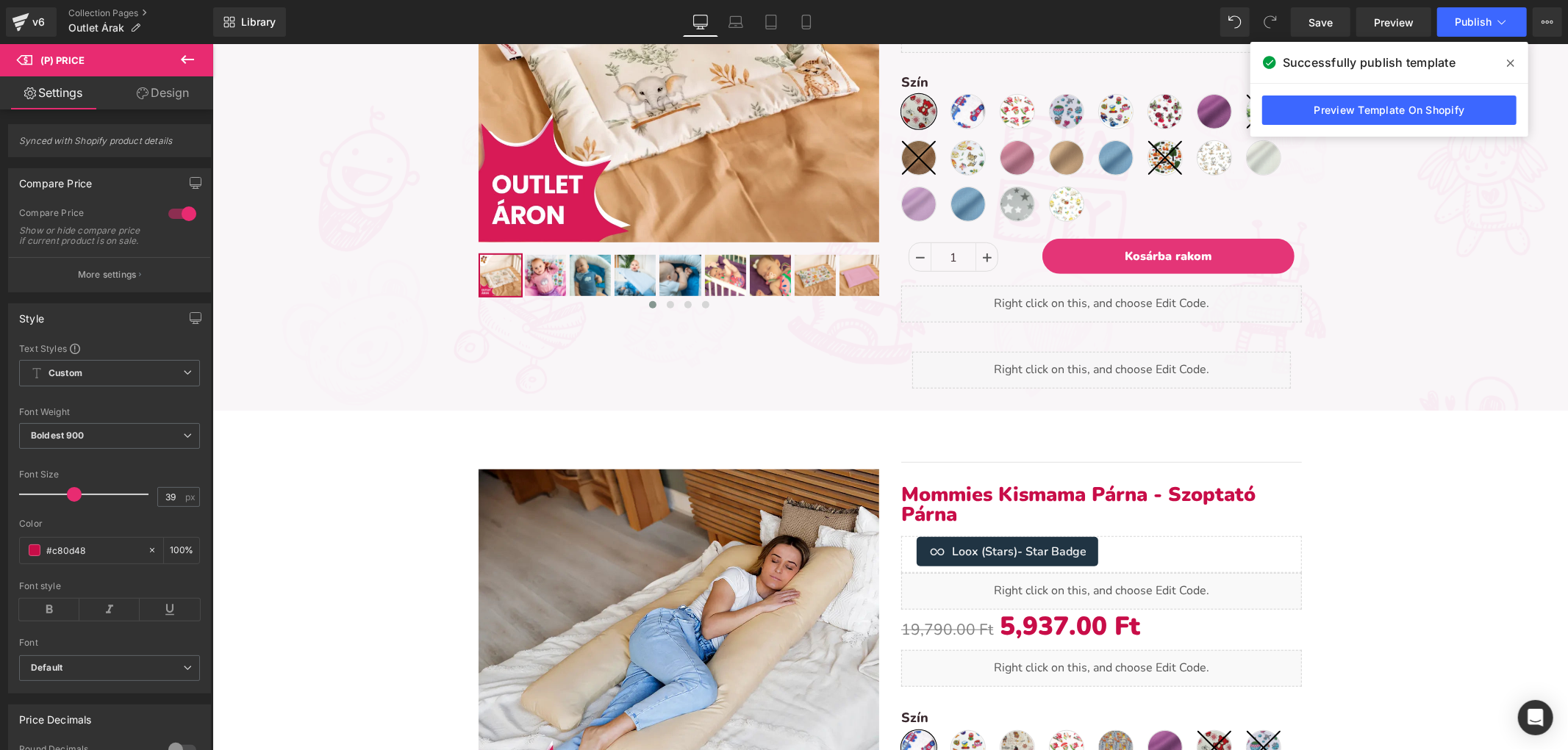
scroll to position [435, 0]
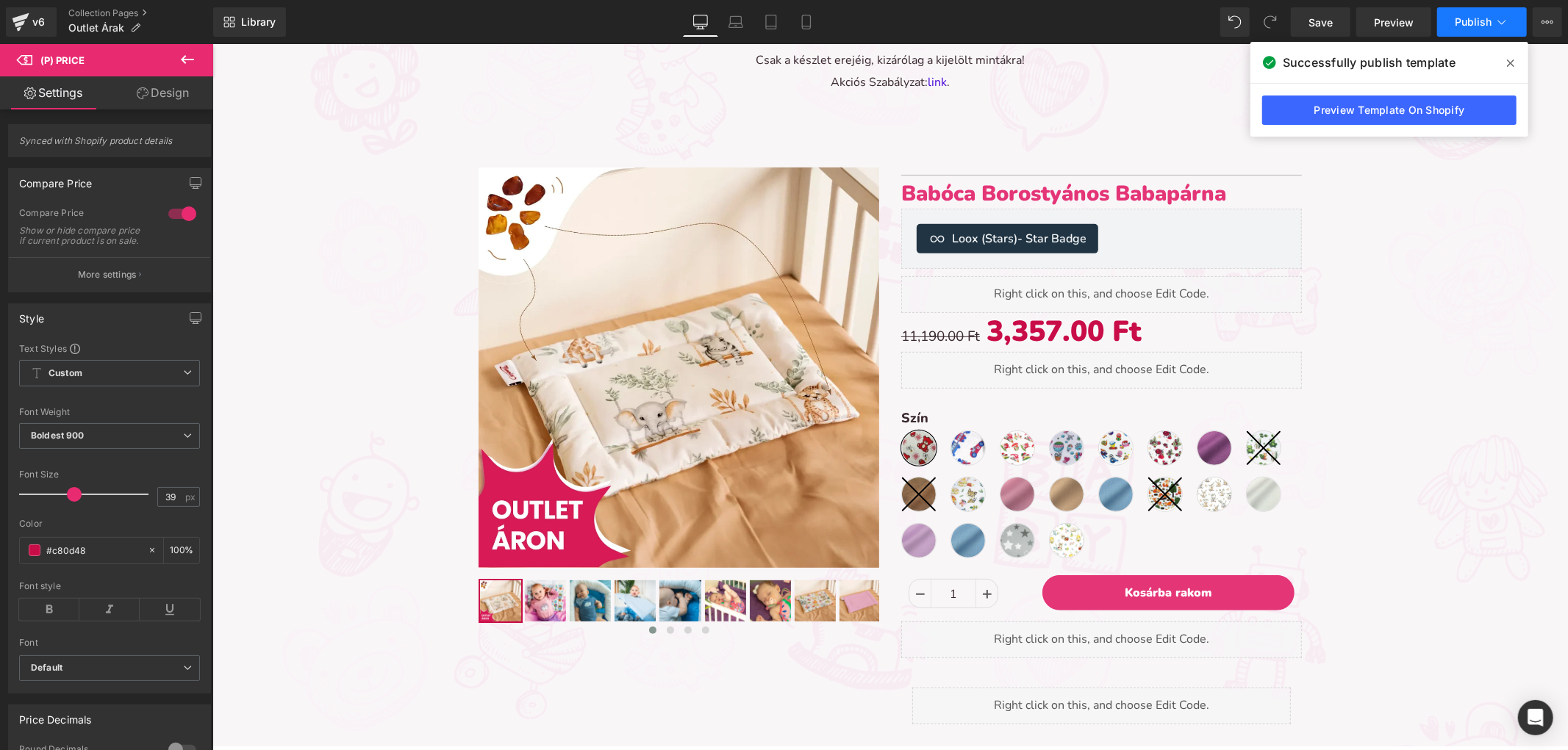
click at [1474, 28] on button "Publish" at bounding box center [1482, 22] width 90 height 30
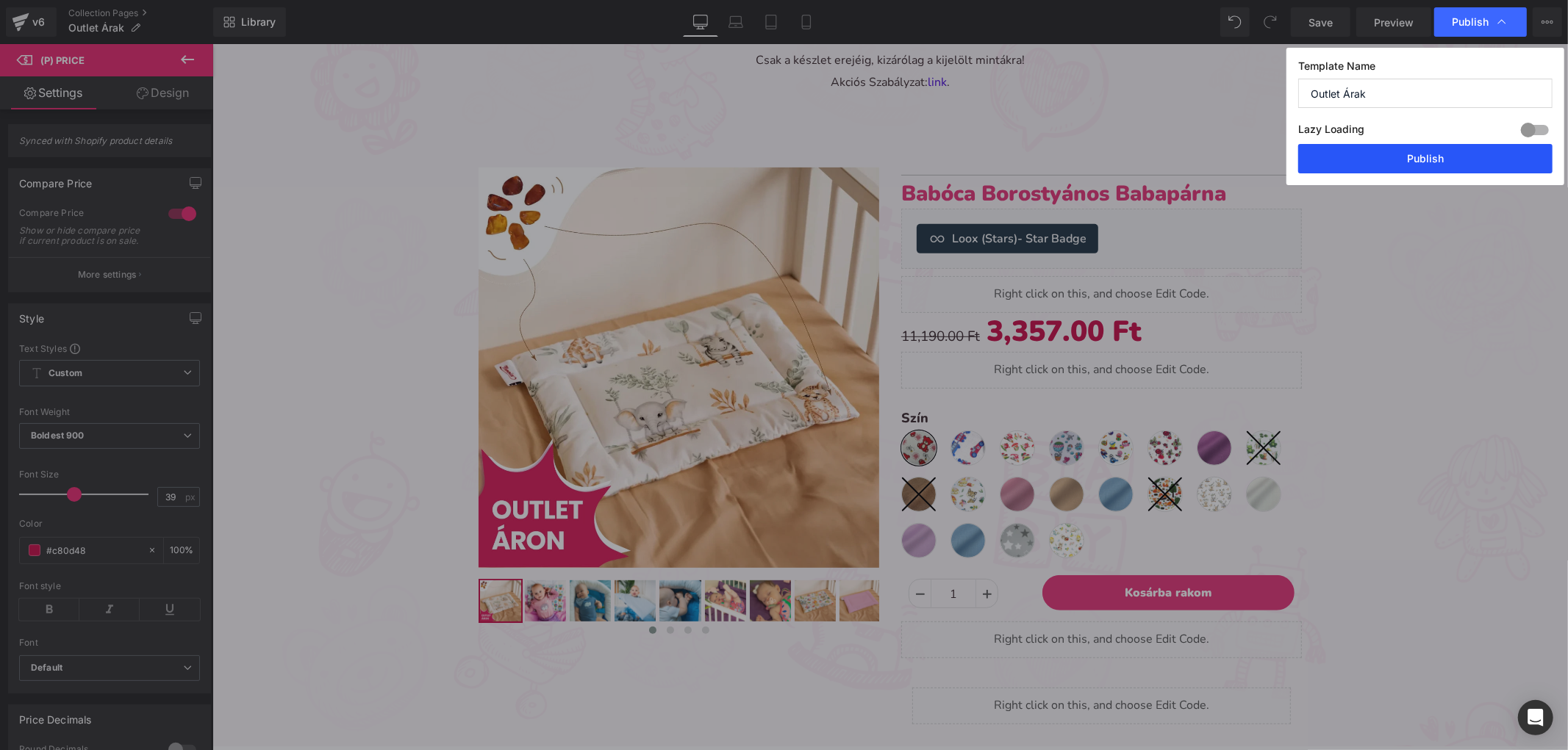
drag, startPoint x: 1407, startPoint y: 149, endPoint x: 1164, endPoint y: 121, distance: 244.6
click at [1407, 149] on button "Publish" at bounding box center [1424, 159] width 254 height 30
